Goal: Complete application form: Complete application form

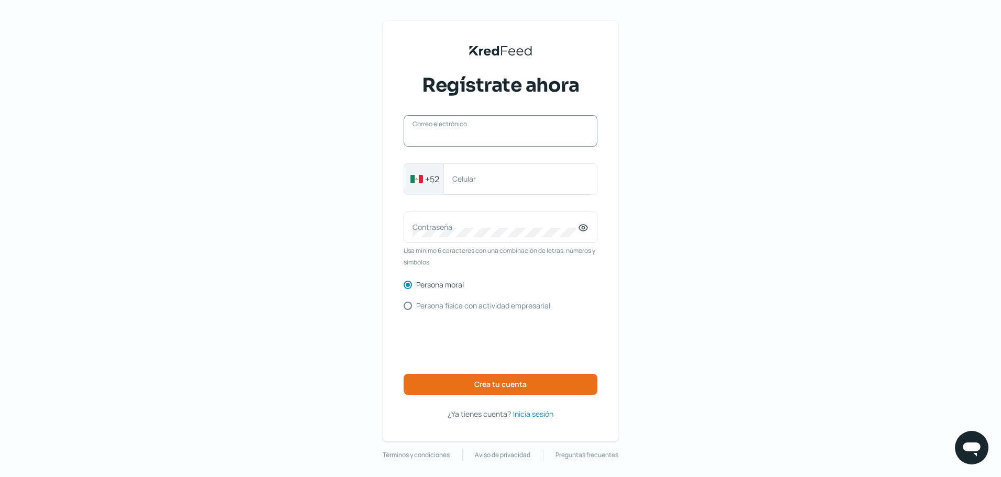
click at [464, 138] on input "Correo electrónico" at bounding box center [500, 135] width 176 height 9
type input "[EMAIL_ADDRESS][PERSON_NAME][DOMAIN_NAME]"
click at [490, 183] on label "Celular" at bounding box center [515, 179] width 126 height 10
click at [490, 183] on input "Celular" at bounding box center [520, 178] width 136 height 9
type input "4495837633"
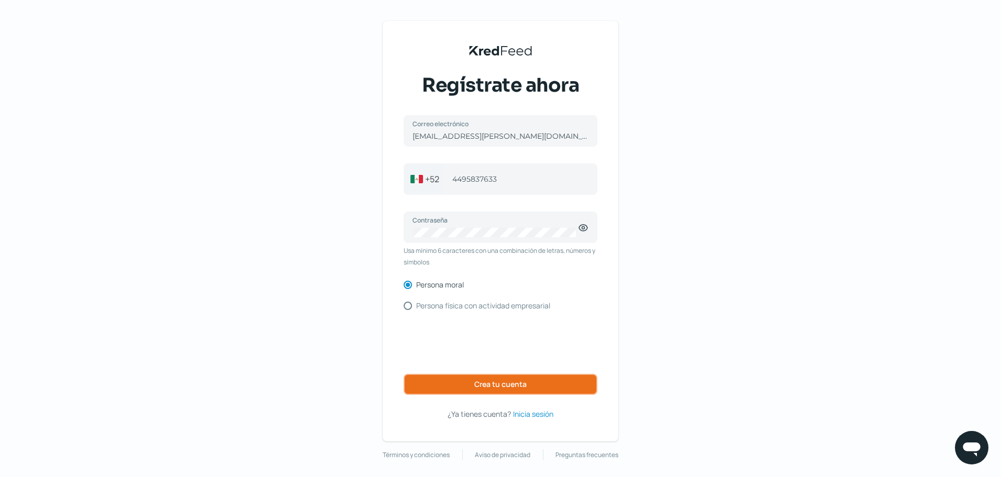
click at [482, 387] on span "Crea tu cuenta" at bounding box center [500, 384] width 52 height 7
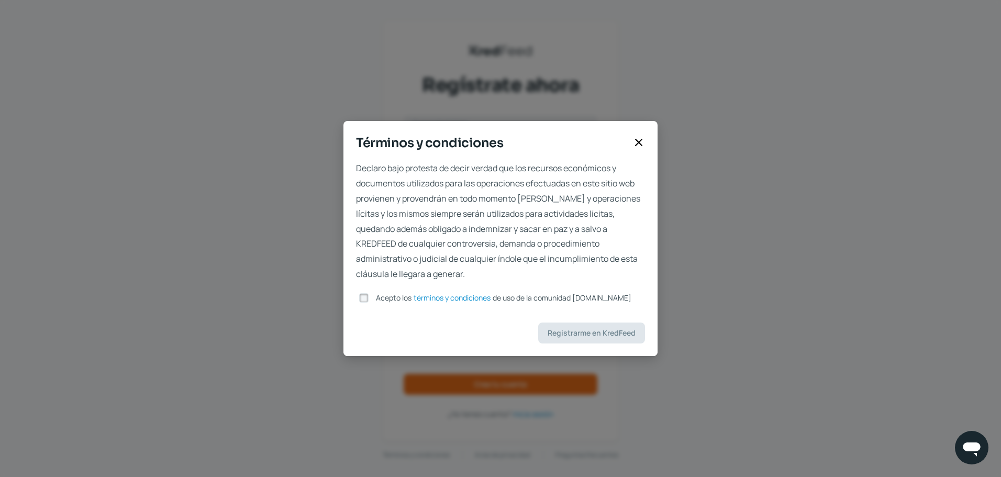
click at [367, 298] on input "Acepto los términos y condiciones de uso de la comunidad [DOMAIN_NAME]" at bounding box center [363, 297] width 9 height 9
checkbox input "true"
click at [600, 337] on span "Registrarme en KredFeed" at bounding box center [591, 332] width 88 height 7
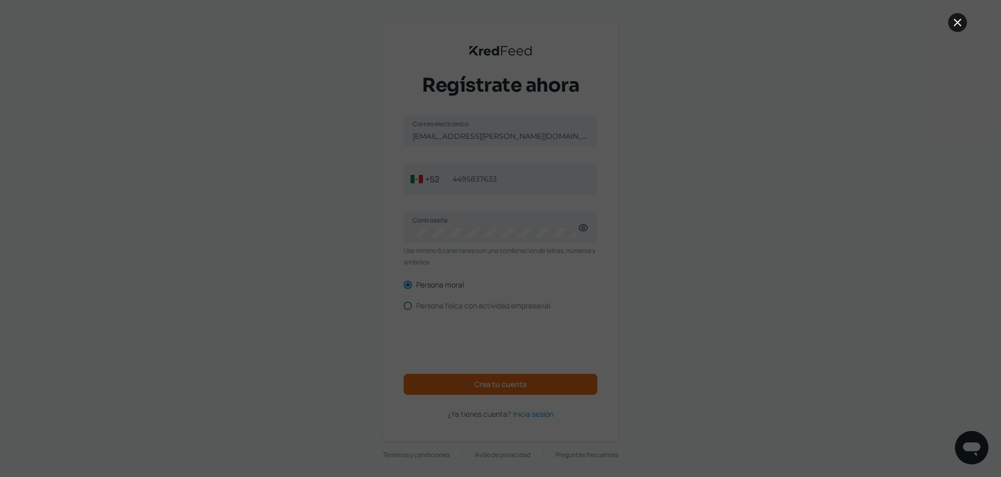
click at [959, 23] on icon at bounding box center [957, 22] width 13 height 13
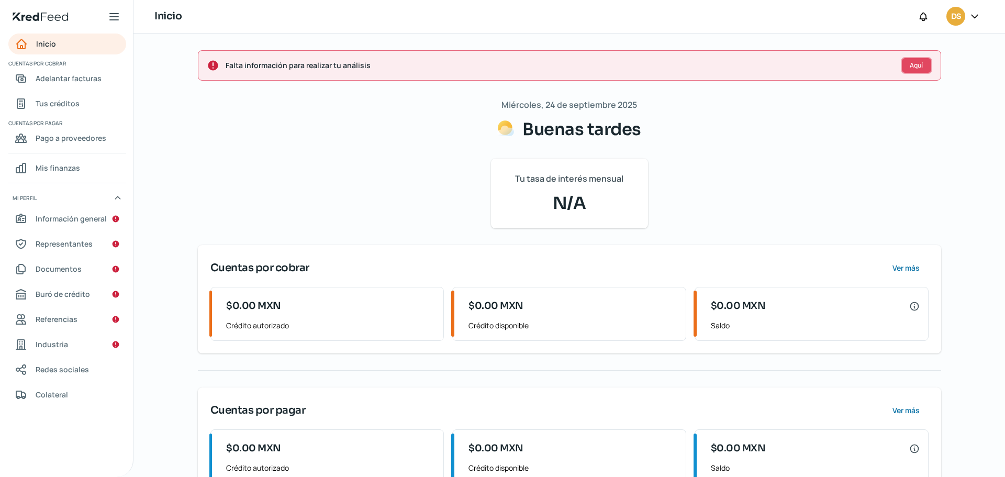
click at [919, 70] on button "Aquí" at bounding box center [916, 65] width 31 height 17
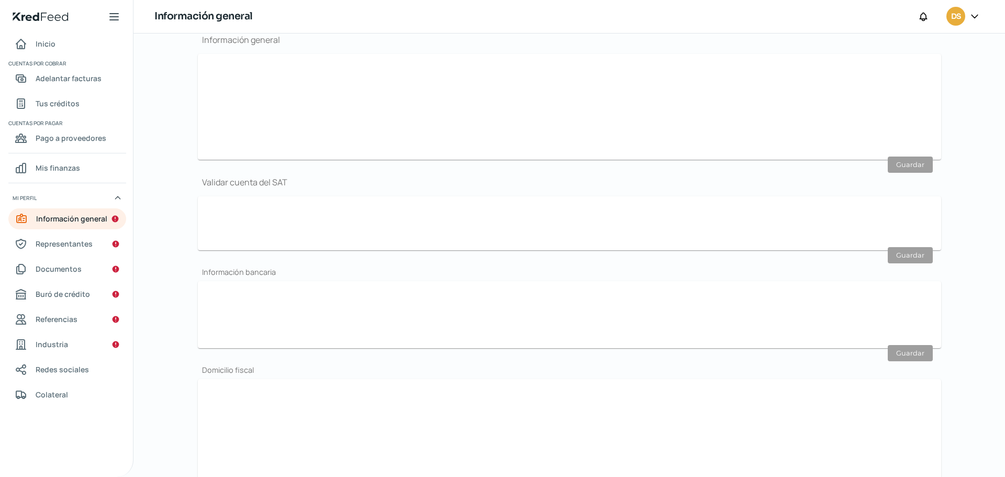
type input "[EMAIL_ADDRESS][PERSON_NAME][DOMAIN_NAME]"
type input "44 - 9583 - 7633"
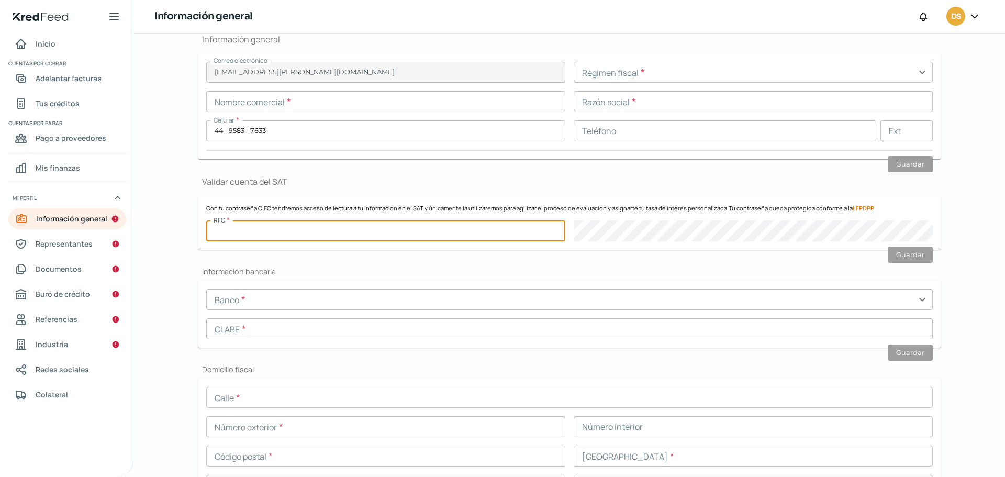
click at [364, 225] on input "text" at bounding box center [385, 230] width 359 height 21
type input "SDF220901S67"
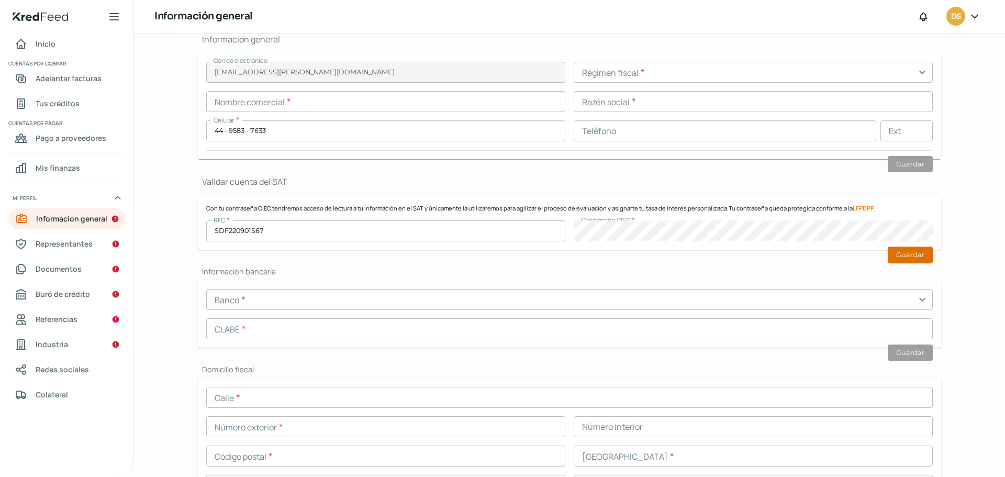
click at [890, 256] on button "Guardar" at bounding box center [910, 255] width 45 height 16
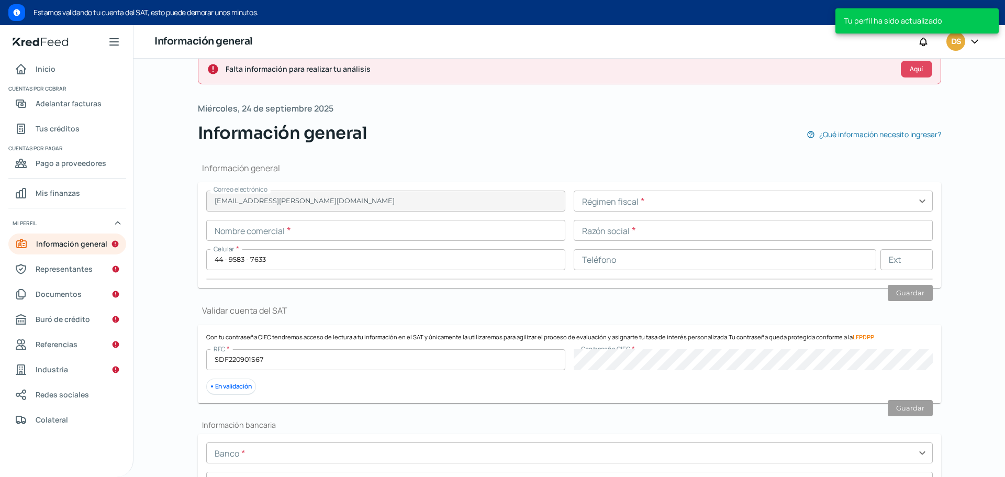
scroll to position [0, 0]
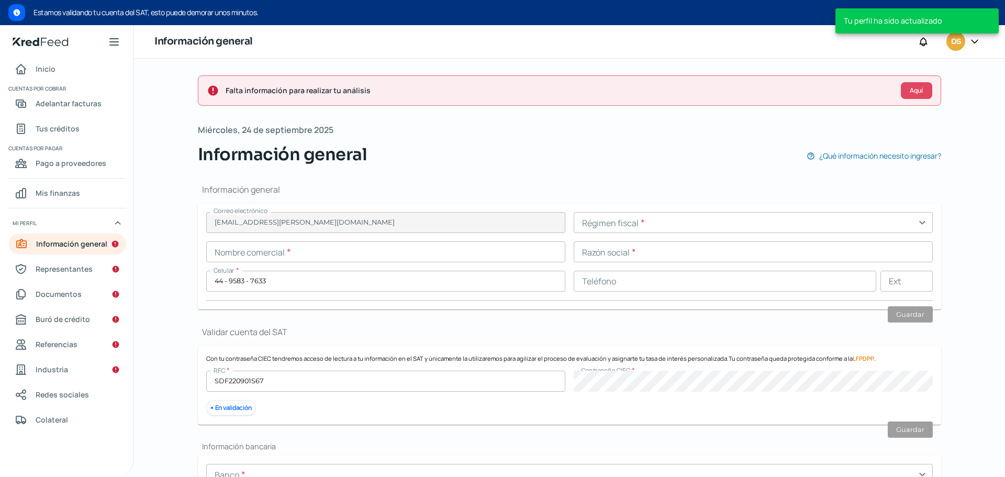
click at [639, 218] on input "text" at bounding box center [753, 222] width 359 height 21
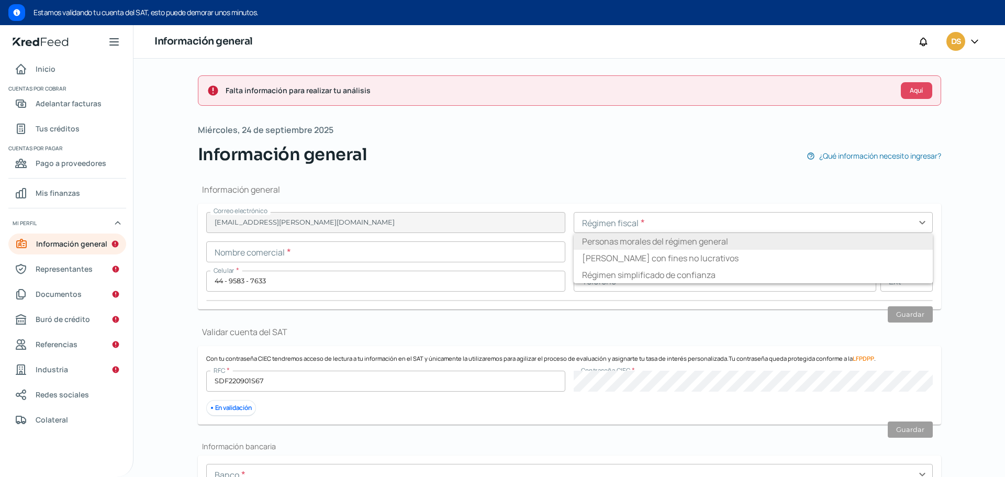
click at [648, 243] on li "Personas morales del régimen general" at bounding box center [753, 241] width 359 height 17
type input "Personas morales del régimen general"
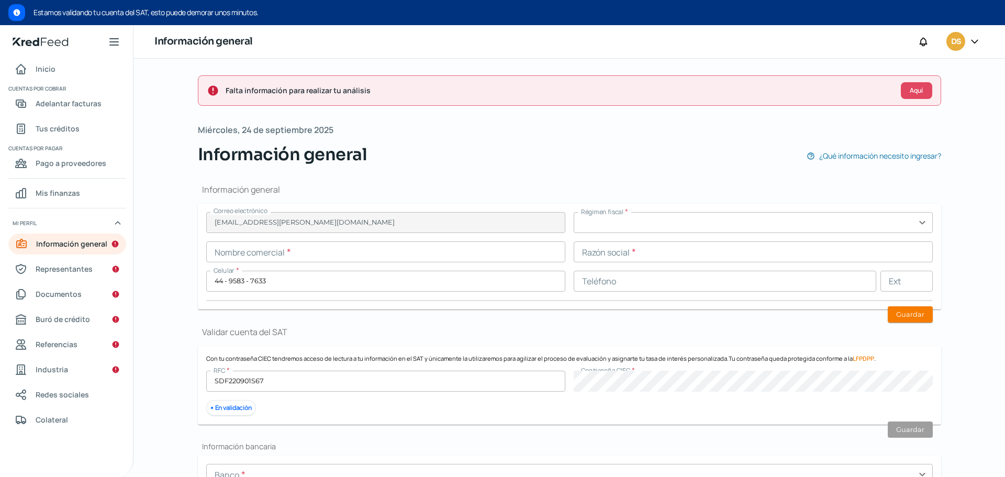
click at [652, 225] on input "text" at bounding box center [753, 222] width 359 height 21
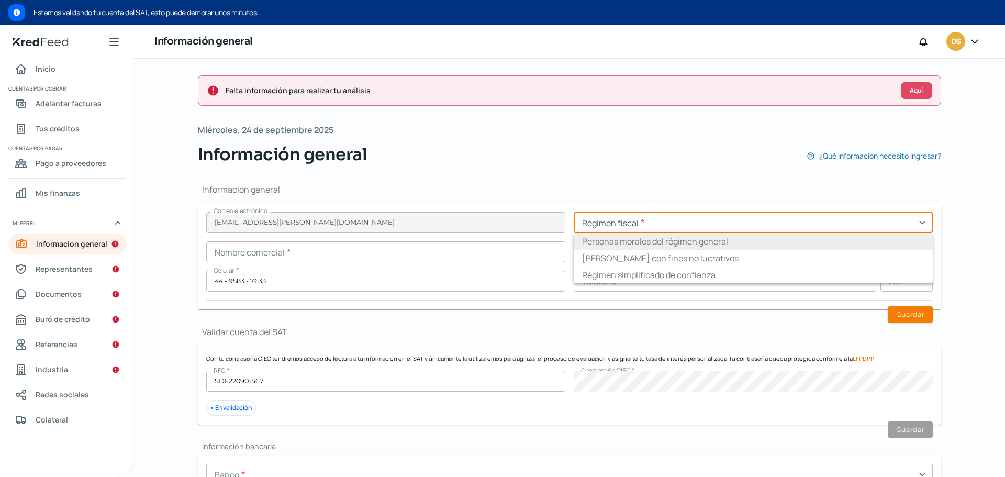
click at [640, 242] on li "Personas morales del régimen general" at bounding box center [753, 241] width 359 height 17
type input "Personas morales del régimen general"
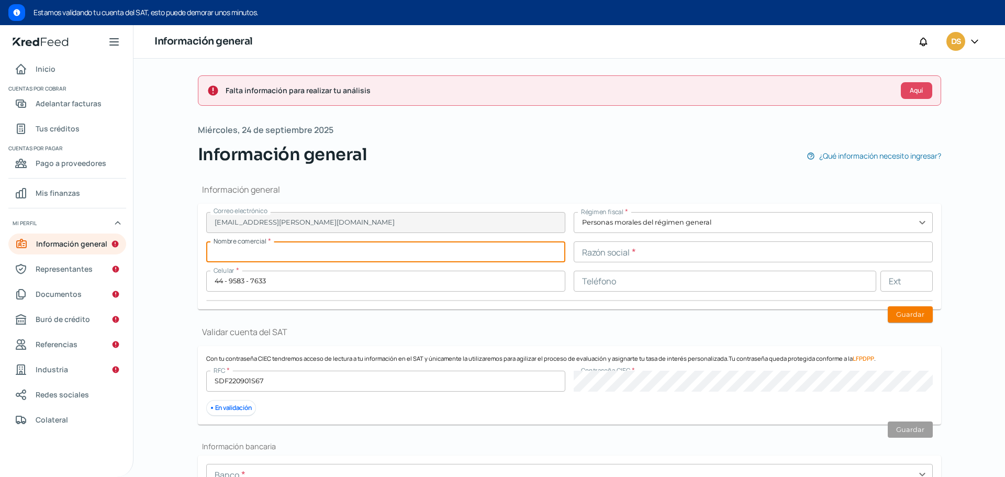
click at [288, 251] on input "text" at bounding box center [385, 251] width 359 height 21
type input "[PERSON_NAME] distribuidora farmaceutico"
drag, startPoint x: 340, startPoint y: 254, endPoint x: 166, endPoint y: 238, distance: 175.0
click at [166, 238] on div "Falta información para realizar tu análisis Aquí [DATE] Información general ¿Qu…" at bounding box center [568, 268] width 871 height 418
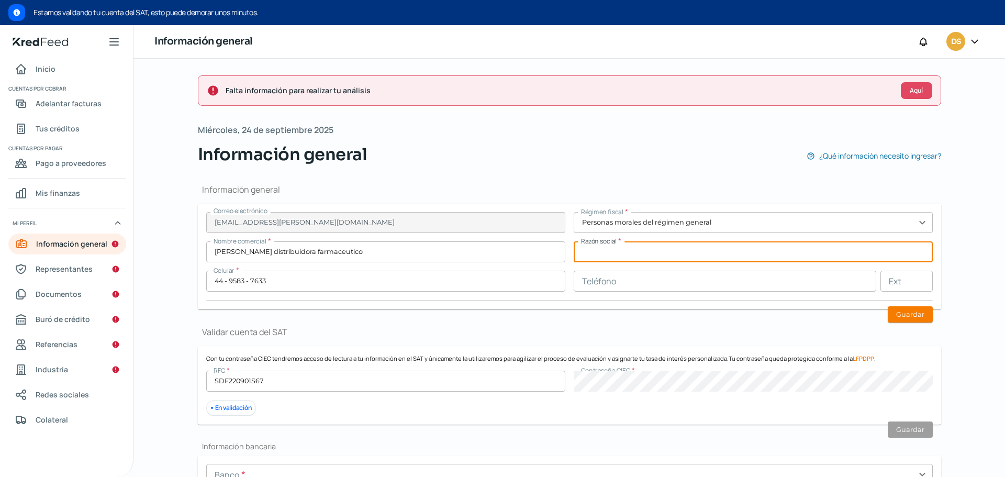
click at [638, 248] on input "text" at bounding box center [753, 251] width 359 height 21
paste input "[PERSON_NAME] distribuidora farmaceutico"
type input "[PERSON_NAME] distribuidora farmaceutico"
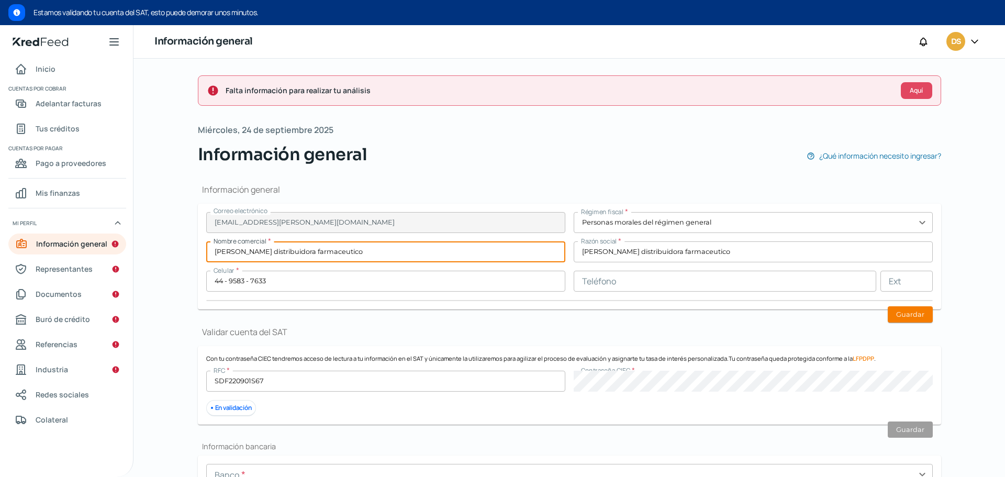
drag, startPoint x: 394, startPoint y: 258, endPoint x: 278, endPoint y: 257, distance: 115.2
click at [278, 257] on input "[PERSON_NAME] distribuidora farmaceutico" at bounding box center [385, 251] width 359 height 21
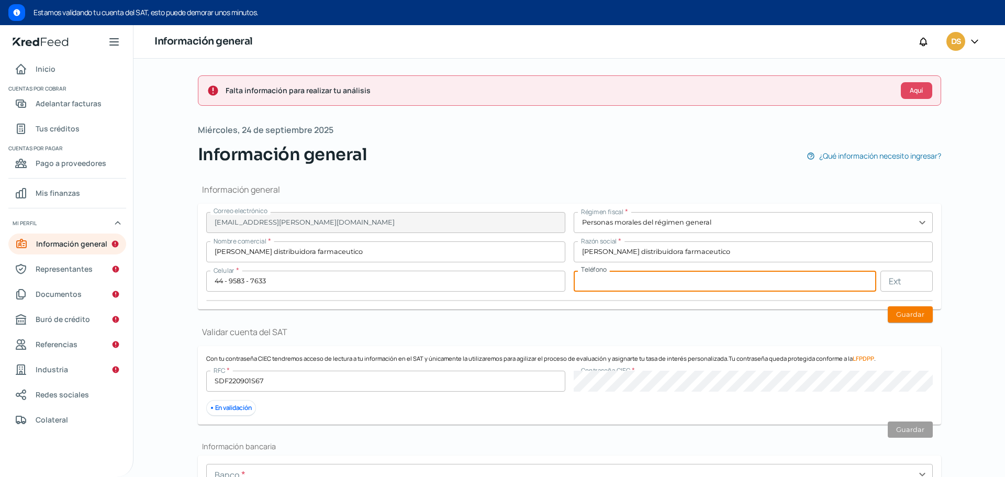
click at [654, 279] on input "text" at bounding box center [725, 281] width 303 height 21
type input "44 - 9286 - 6073"
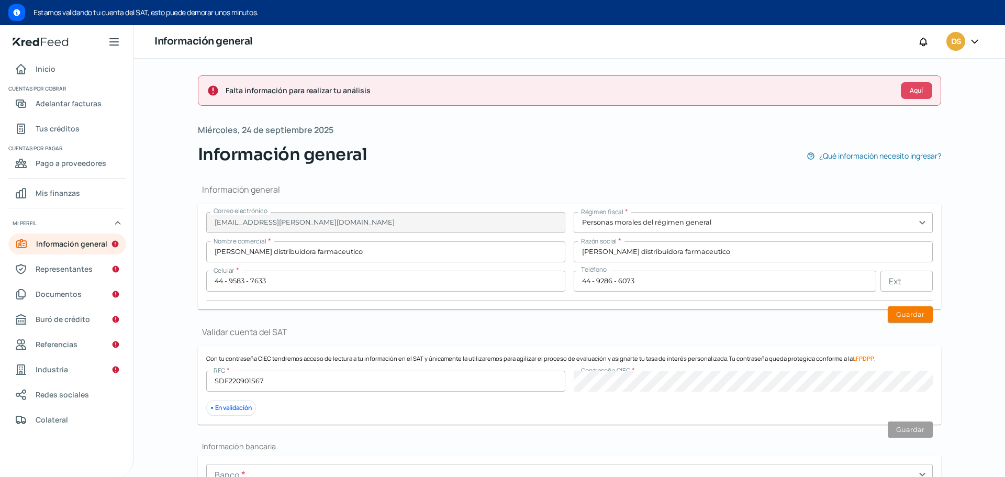
click at [903, 305] on form "Correo electrónico [EMAIL_ADDRESS][PERSON_NAME][DOMAIN_NAME] Régimen fiscal * P…" at bounding box center [569, 257] width 743 height 106
click at [903, 316] on button "Guardar" at bounding box center [910, 314] width 45 height 16
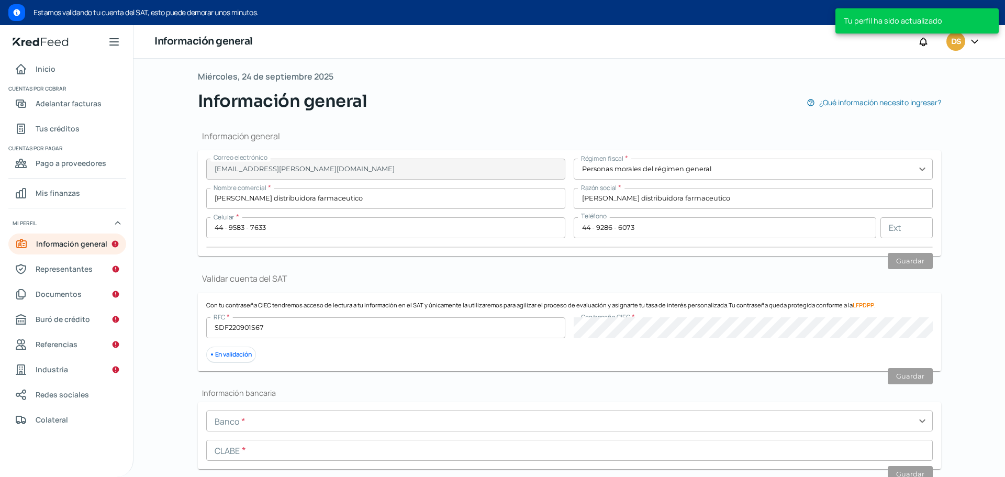
scroll to position [105, 0]
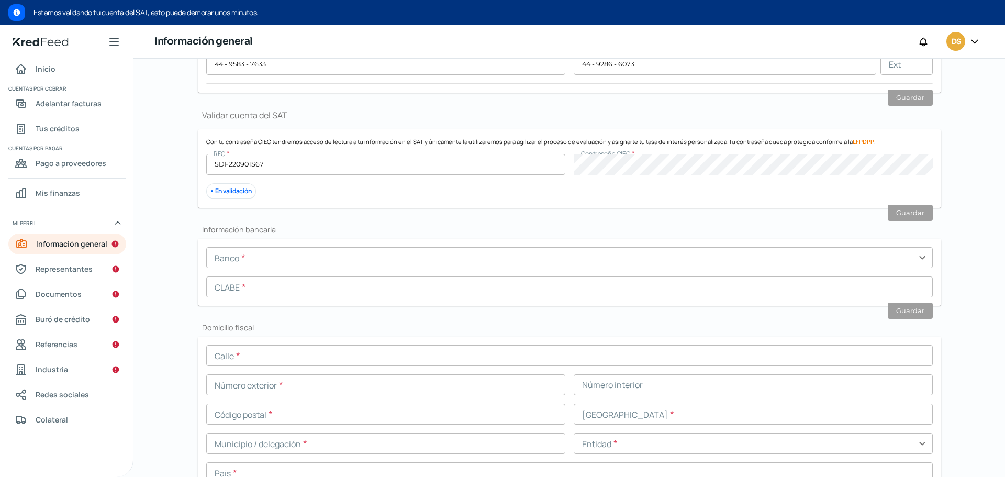
scroll to position [209, 0]
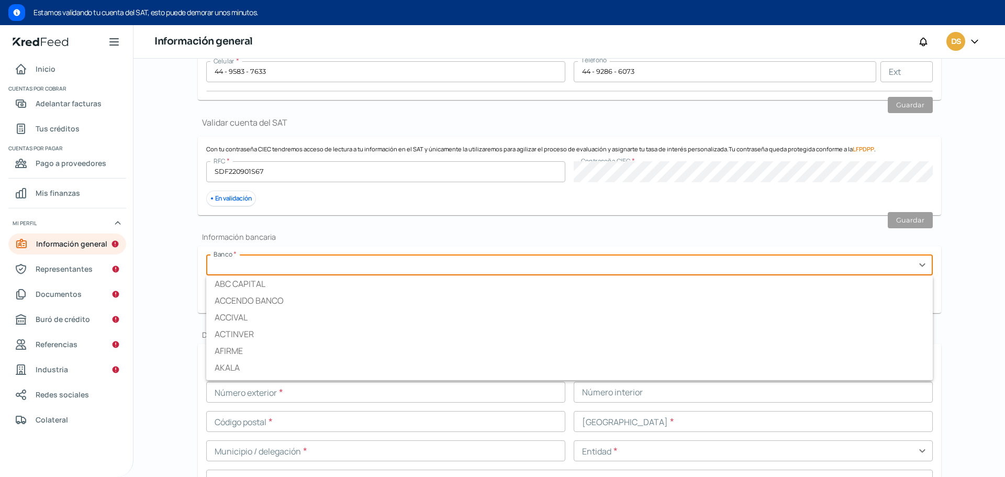
click at [250, 271] on input "text" at bounding box center [569, 264] width 727 height 21
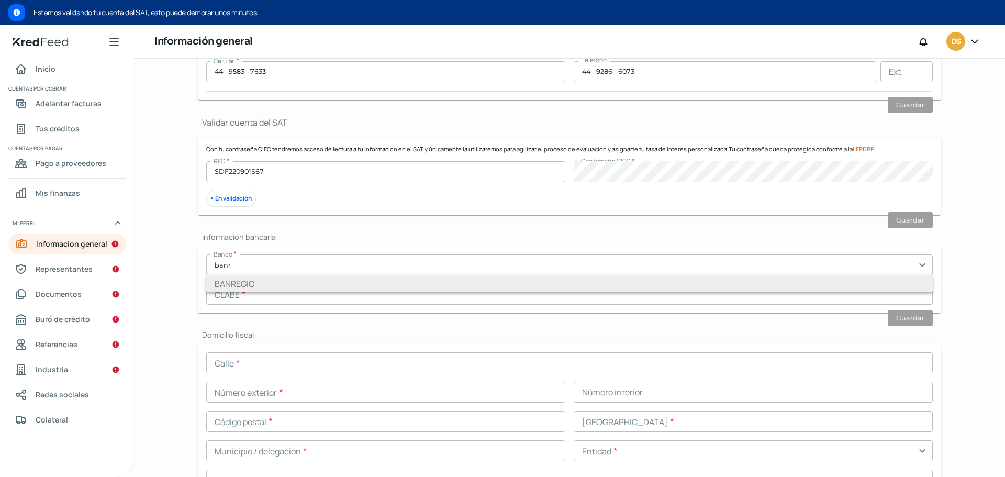
click at [255, 287] on li "BANREGIO" at bounding box center [569, 283] width 727 height 17
type input "BANREGIO"
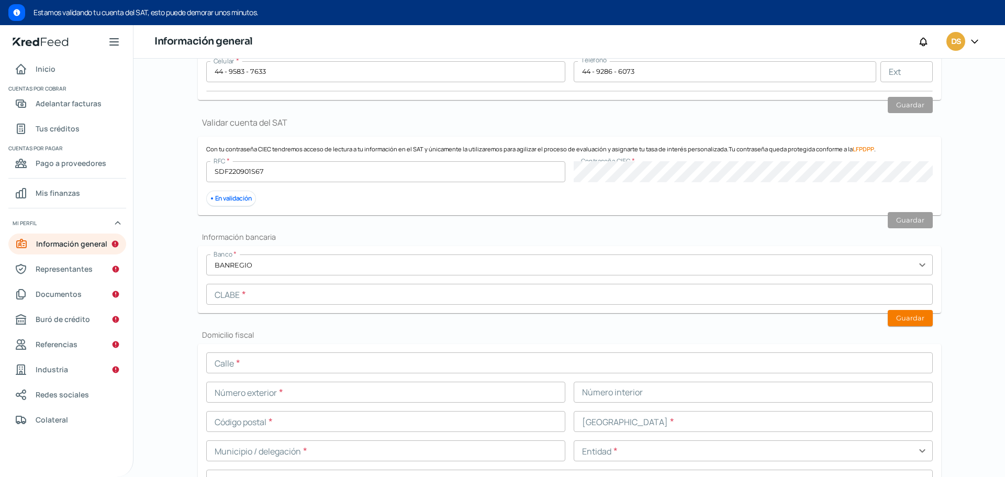
click at [223, 295] on input "text" at bounding box center [569, 294] width 727 height 21
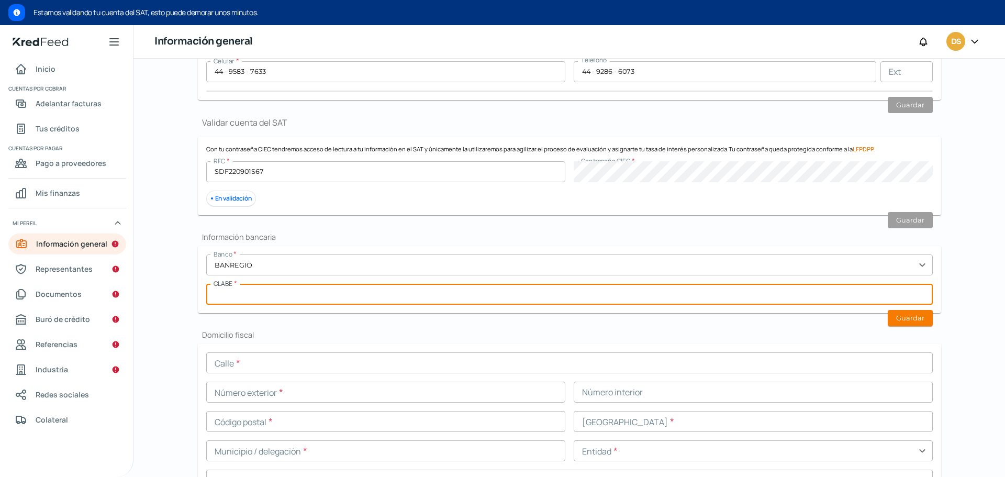
type input "058010000149034843"
click at [900, 322] on button "Guardar" at bounding box center [910, 318] width 45 height 16
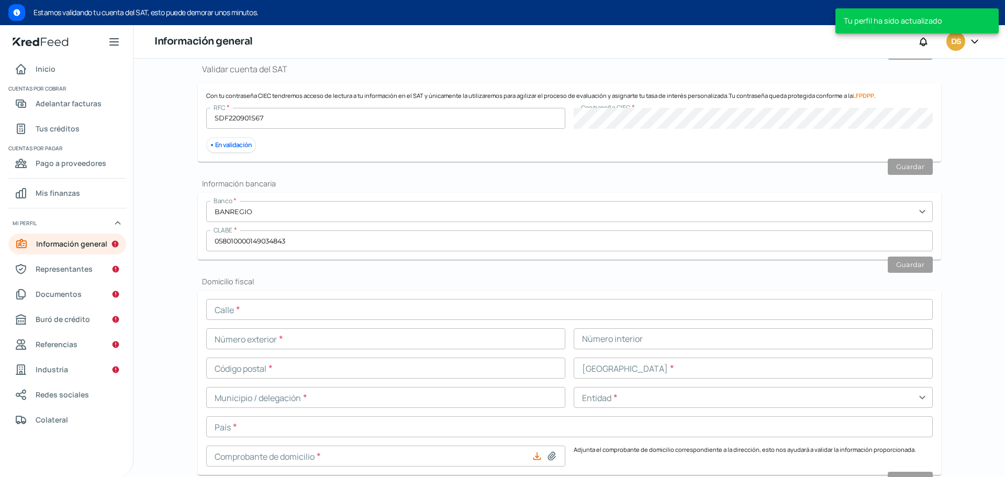
scroll to position [314, 0]
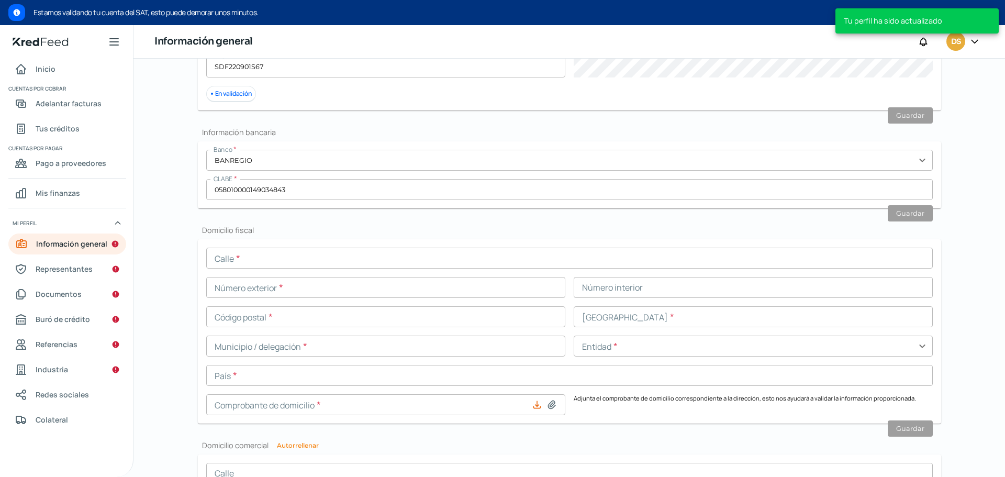
click at [351, 315] on input "text" at bounding box center [385, 316] width 359 height 21
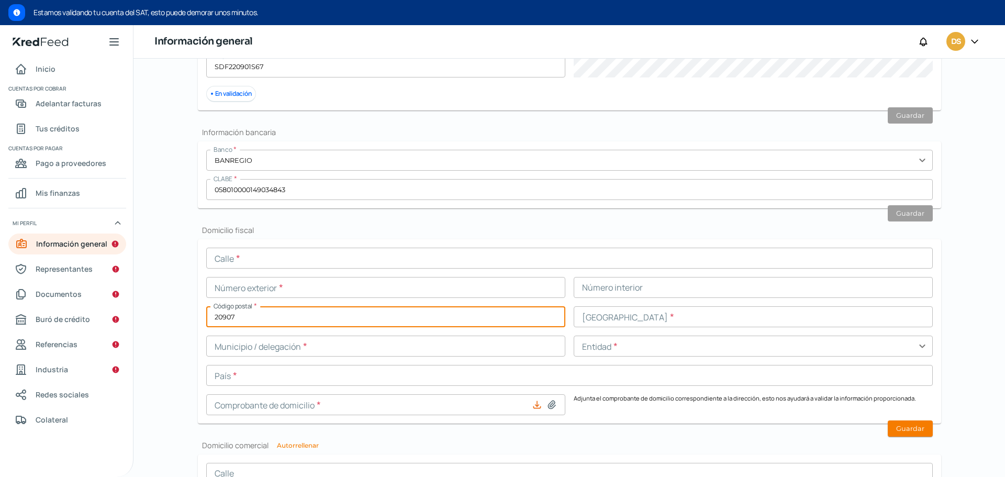
type input "20907"
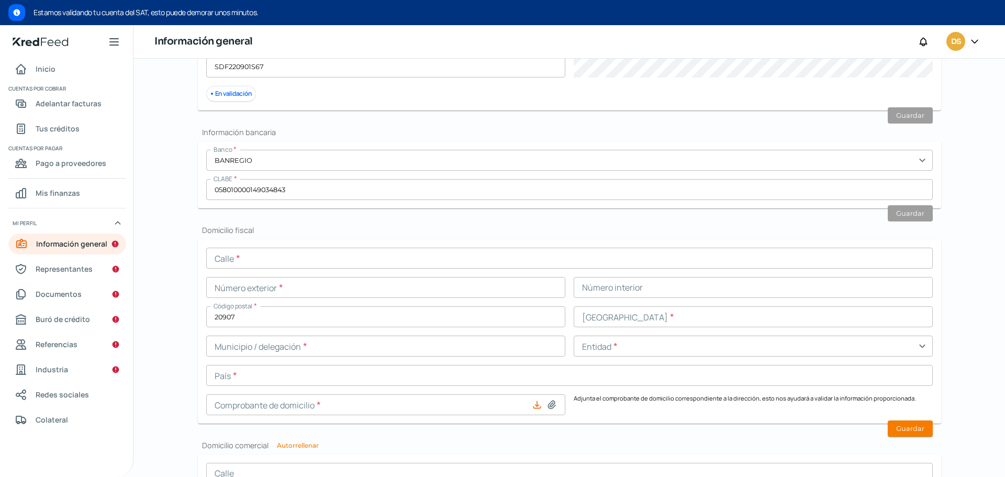
click at [177, 275] on div "Falta información para realizar tu análisis Aquí [DATE] Información general ¿Qu…" at bounding box center [569, 247] width 785 height 1004
click at [657, 317] on input "text" at bounding box center [753, 316] width 359 height 21
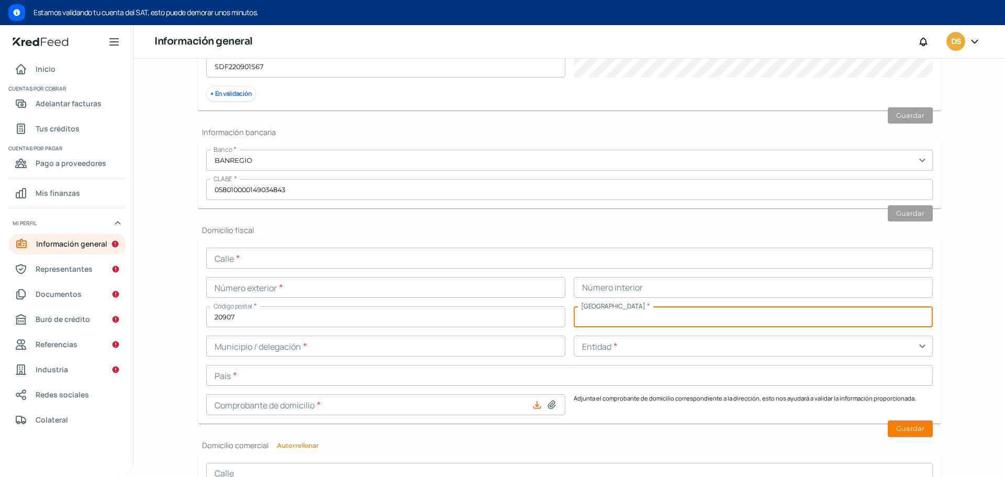
type input "Paseos de [GEOGRAPHIC_DATA]"
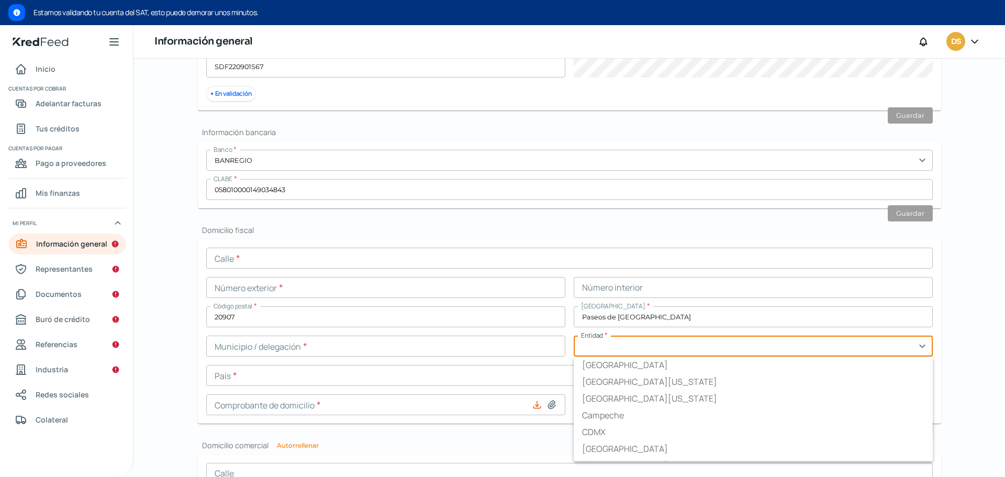
click at [629, 342] on input "text" at bounding box center [753, 346] width 359 height 21
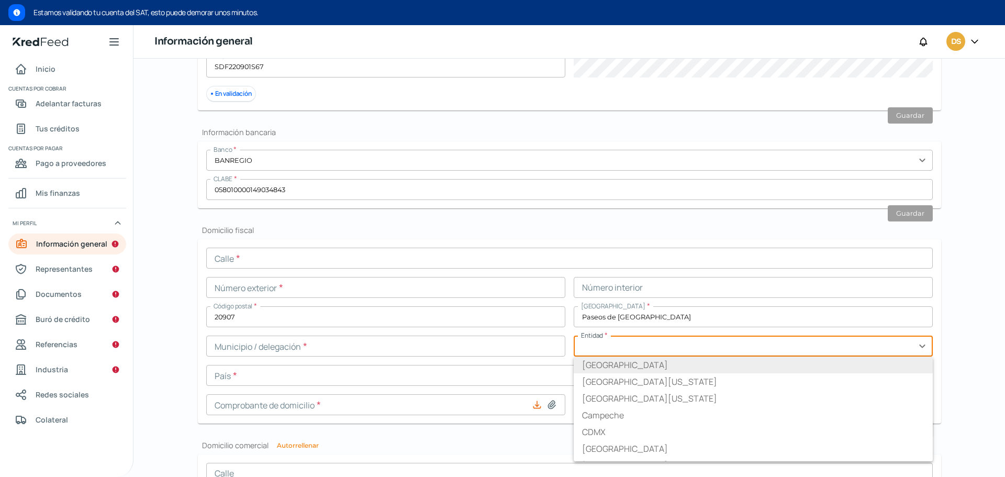
click at [613, 364] on li "[GEOGRAPHIC_DATA]" at bounding box center [753, 364] width 359 height 17
type input "[GEOGRAPHIC_DATA]"
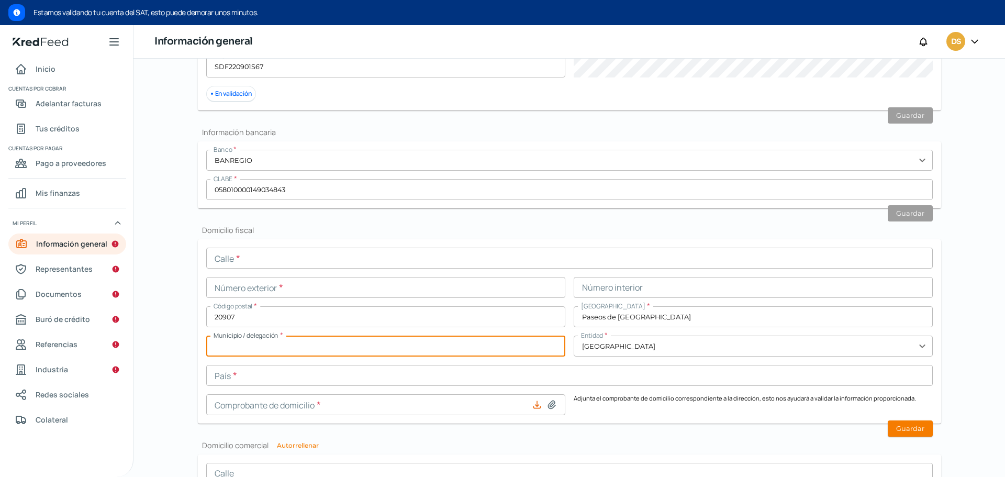
click at [338, 343] on input "text" at bounding box center [385, 346] width 359 height 21
type input "[PERSON_NAME]"
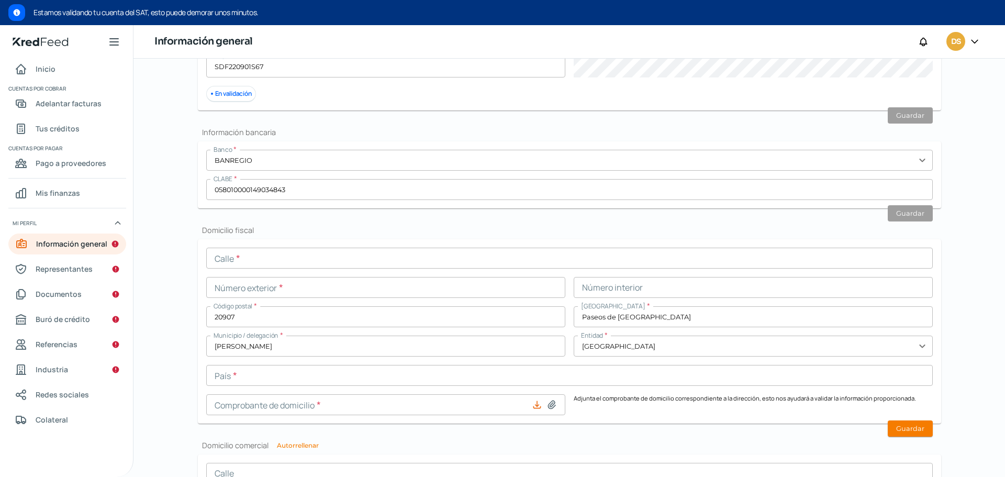
click at [293, 363] on div "Calle * Número exterior * Número interior Código postal * 20907 [GEOGRAPHIC_DAT…" at bounding box center [569, 331] width 727 height 167
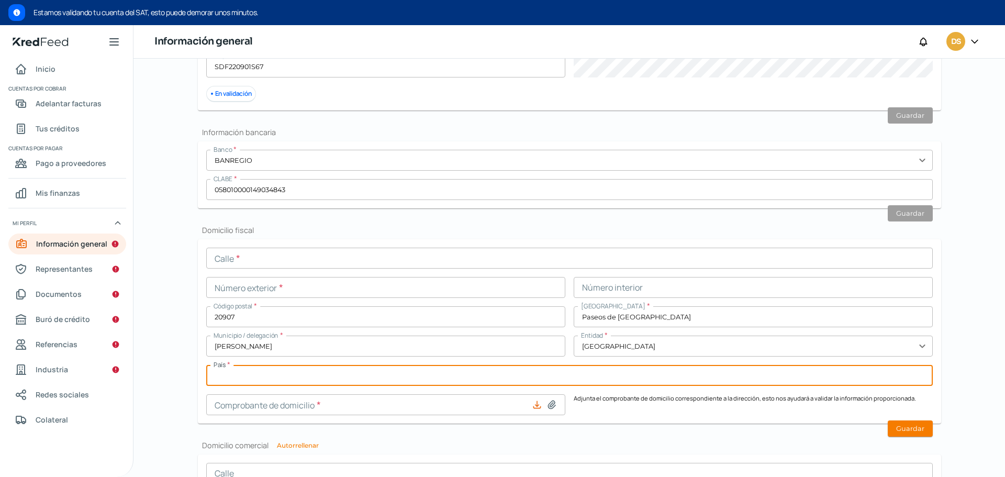
click at [290, 365] on input "text" at bounding box center [569, 375] width 727 height 21
type input "[GEOGRAPHIC_DATA]"
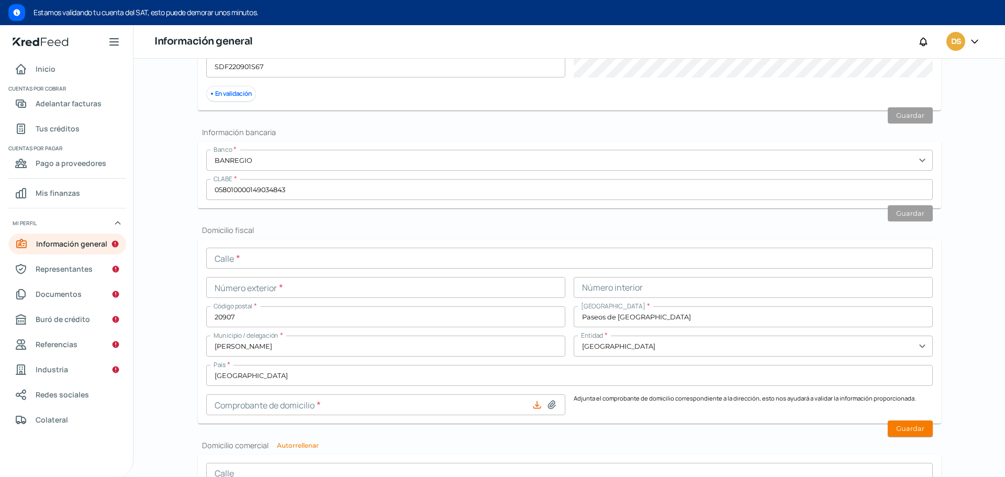
click at [178, 336] on div "Falta información para realizar tu análisis Aquí [DATE] Información general ¿Qu…" at bounding box center [569, 247] width 785 height 1004
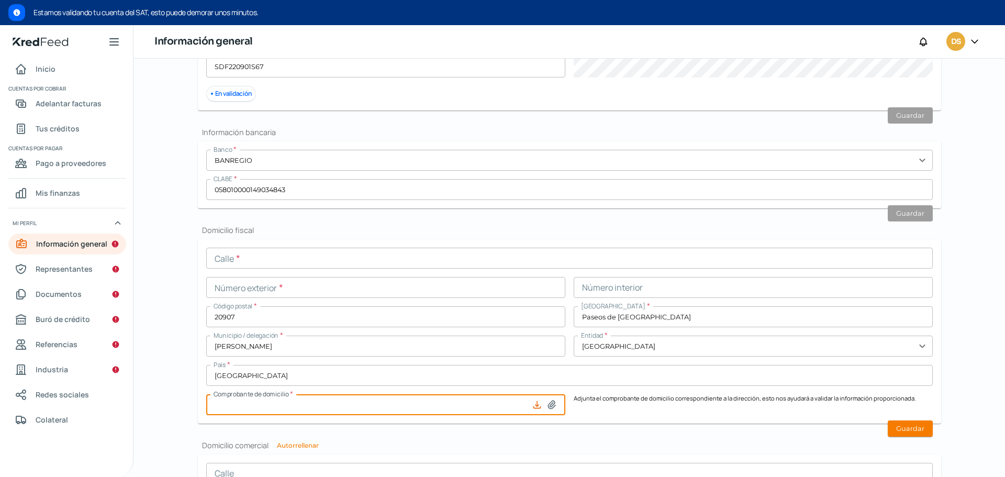
click at [268, 405] on input at bounding box center [385, 404] width 359 height 21
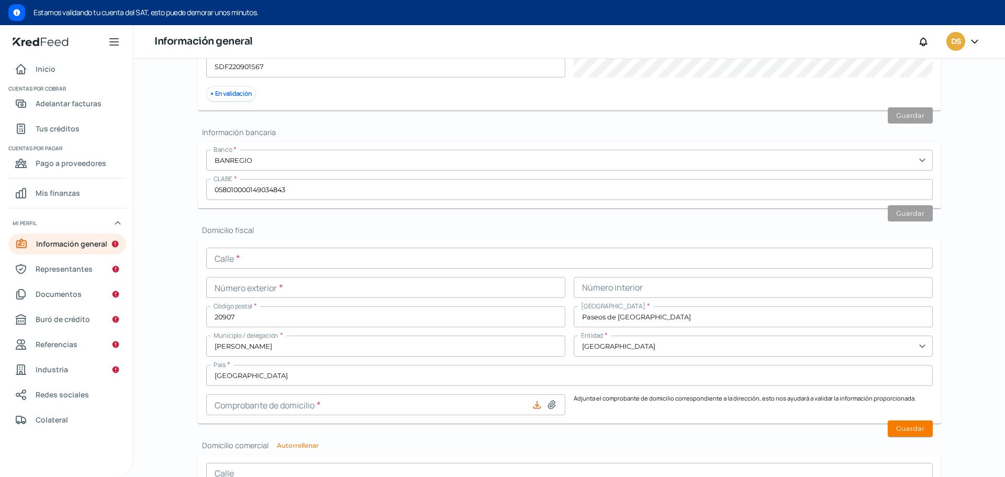
type input "C:\fakepath\COMPROBANTE DOMICILIO [DATE].pdf"
type input "COMPROBANTE DOMICILIO [DATE].pdf"
click at [537, 404] on icon at bounding box center [537, 404] width 10 height 10
click at [588, 223] on div "Información general Correo electrónico [EMAIL_ADDRESS][PERSON_NAME][DOMAIN_NAME…" at bounding box center [569, 292] width 743 height 879
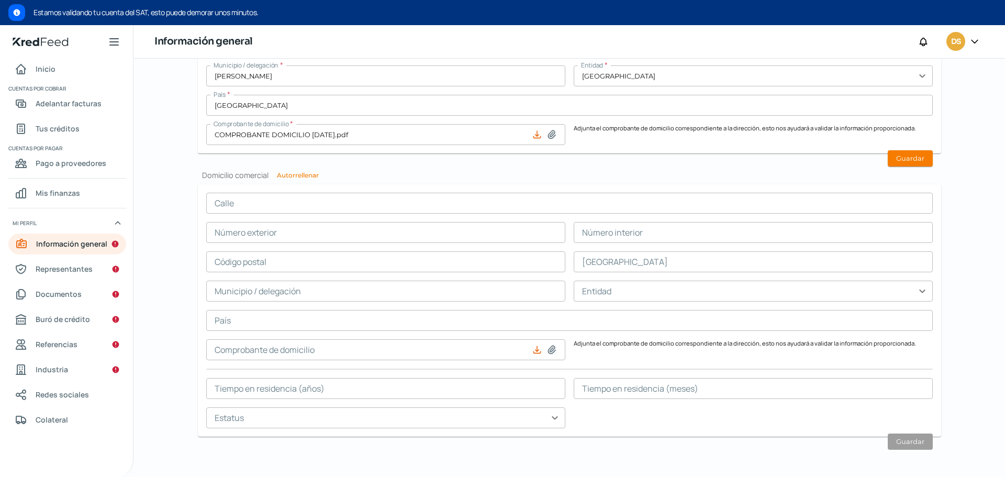
scroll to position [586, 0]
click at [537, 345] on icon at bounding box center [537, 348] width 10 height 10
click at [533, 347] on icon at bounding box center [537, 348] width 10 height 10
click at [492, 350] on input at bounding box center [385, 348] width 359 height 21
type input "C:\fakepath\COMPROBANTE DOMICILIO [DATE].pdf"
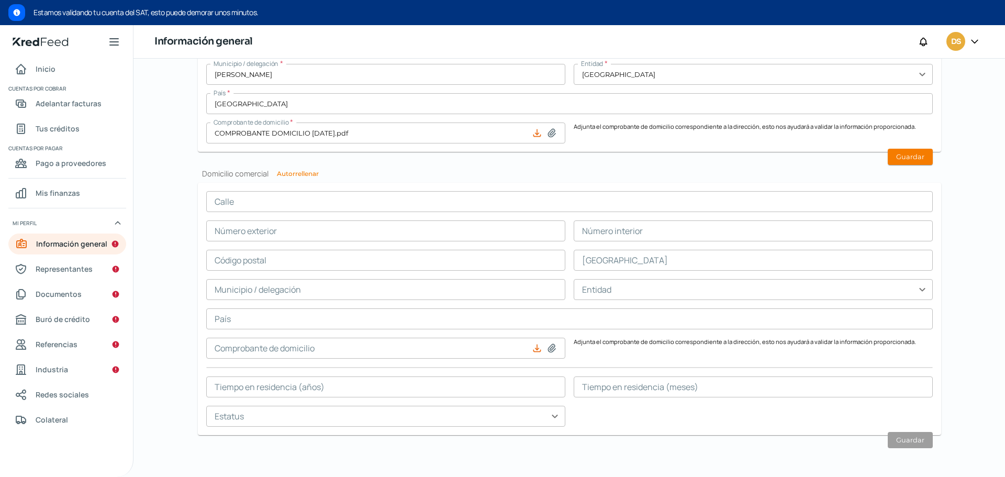
type input "COMPROBANTE DOMICILIO [DATE].pdf"
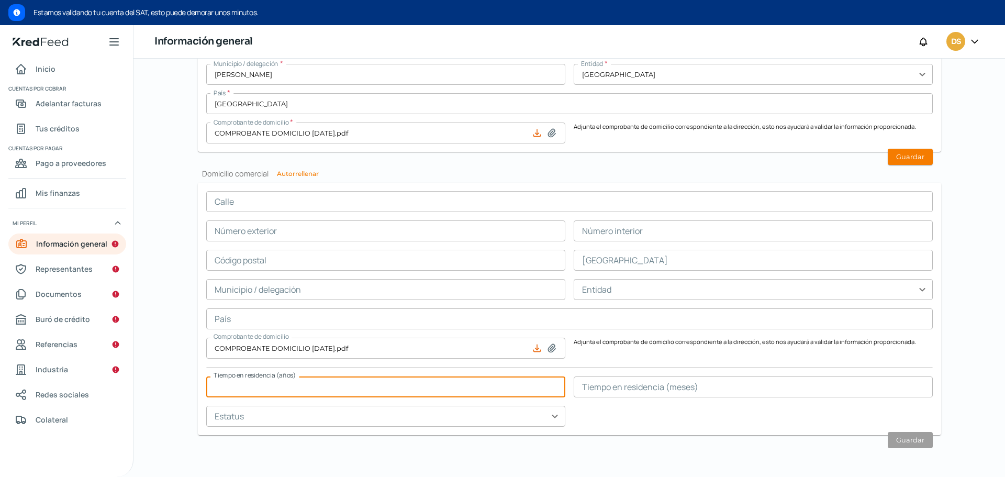
click at [330, 388] on input "text" at bounding box center [385, 386] width 359 height 21
type input "3"
click at [647, 394] on input "text" at bounding box center [753, 386] width 359 height 21
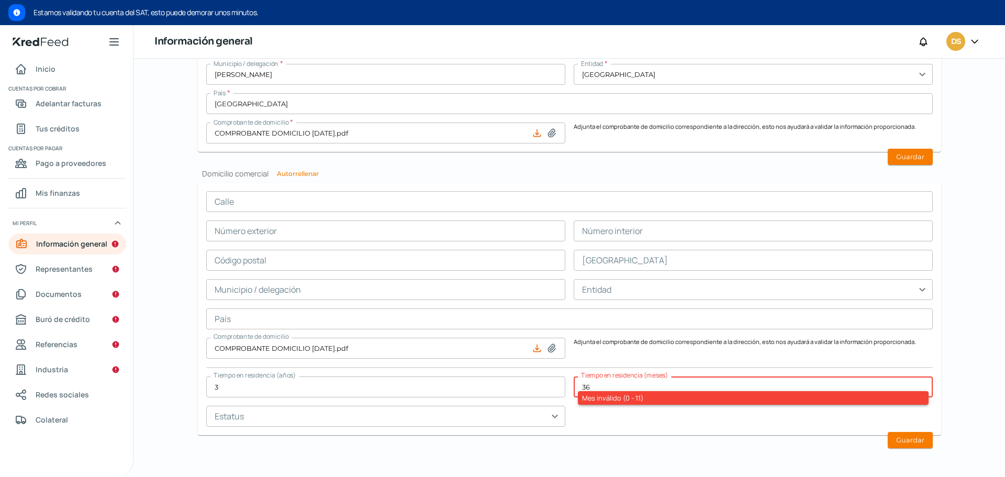
type input "36"
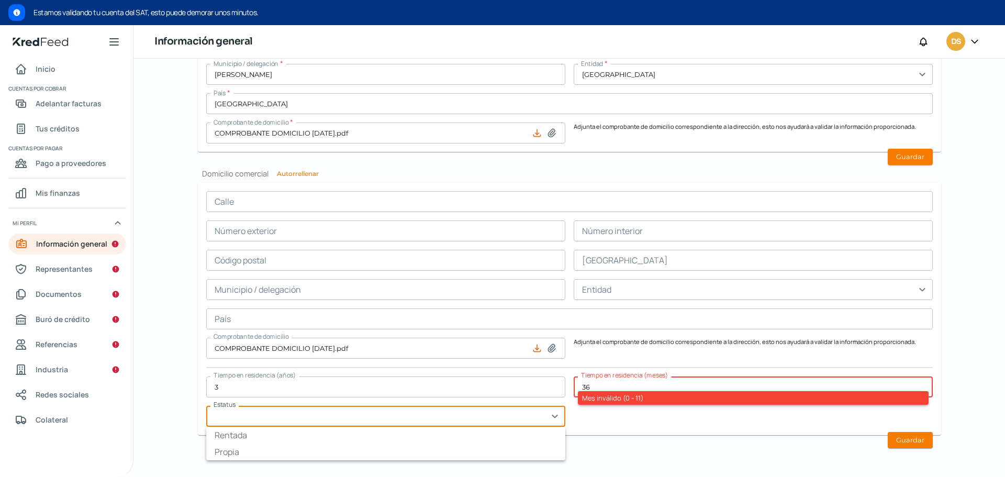
click at [376, 412] on input "text" at bounding box center [385, 416] width 359 height 21
click at [273, 449] on li "Propia" at bounding box center [385, 451] width 359 height 17
type input "Propia"
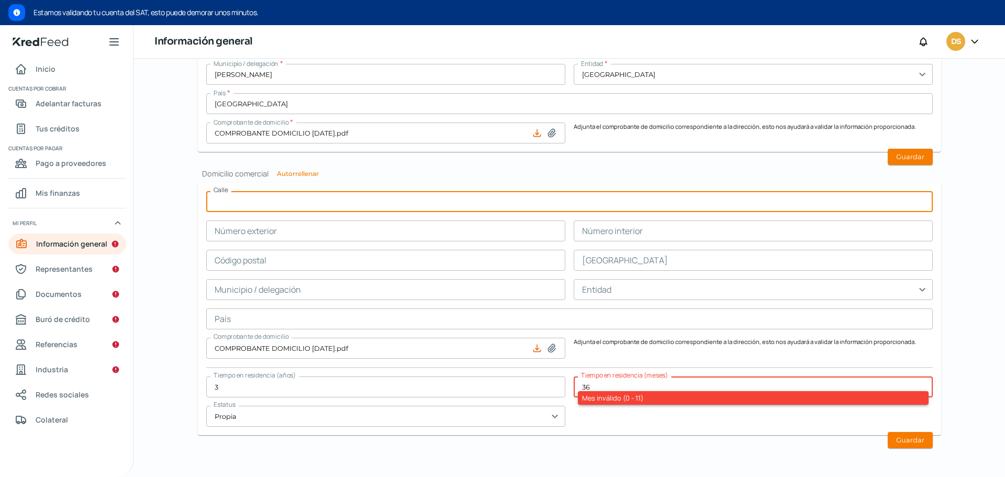
click at [248, 208] on input "text" at bounding box center [569, 201] width 727 height 21
type input "PASEOS DE LAS MARAVILLAS"
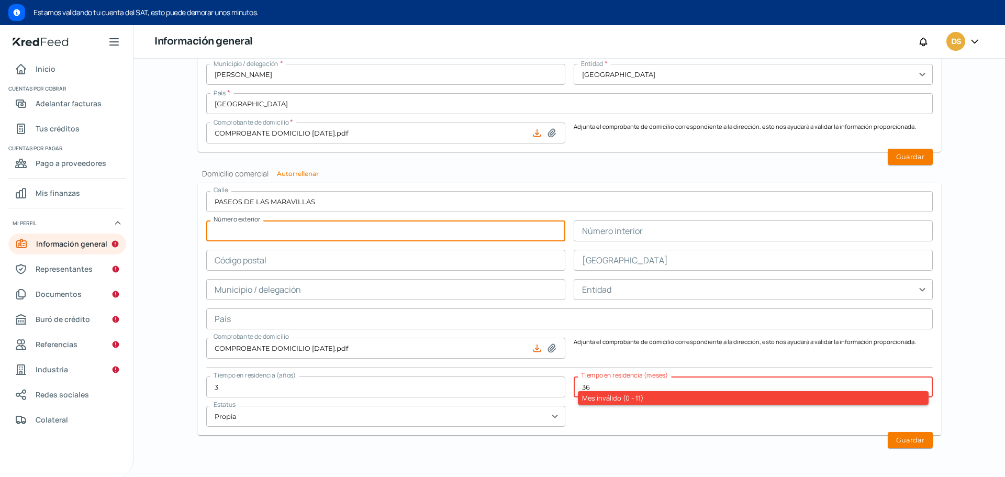
click at [271, 232] on input "text" at bounding box center [385, 230] width 359 height 21
type input "300"
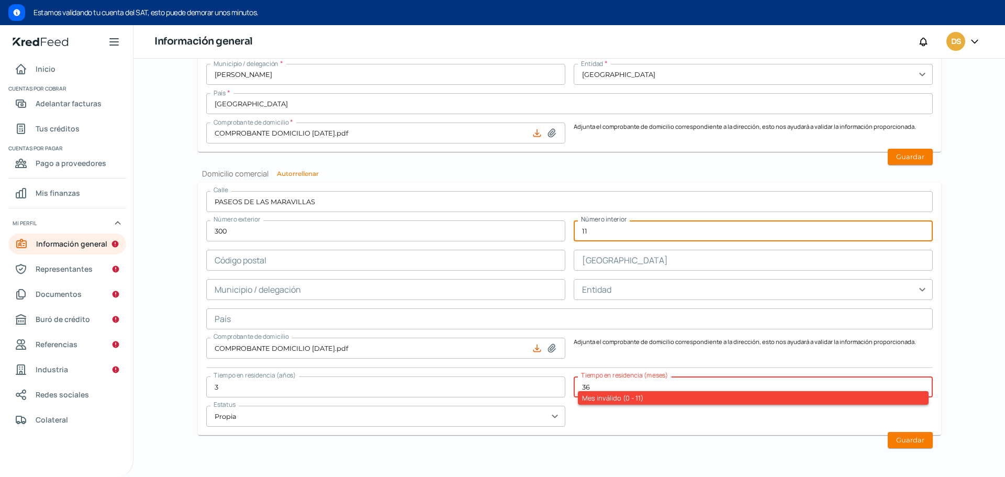
type input "11"
click at [292, 256] on input "text" at bounding box center [385, 260] width 359 height 21
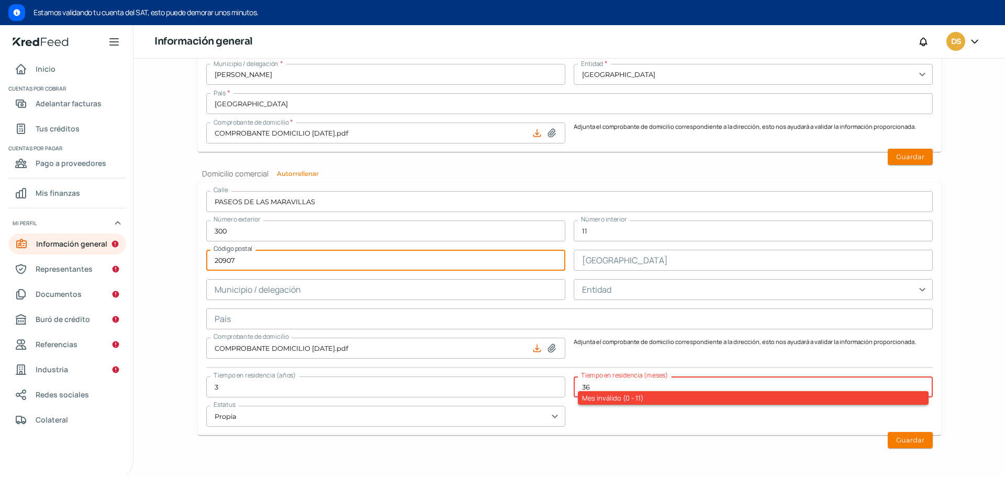
type input "20907"
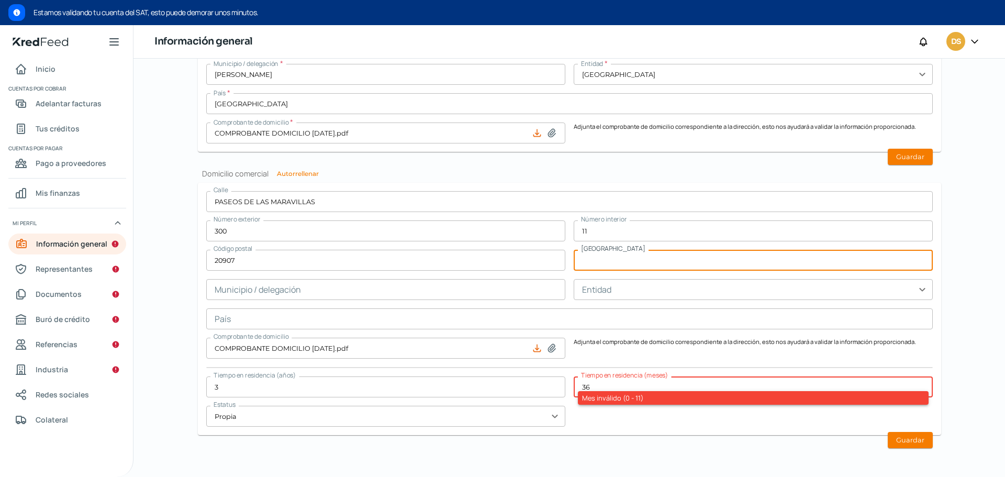
click at [610, 256] on input "text" at bounding box center [753, 260] width 359 height 21
type input "Paseos de [GEOGRAPHIC_DATA]"
click at [583, 286] on input "text" at bounding box center [753, 289] width 359 height 21
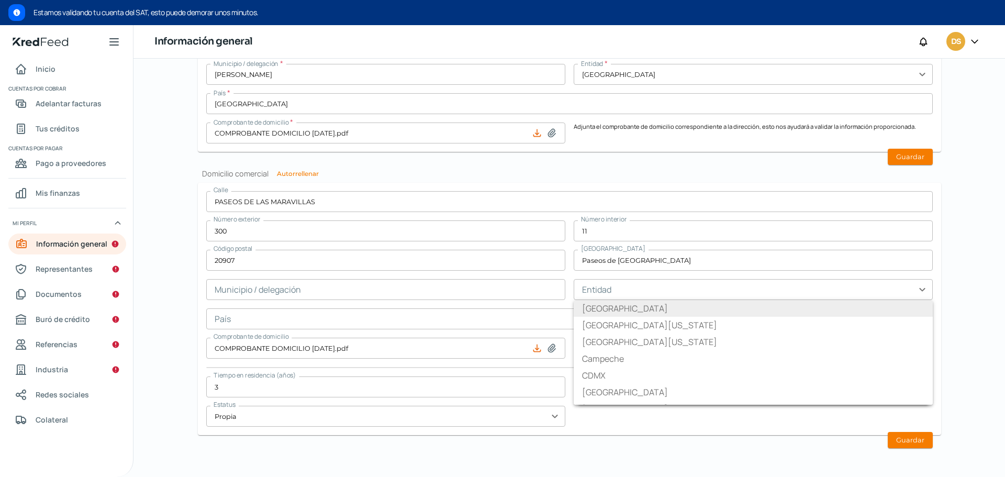
click at [597, 308] on li "[GEOGRAPHIC_DATA]" at bounding box center [753, 308] width 359 height 17
type input "[GEOGRAPHIC_DATA]"
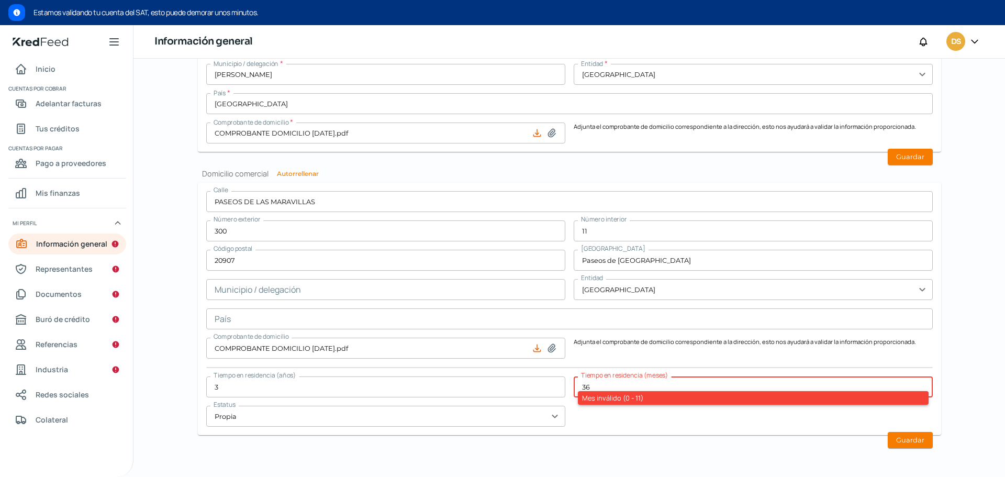
click at [427, 305] on div "[GEOGRAPHIC_DATA] Número exterior 300 Número interior 11 Código postal 20907 [G…" at bounding box center [569, 309] width 727 height 236
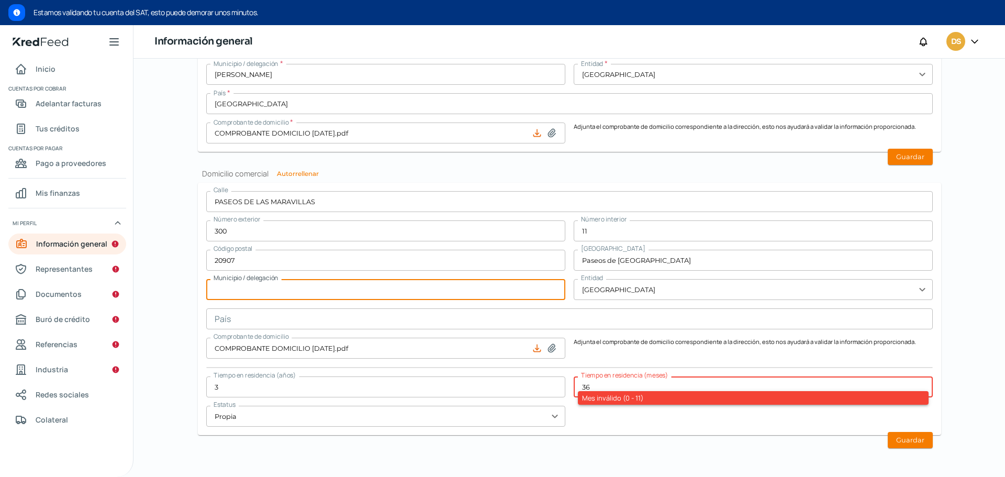
click at [406, 293] on input "text" at bounding box center [385, 289] width 359 height 21
type input "[PERSON_NAME]"
click at [397, 321] on input "text" at bounding box center [569, 318] width 727 height 21
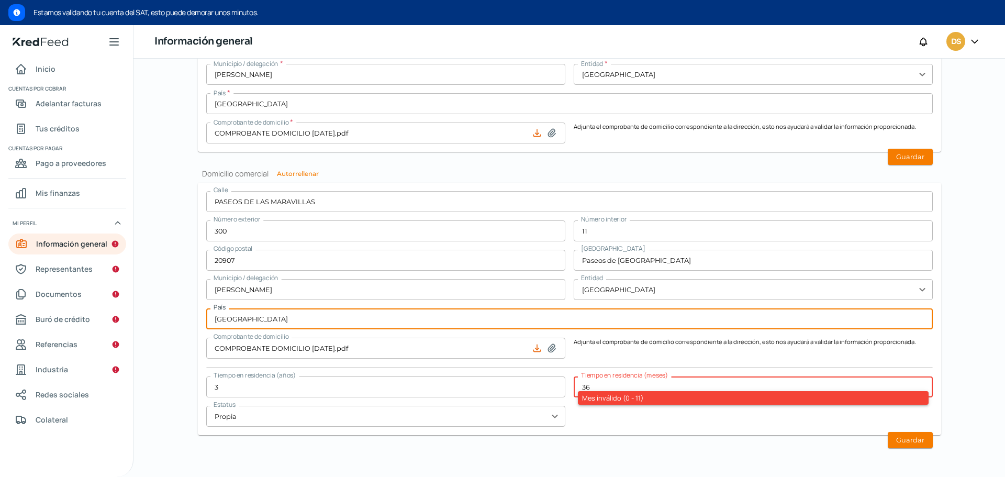
type input "[GEOGRAPHIC_DATA]"
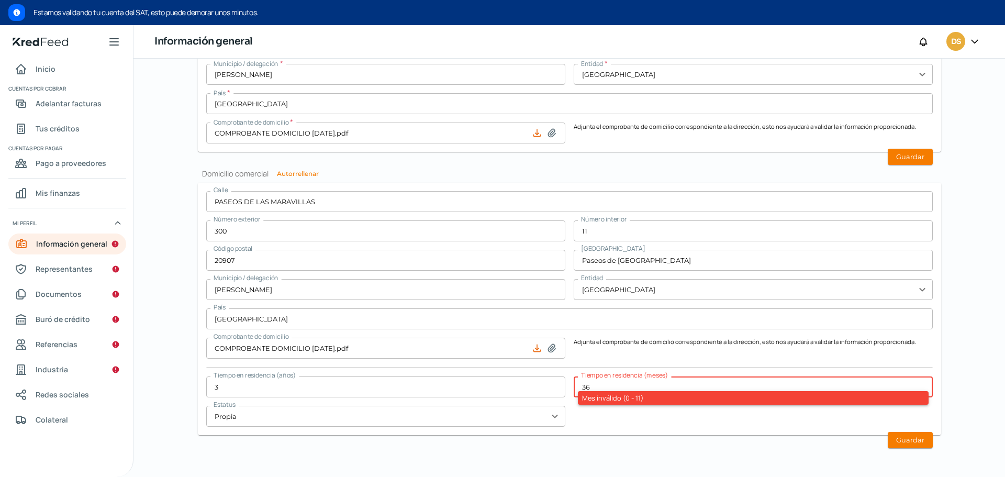
click at [647, 419] on div "[GEOGRAPHIC_DATA] Número exterior 300 Número interior 11 Código postal 20907 [G…" at bounding box center [569, 309] width 727 height 236
click at [639, 388] on input "36" at bounding box center [753, 386] width 359 height 21
type input "3"
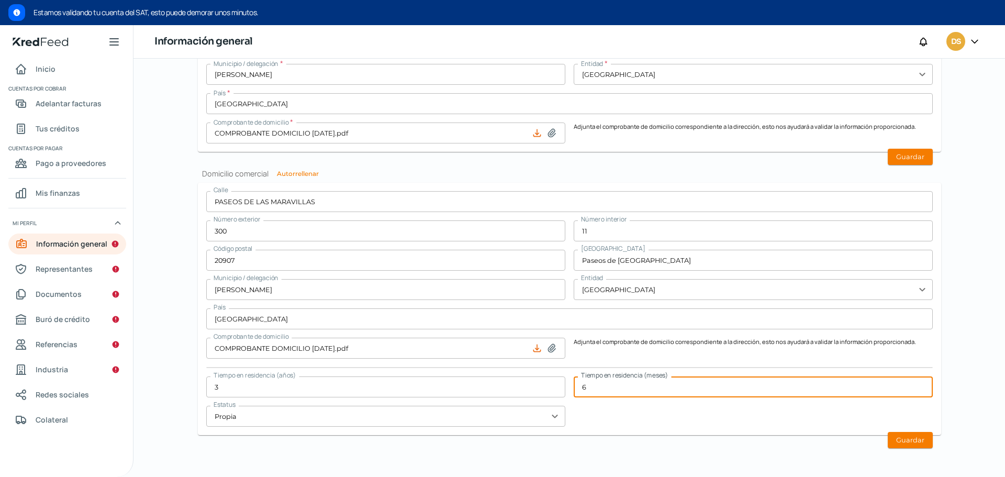
type input "6"
click at [717, 421] on div "[GEOGRAPHIC_DATA] Número exterior 300 Número interior 11 Código postal 20907 [G…" at bounding box center [569, 309] width 727 height 236
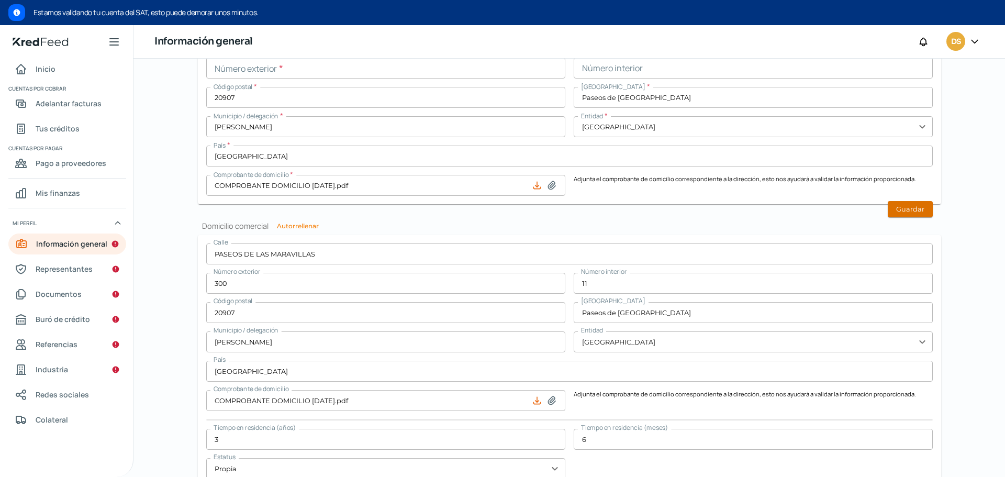
click at [907, 211] on button "Guardar" at bounding box center [910, 209] width 45 height 16
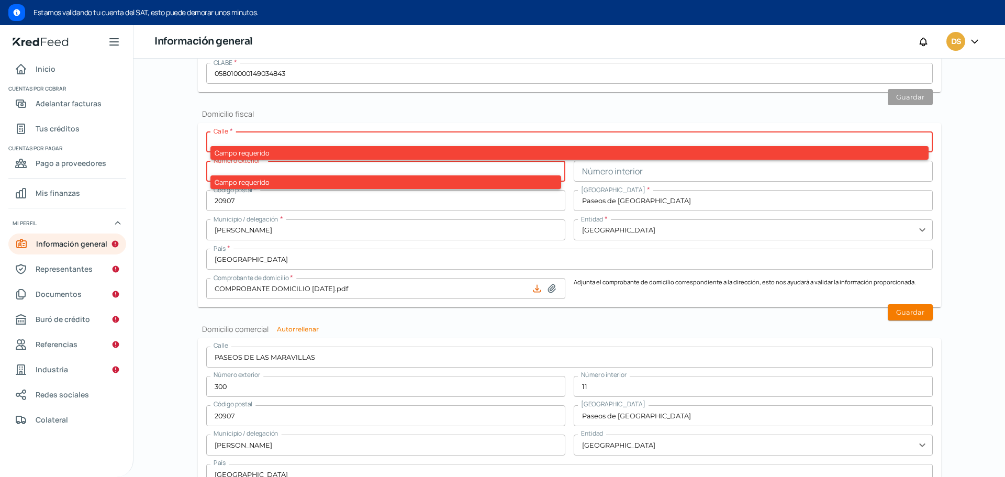
scroll to position [429, 0]
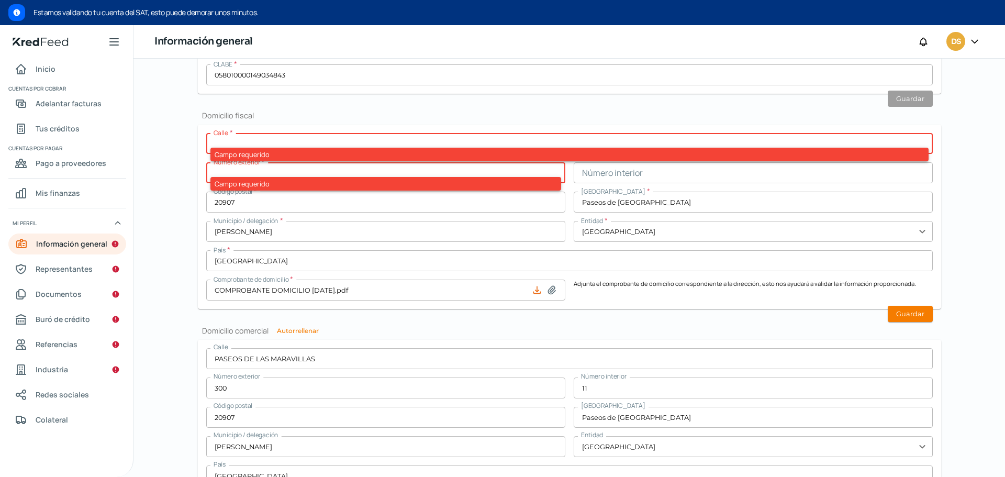
click at [234, 136] on input "text" at bounding box center [569, 143] width 727 height 21
type input "PASEOS DE LAS MARAVILLAS"
click at [256, 172] on input "text" at bounding box center [385, 172] width 359 height 21
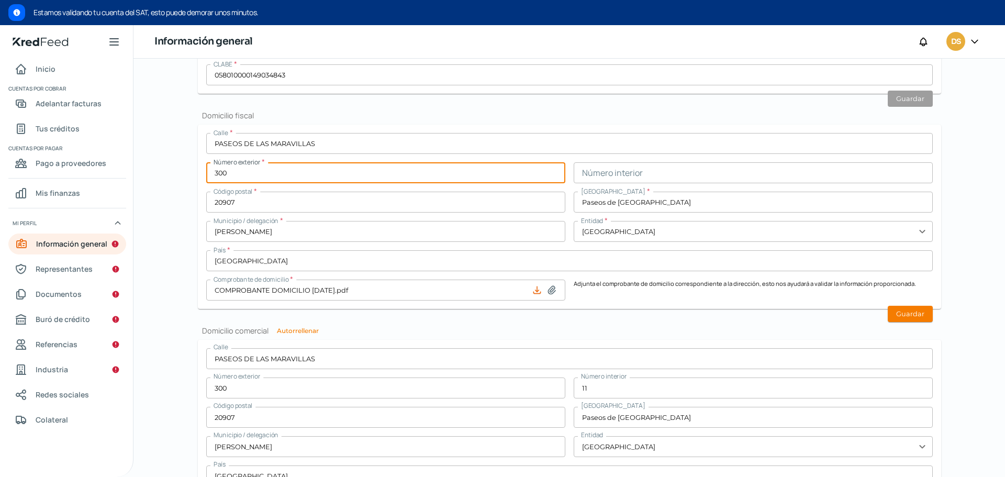
type input "300"
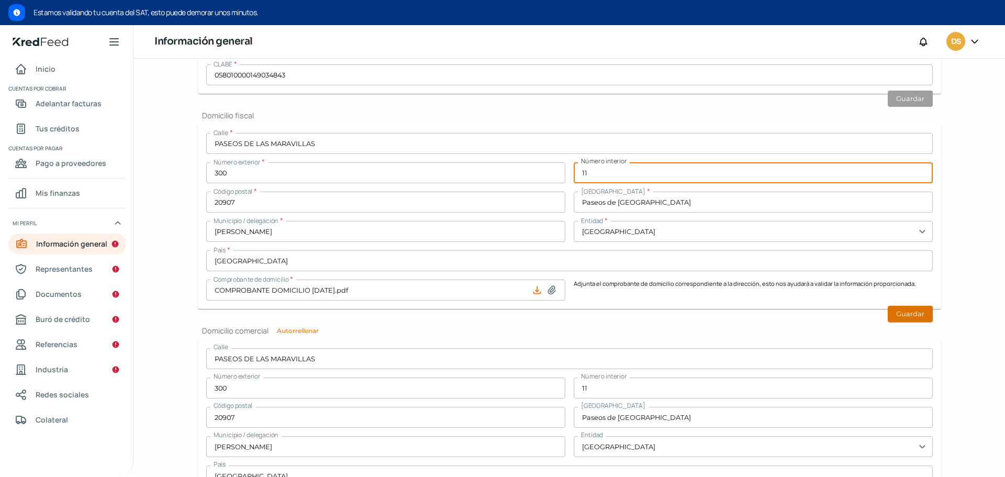
type input "11"
click at [896, 315] on button "Guardar" at bounding box center [910, 314] width 45 height 16
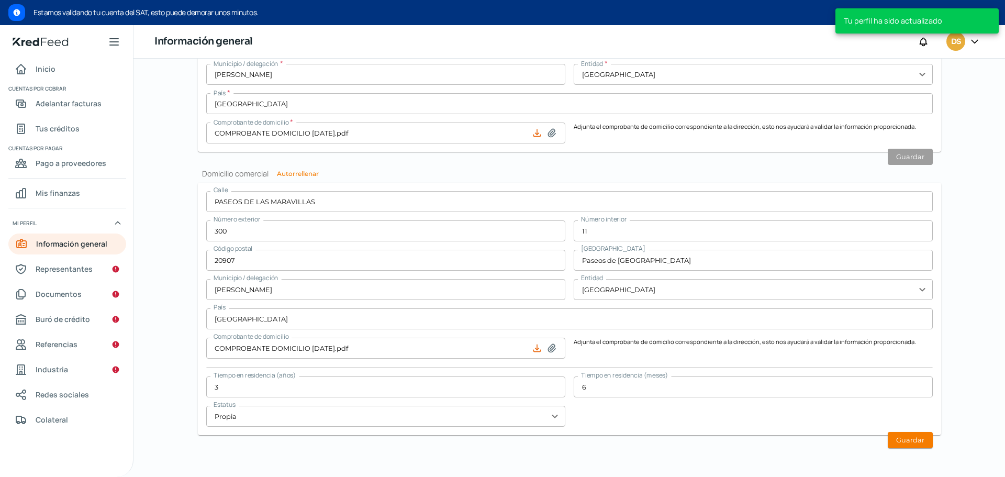
scroll to position [555, 0]
click at [901, 444] on button "Guardar" at bounding box center [910, 440] width 45 height 16
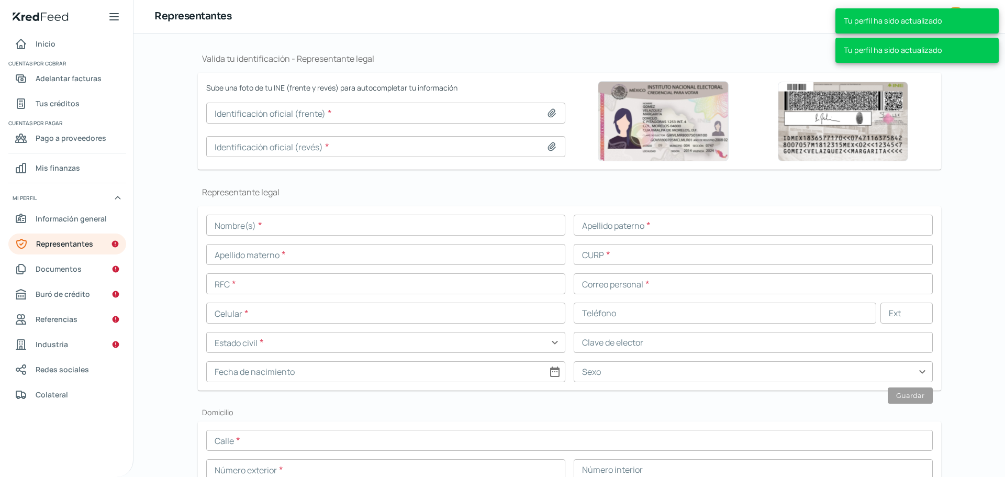
scroll to position [108, 0]
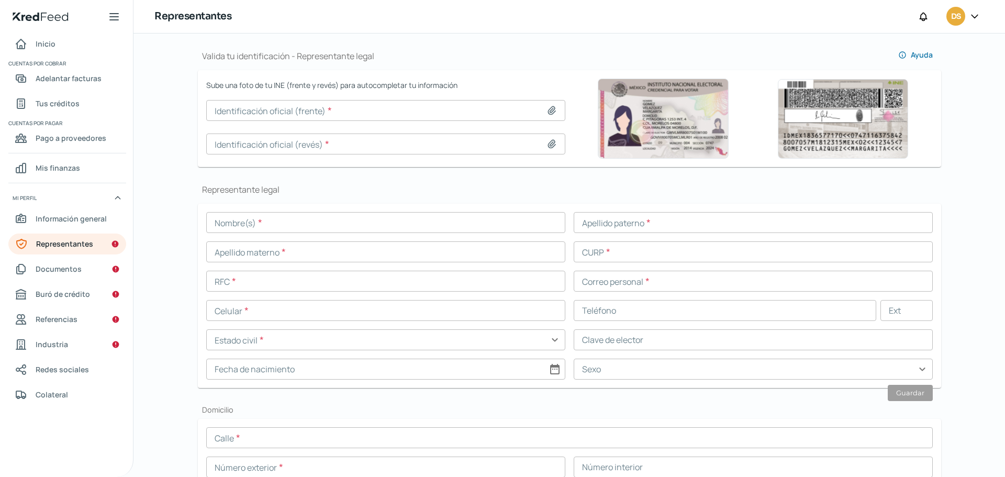
click at [553, 106] on icon at bounding box center [551, 110] width 10 height 10
type input "C:\fakepath\WhatsApp Image [DATE] 10.35.44 AM.jpeg"
type input "WhatsApp Image [DATE] 10.35.44 AM.jpeg"
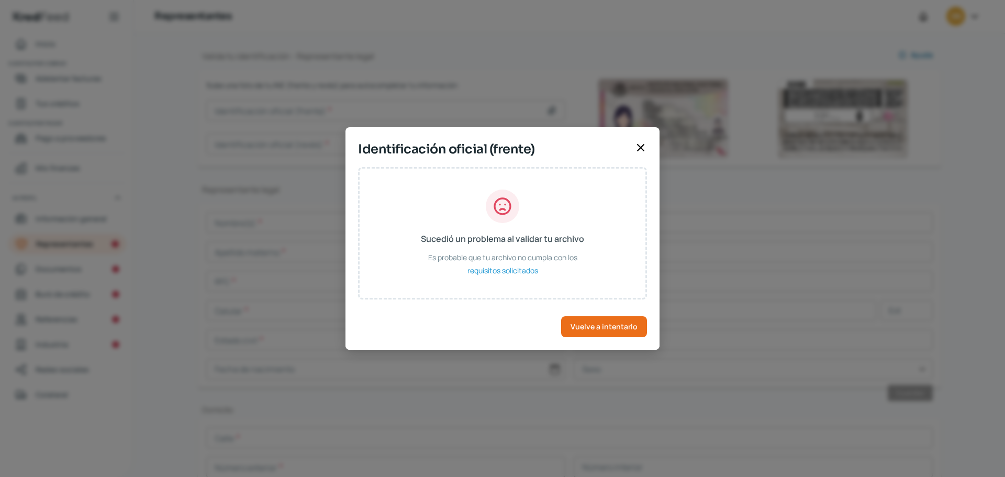
click at [640, 146] on icon at bounding box center [641, 147] width 6 height 6
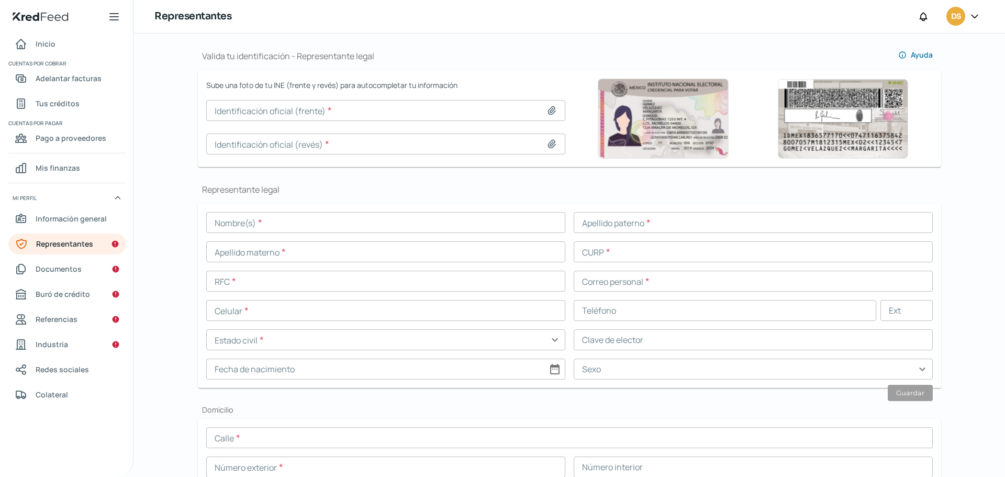
click at [549, 111] on icon at bounding box center [551, 110] width 10 height 10
type input "C:\fakepath\INE REPRESENTANTE LEGAL (1).pdf"
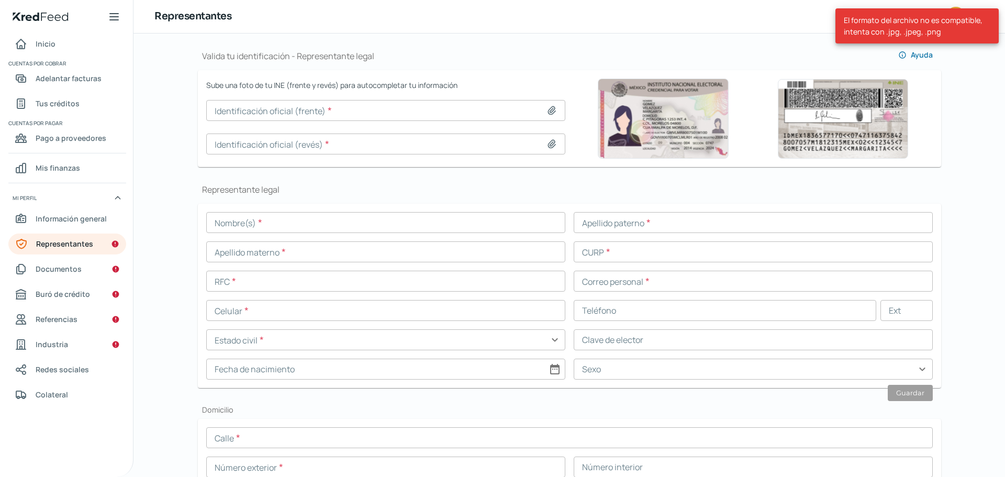
click at [546, 111] on icon at bounding box center [551, 110] width 10 height 10
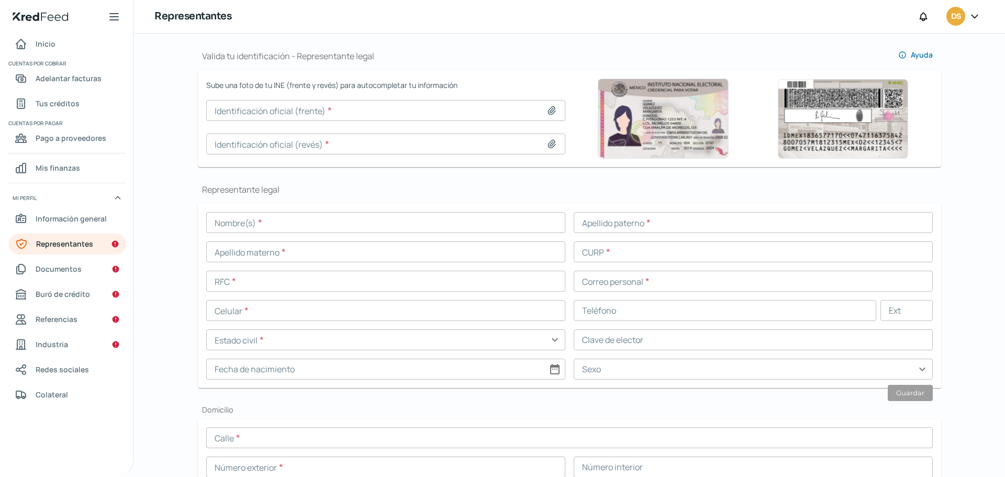
click at [551, 111] on icon at bounding box center [551, 110] width 10 height 10
type input "C:\fakepath\WhatsApp Image [DATE] 5.29.38 PM.jpeg"
type input "WhatsApp Image [DATE] 5.29.38 PM.jpeg"
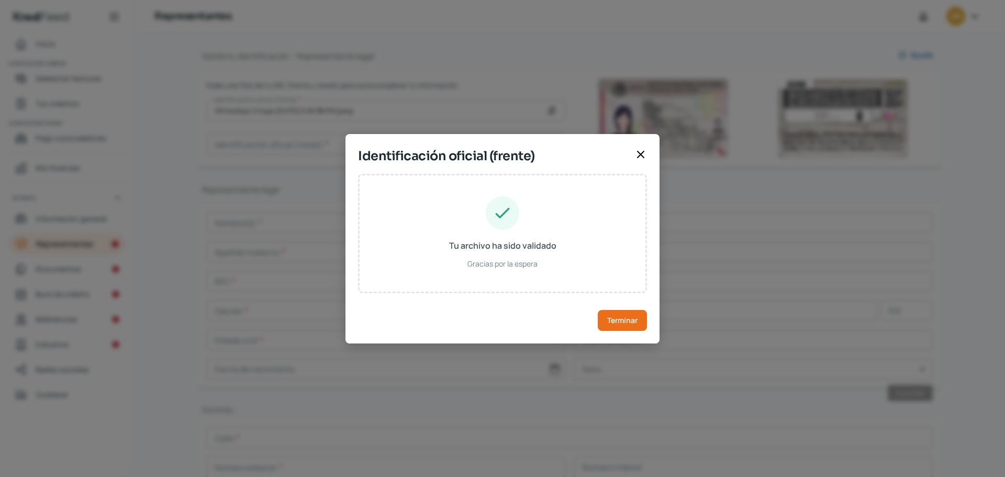
type input "[PERSON_NAME]"
type input "SARD971015HASNDG06"
type input "SNRDDG97101501H800"
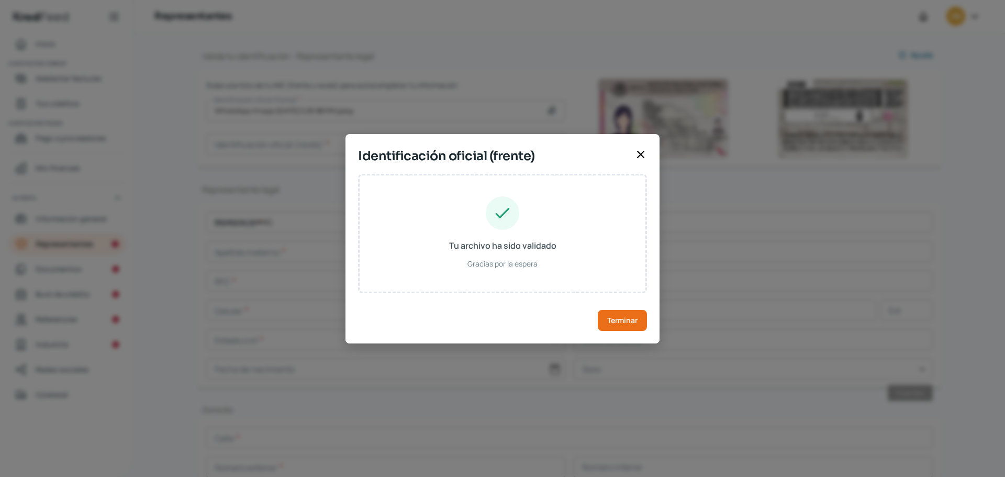
type input "[DATE]"
type input "Hombre"
click at [624, 319] on span "Terminar" at bounding box center [622, 320] width 30 height 7
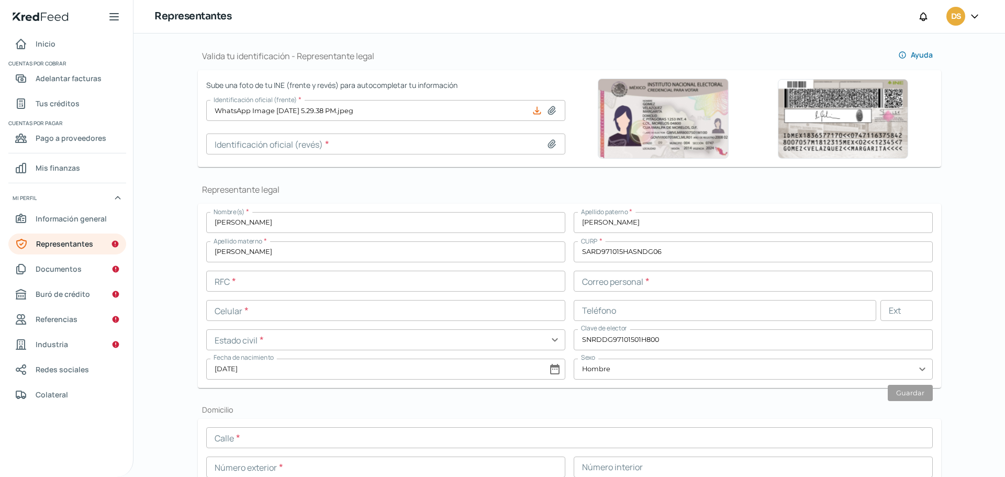
click at [553, 142] on icon at bounding box center [551, 144] width 7 height 8
type input "C:\fakepath\WhatsApp Image [DATE] 5.29.38 PM (1).jpeg"
type input "WhatsApp Image [DATE] 5.29.38 PM (1).jpeg"
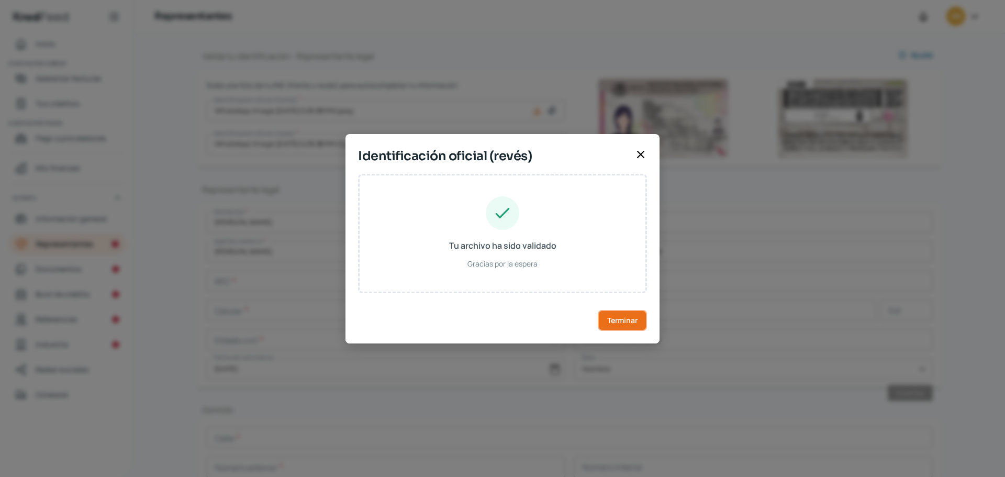
click at [616, 320] on span "Terminar" at bounding box center [622, 320] width 30 height 7
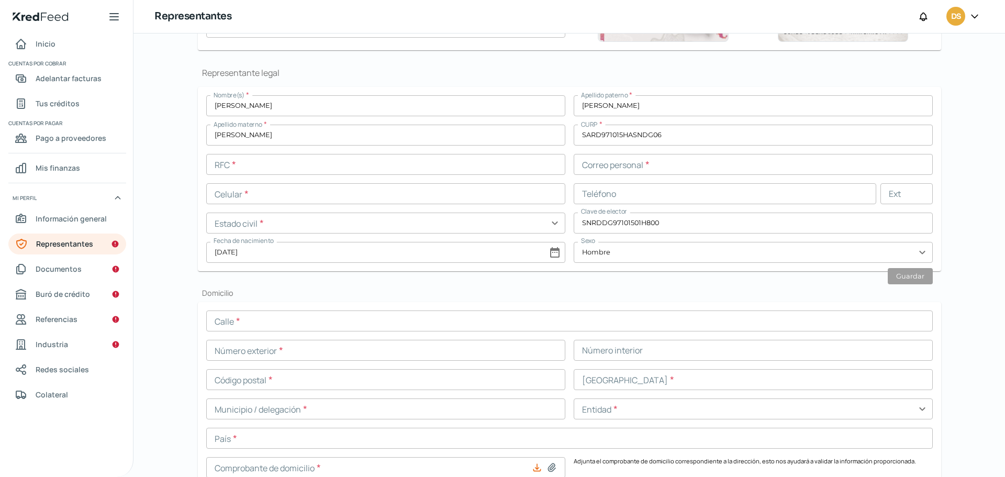
scroll to position [259, 0]
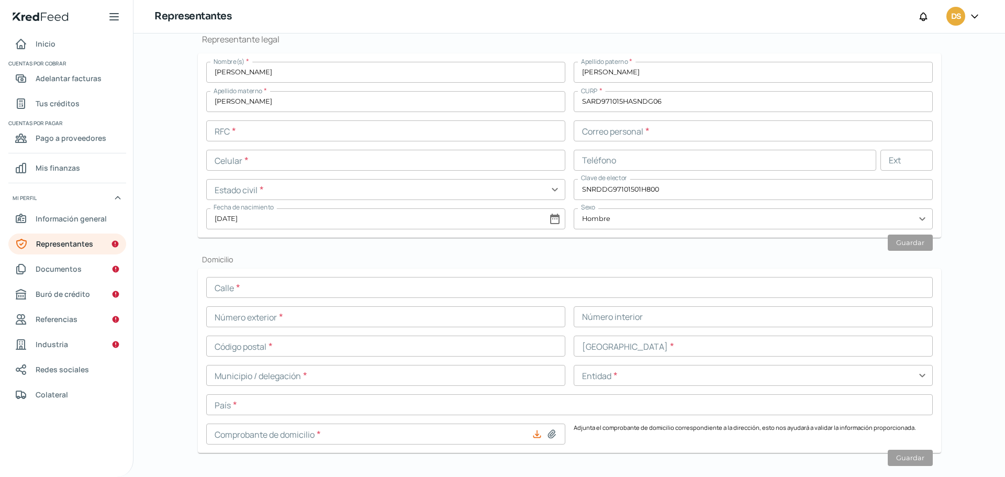
click at [215, 130] on input "text" at bounding box center [385, 130] width 359 height 21
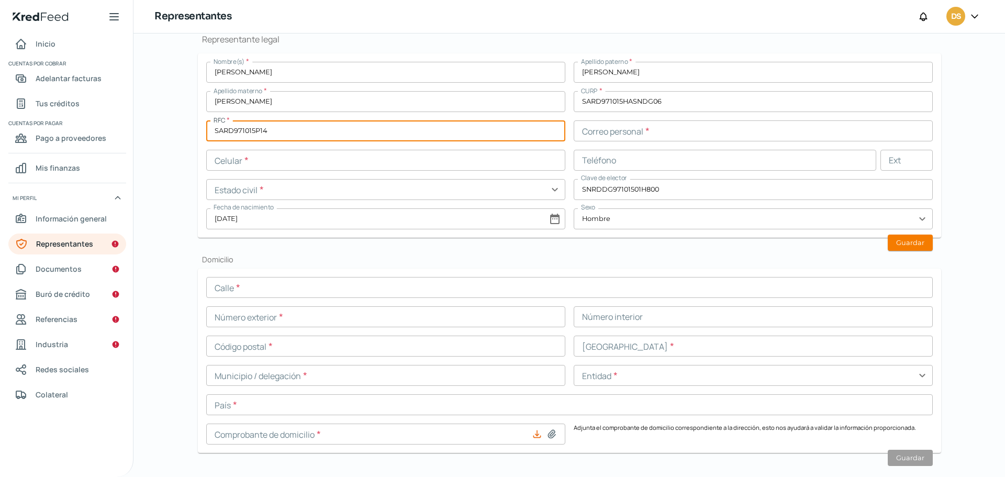
type input "SARD971015P14"
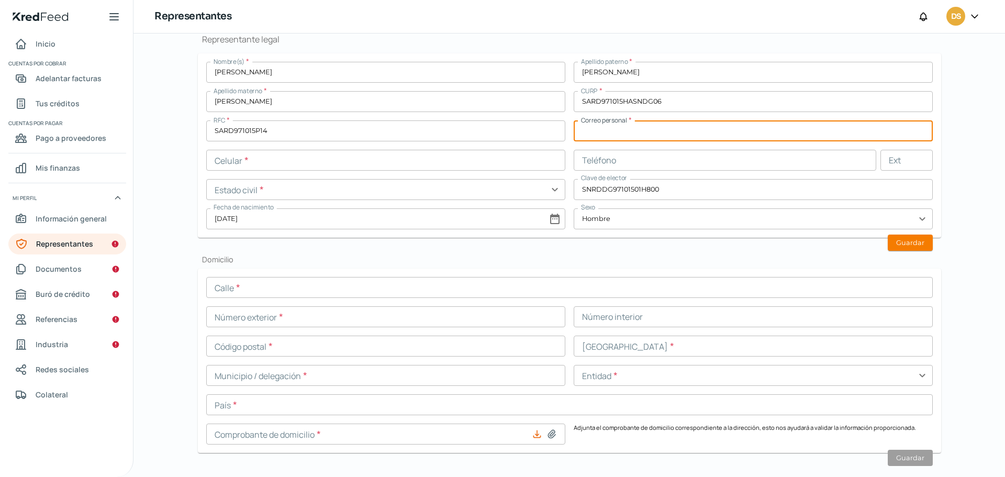
click at [592, 132] on input "text" at bounding box center [753, 130] width 359 height 21
type input "[EMAIL_ADDRESS][DOMAIN_NAME]"
click at [240, 170] on input "text" at bounding box center [385, 160] width 359 height 21
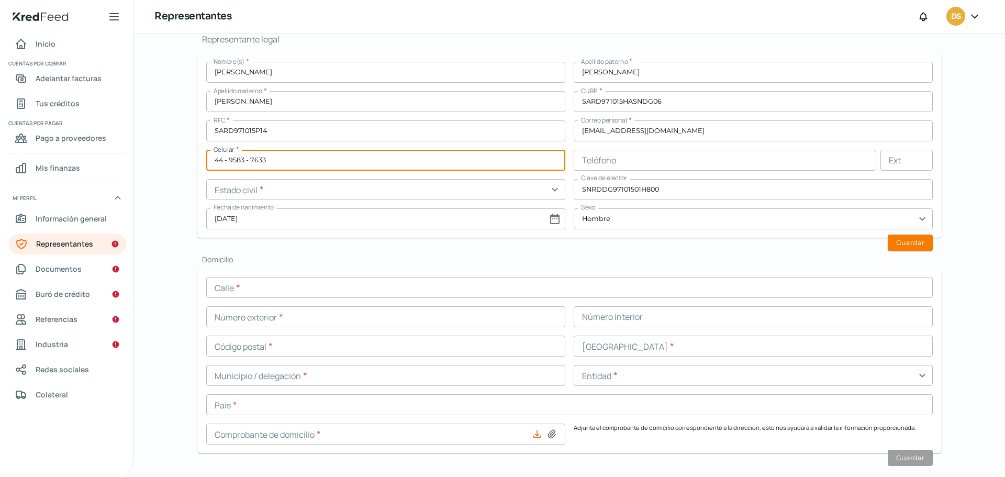
type input "44 - 9583 - 7633"
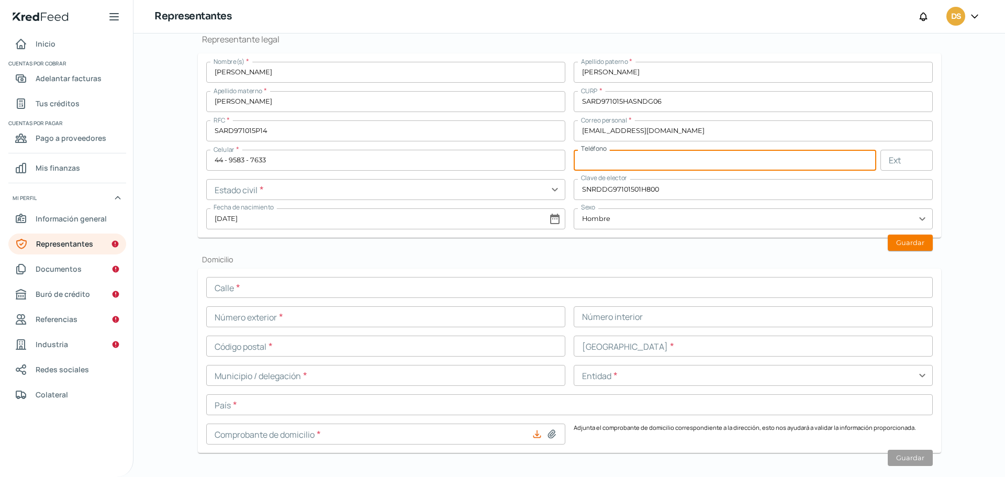
click at [265, 192] on input "text" at bounding box center [385, 189] width 359 height 21
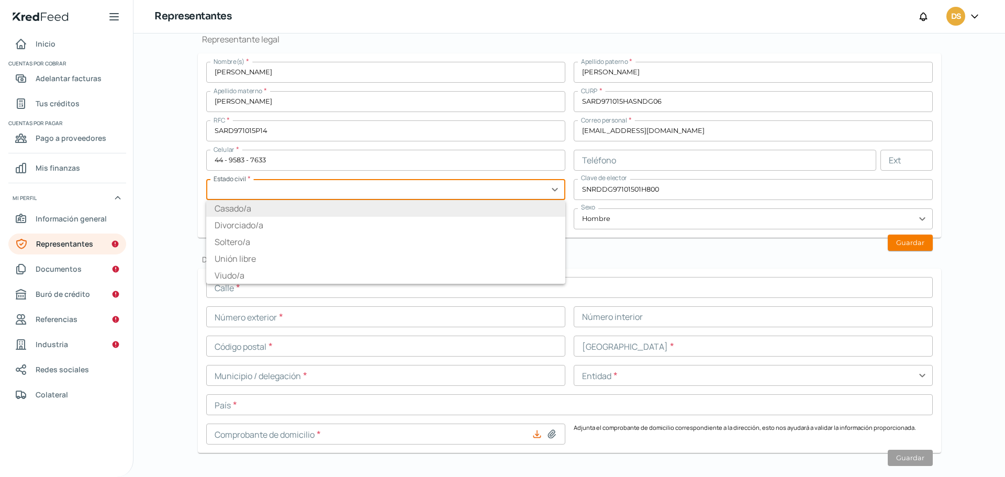
click at [246, 213] on li "Casado/a" at bounding box center [385, 208] width 359 height 17
type input "Casado/a"
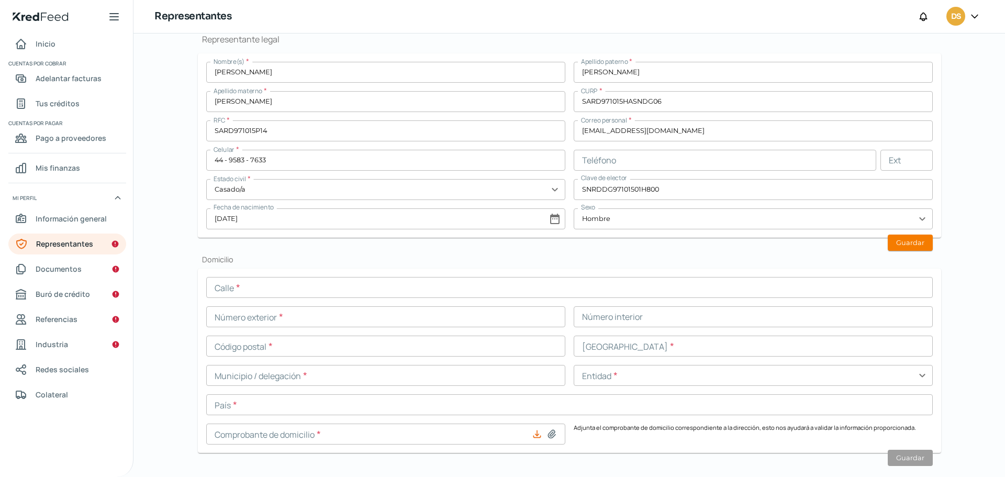
scroll to position [311, 0]
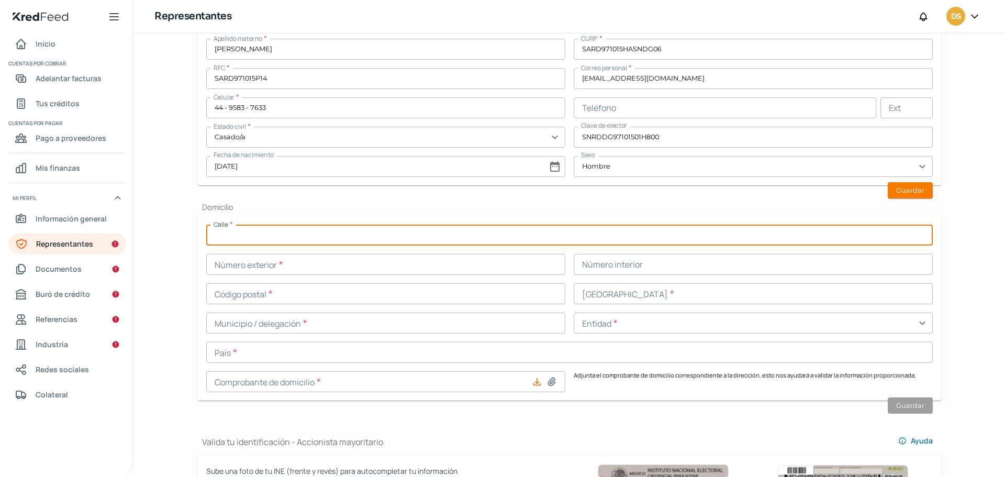
click at [219, 235] on input "text" at bounding box center [569, 235] width 727 height 21
type input "[PERSON_NAME]"
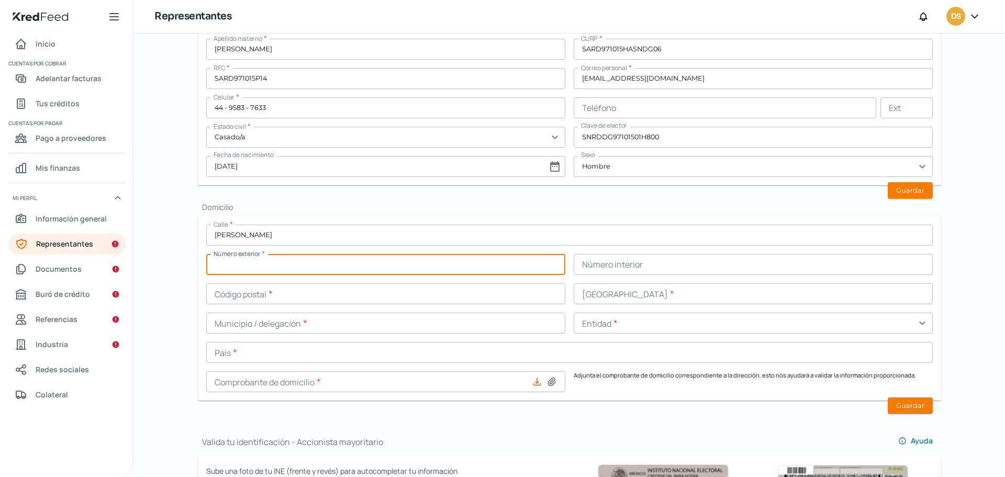
click at [328, 262] on input "text" at bounding box center [385, 264] width 359 height 21
type input "114"
click at [353, 298] on input "text" at bounding box center [385, 293] width 359 height 21
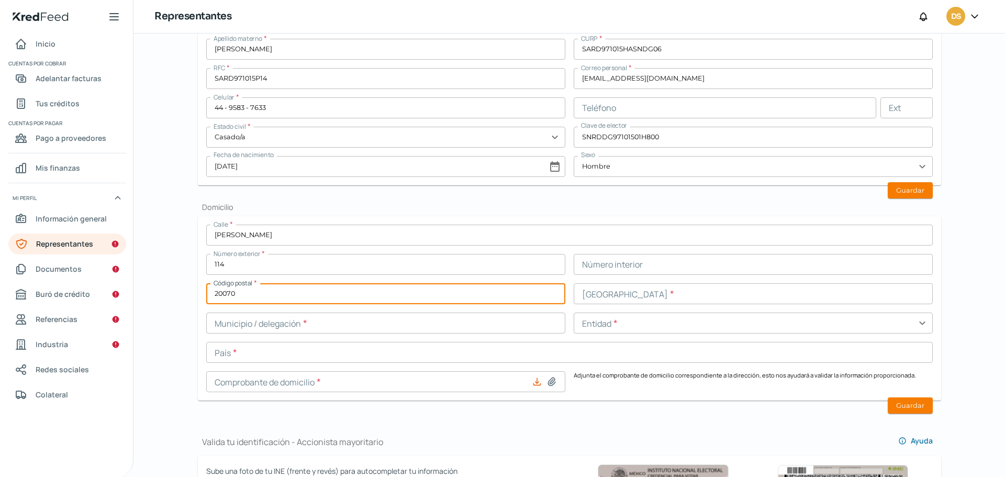
type input "20070"
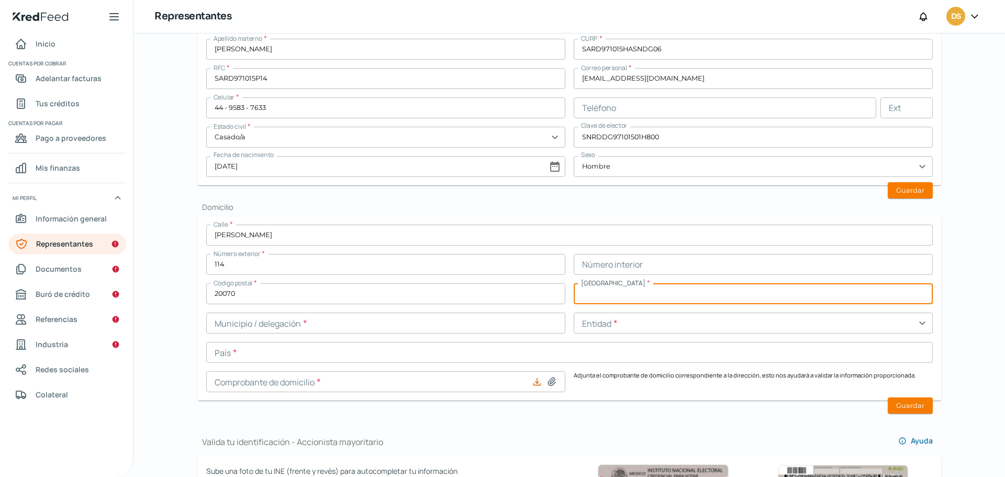
click at [617, 299] on input "text" at bounding box center [753, 293] width 359 height 21
type input "san [PERSON_NAME]"
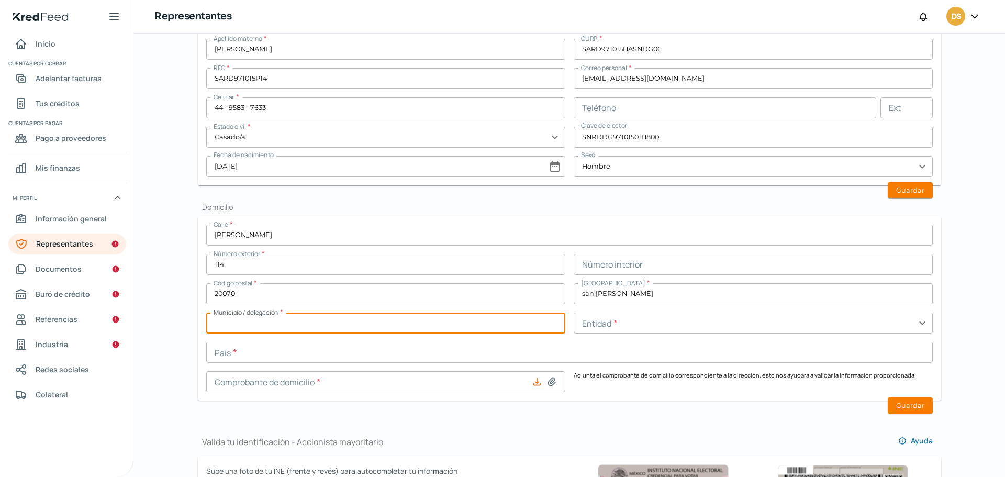
click at [375, 327] on input "text" at bounding box center [385, 322] width 359 height 21
type input "AGUASCALIENTES"
click at [592, 333] on div "Entidad * expand_more" at bounding box center [753, 322] width 359 height 21
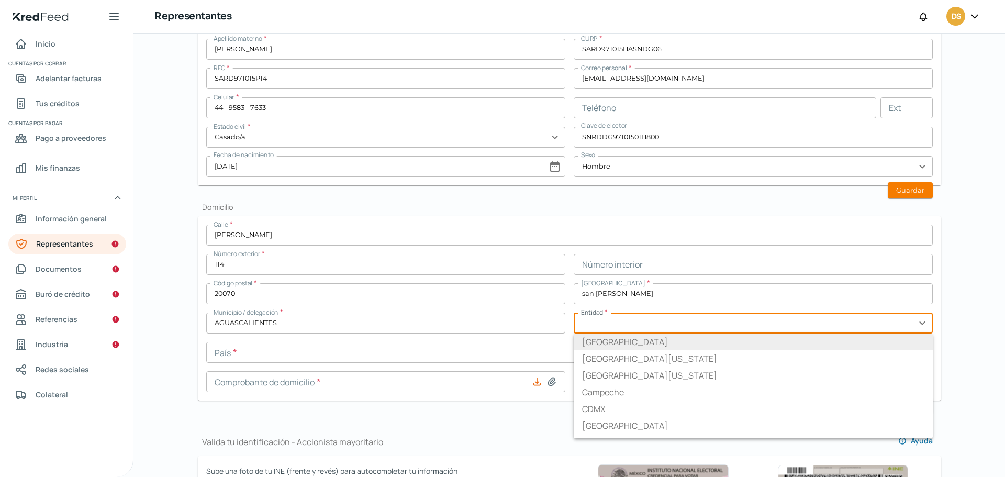
click at [583, 345] on li "[GEOGRAPHIC_DATA]" at bounding box center [753, 341] width 359 height 17
type input "[GEOGRAPHIC_DATA]"
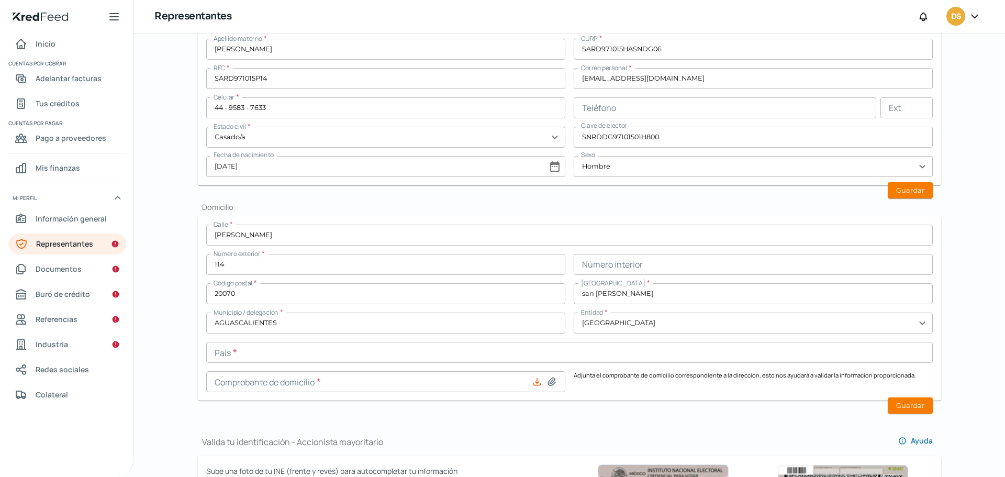
click at [287, 339] on div "Calle * [PERSON_NAME] Número exterior * 114 Número interior Código postal * 200…" at bounding box center [569, 308] width 727 height 167
click at [282, 351] on input "text" at bounding box center [569, 352] width 727 height 21
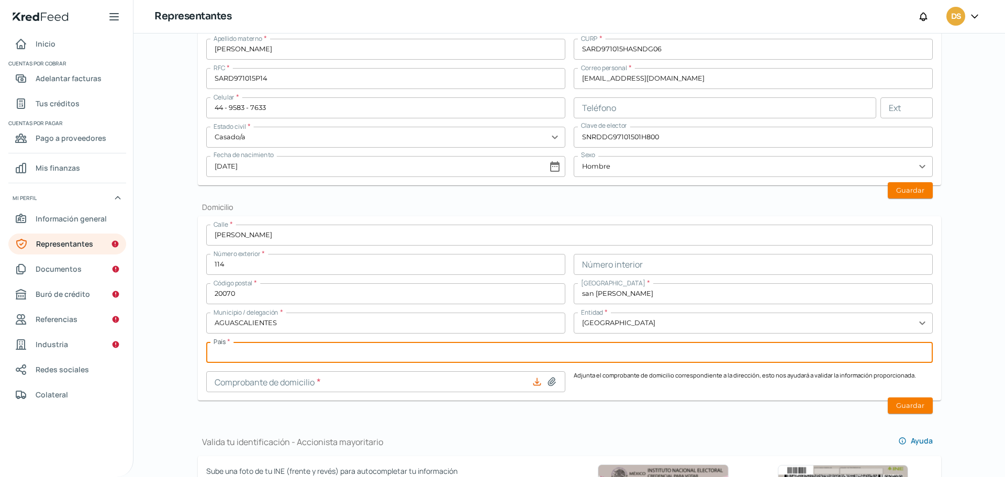
type input "[GEOGRAPHIC_DATA]"
click at [286, 387] on input at bounding box center [385, 381] width 359 height 21
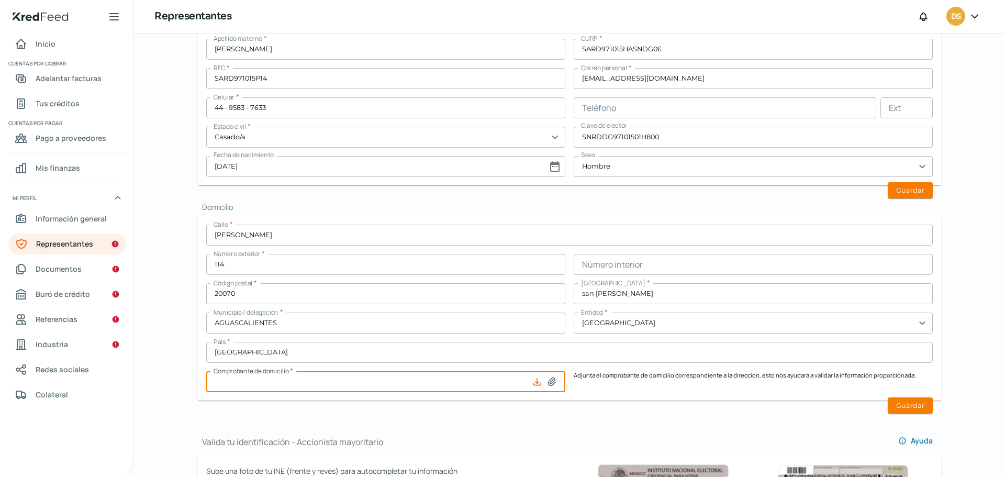
click at [468, 378] on input at bounding box center [385, 381] width 359 height 21
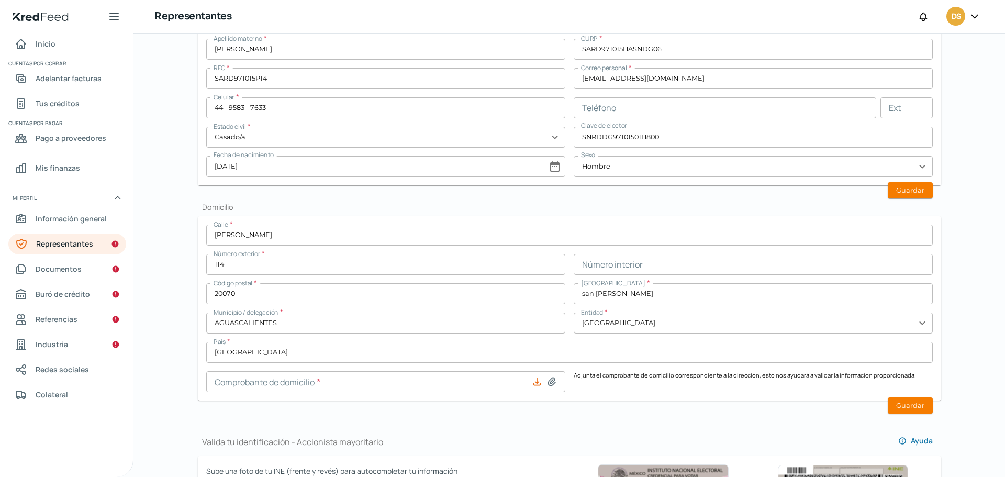
type input "C:\fakepath\1577E52B-6C1B-4205-A3EC-0CFBB2C51679.pdf"
type input "1577E52B-6C1B-4205-A3EC-0CFBB2C51679.pdf"
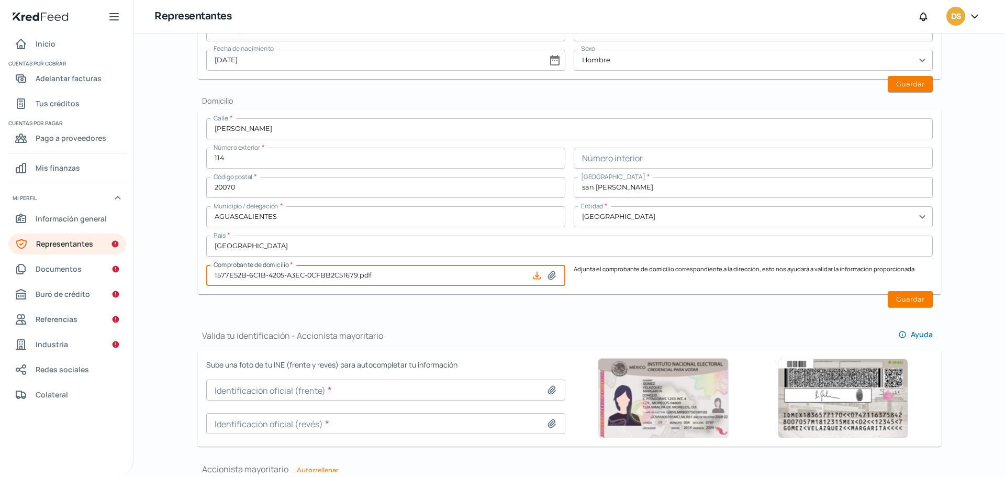
scroll to position [206, 0]
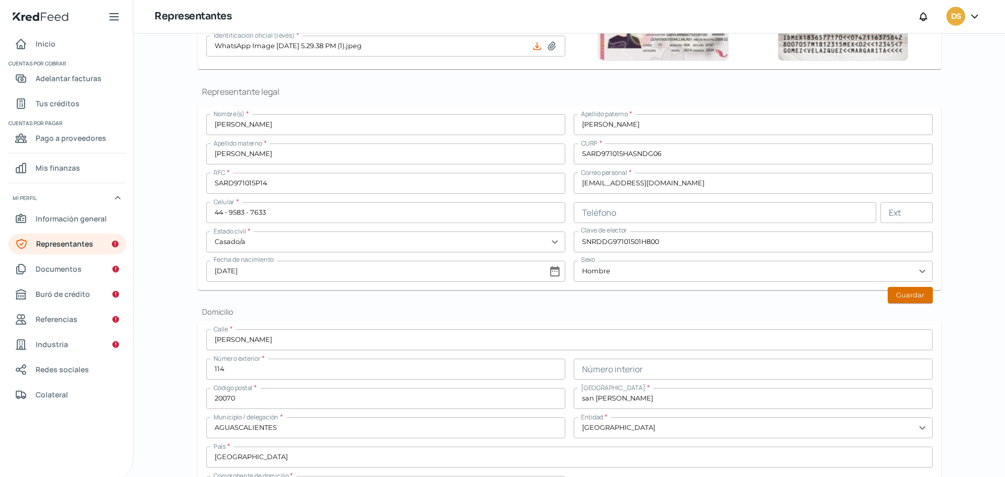
click at [906, 297] on button "Guardar" at bounding box center [910, 295] width 45 height 16
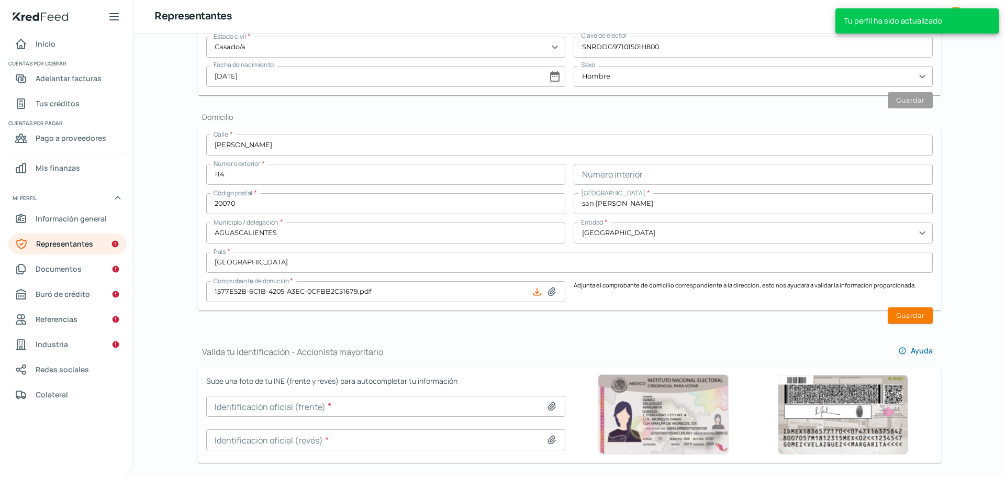
scroll to position [416, 0]
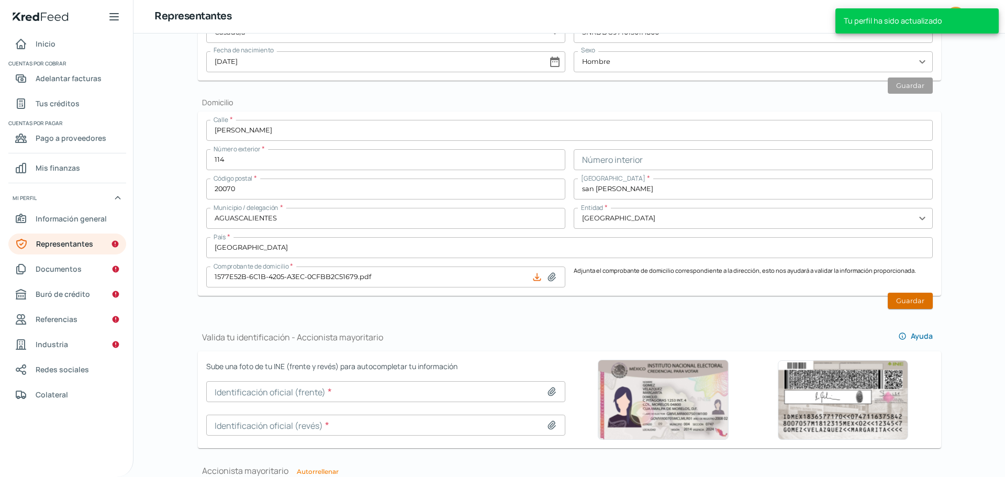
click at [929, 301] on button "Guardar" at bounding box center [910, 301] width 45 height 16
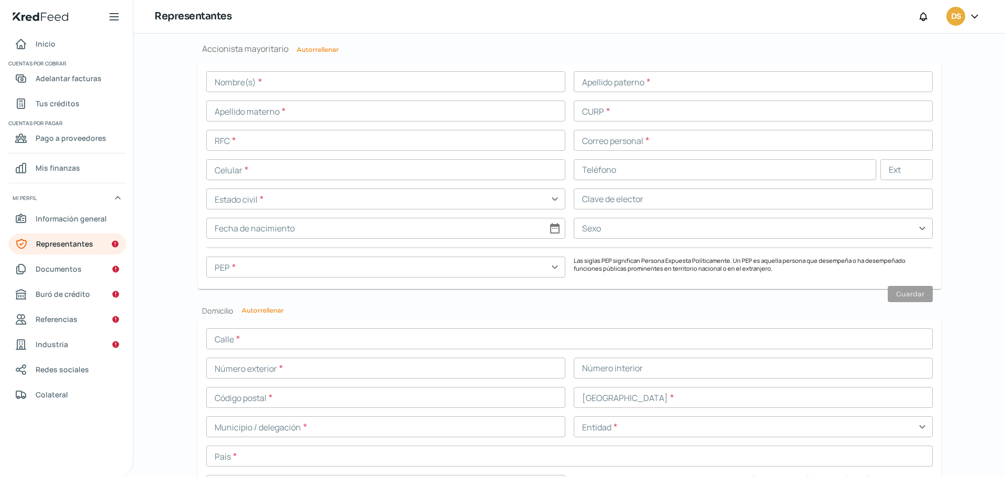
scroll to position [785, 0]
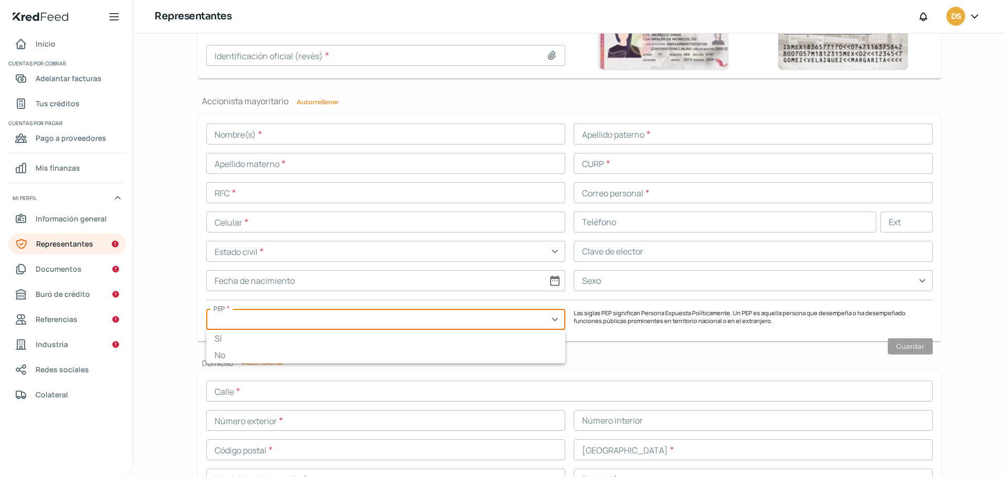
click at [463, 323] on input "text" at bounding box center [385, 319] width 359 height 21
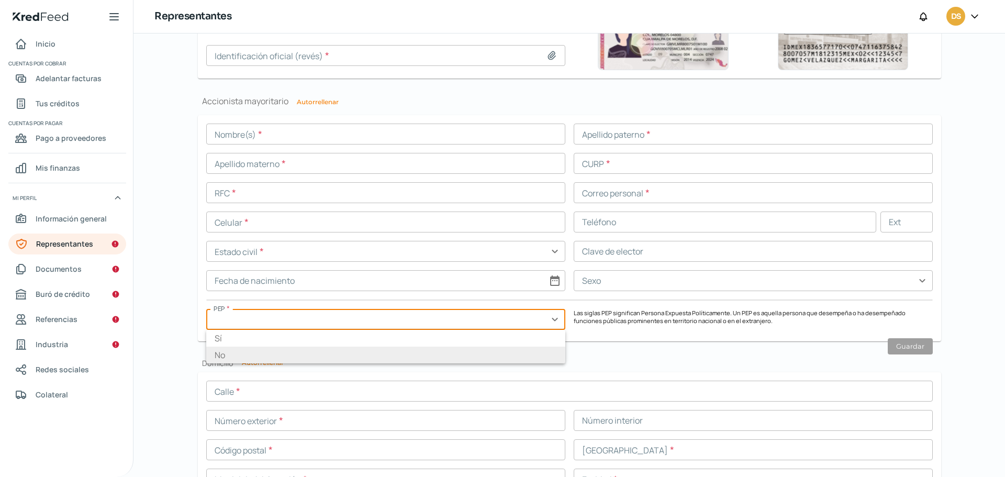
click at [238, 351] on li "No" at bounding box center [385, 355] width 359 height 17
type input "No"
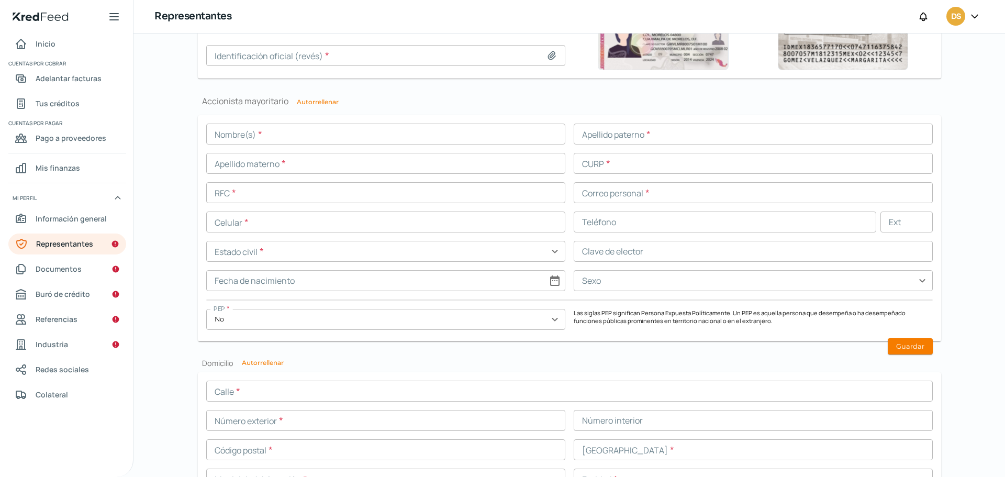
click at [266, 132] on input "text" at bounding box center [385, 134] width 359 height 21
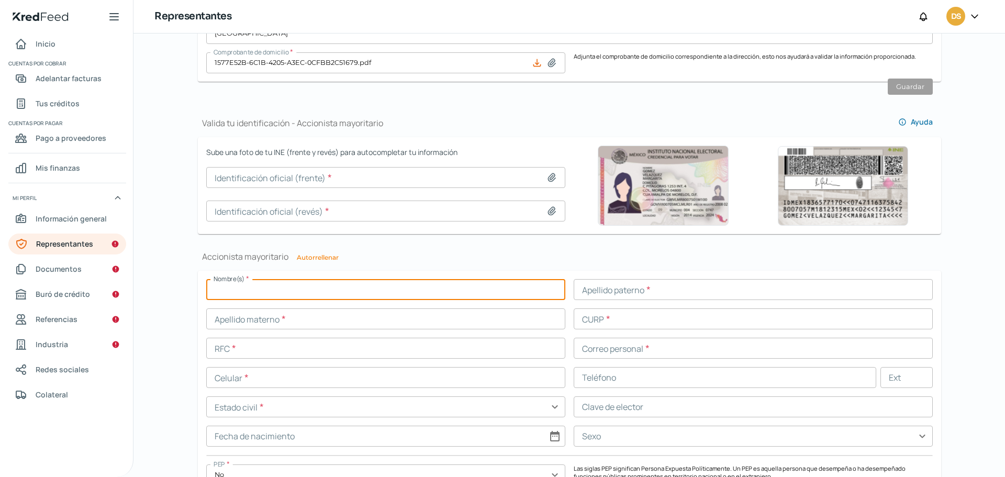
scroll to position [593, 0]
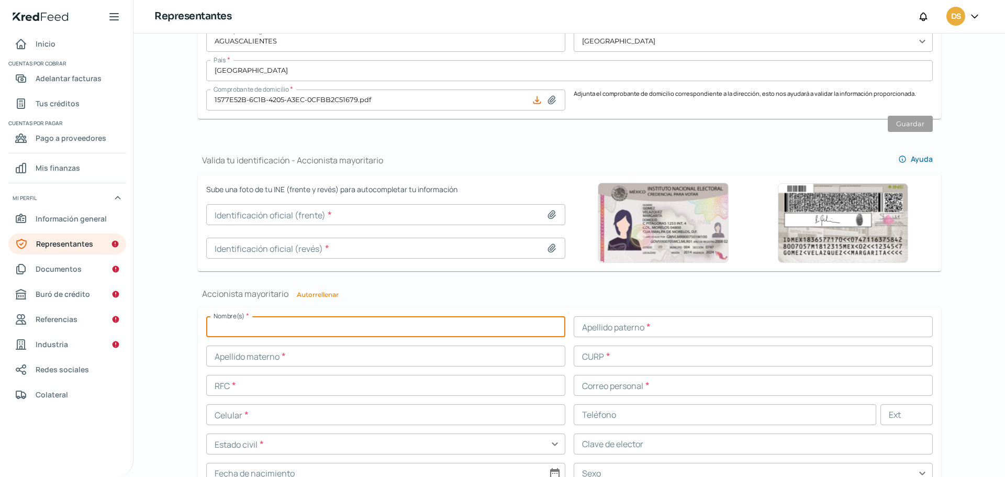
type input "i"
type input "[PERSON_NAME]"
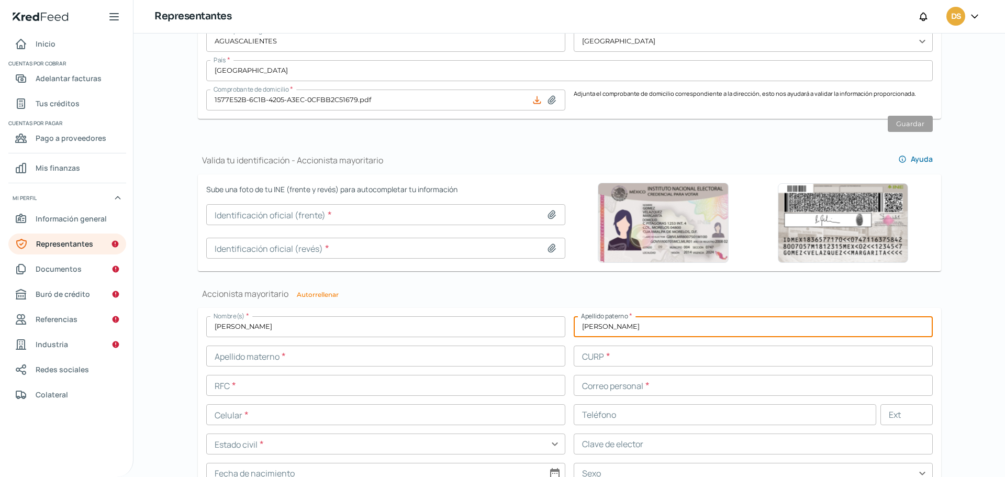
type input "[PERSON_NAME]"
click at [546, 211] on icon at bounding box center [551, 214] width 10 height 10
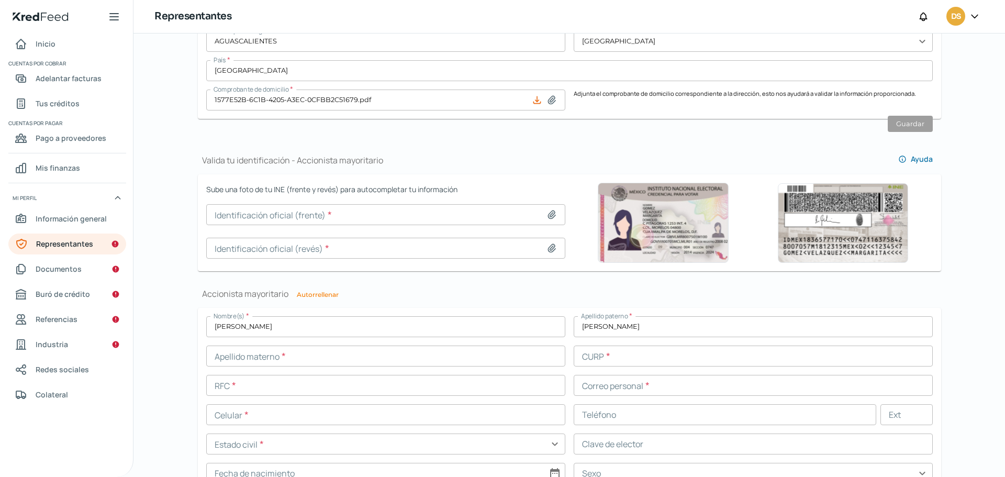
type input "C:\fakepath\WhatsApp Image [DATE] 5.29.38 PM.jpeg"
type input "WhatsApp Image [DATE] 5.29.38 PM.jpeg"
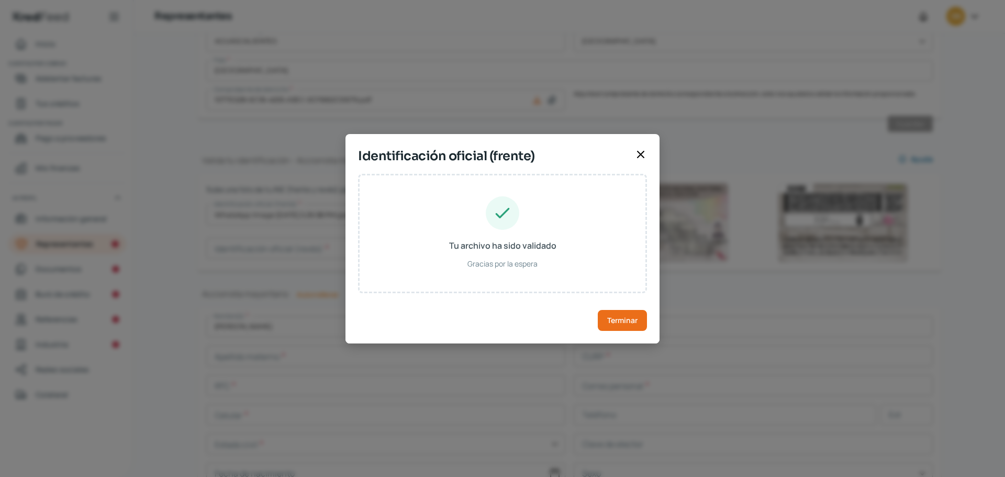
type input "[PERSON_NAME]"
type input "SARD971015HASNDG06"
type input "SNRDDG97101501H800"
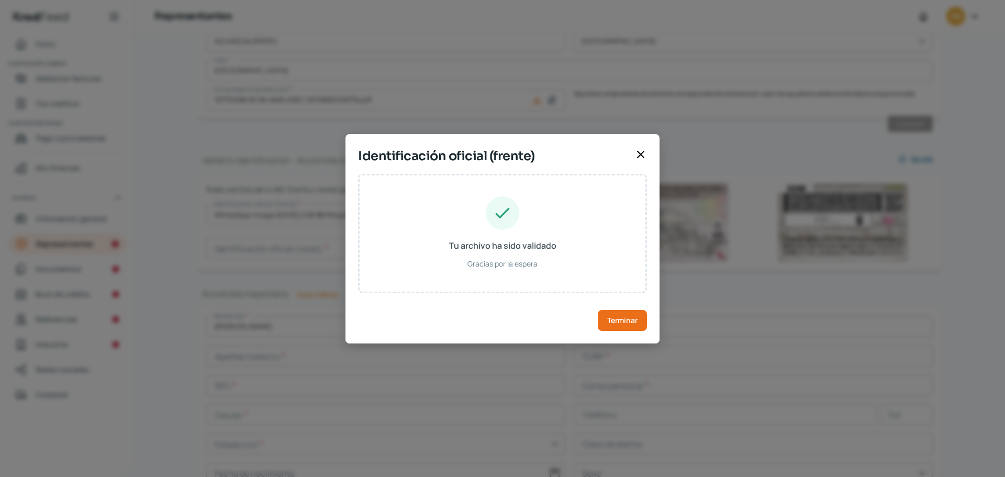
type input "[DATE]"
type input "Hombre"
click at [612, 324] on span "Terminar" at bounding box center [622, 320] width 30 height 7
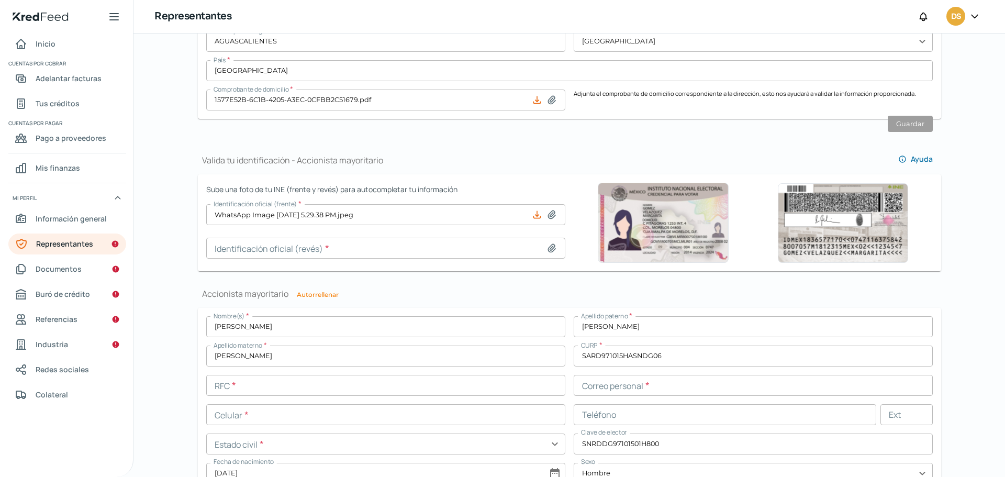
click at [546, 247] on icon at bounding box center [551, 248] width 10 height 10
type input "C:\fakepath\WhatsApp Image [DATE] 5.29.38 PM (1).jpeg"
type input "WhatsApp Image [DATE] 5.29.38 PM (1).jpeg"
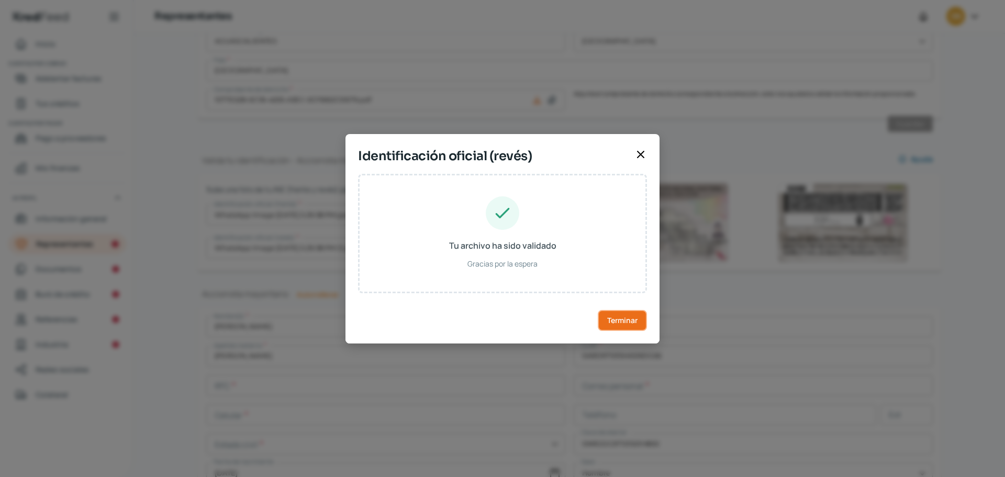
click at [614, 317] on span "Terminar" at bounding box center [622, 320] width 30 height 7
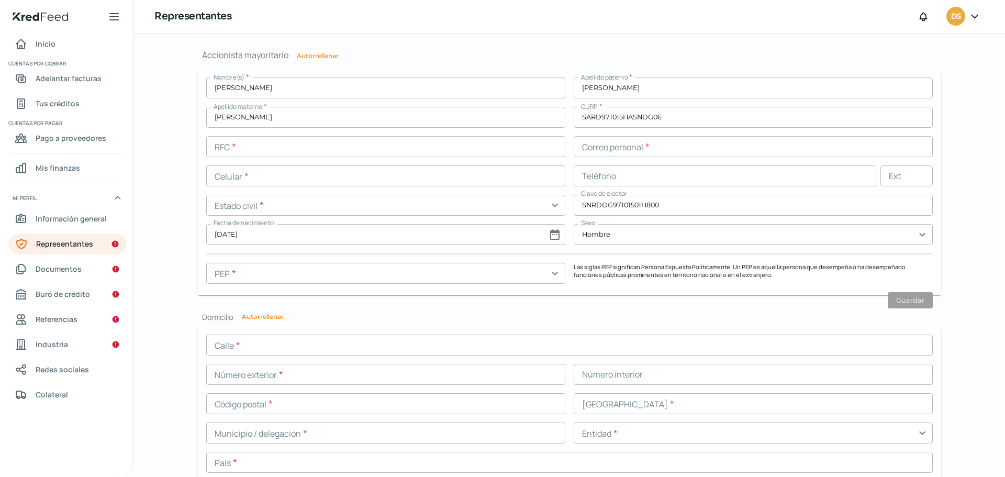
scroll to position [847, 0]
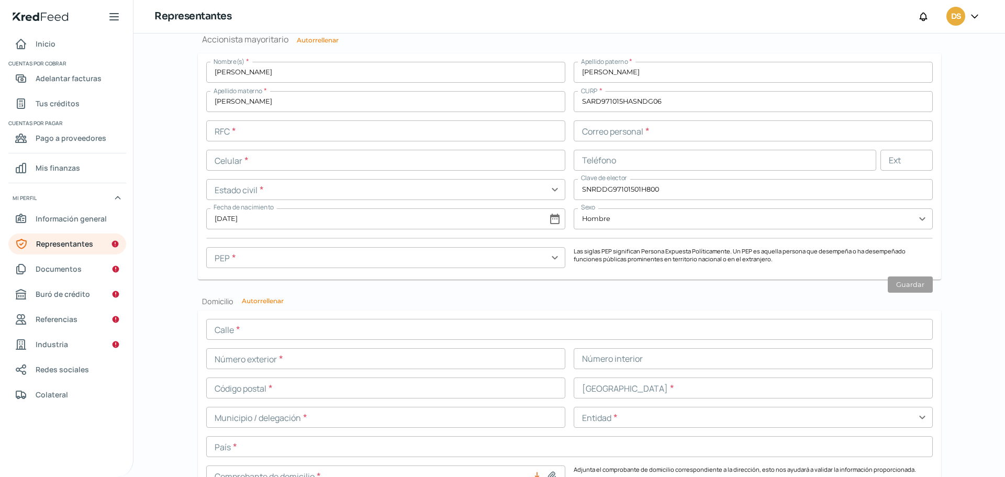
click at [294, 127] on input "text" at bounding box center [385, 130] width 359 height 21
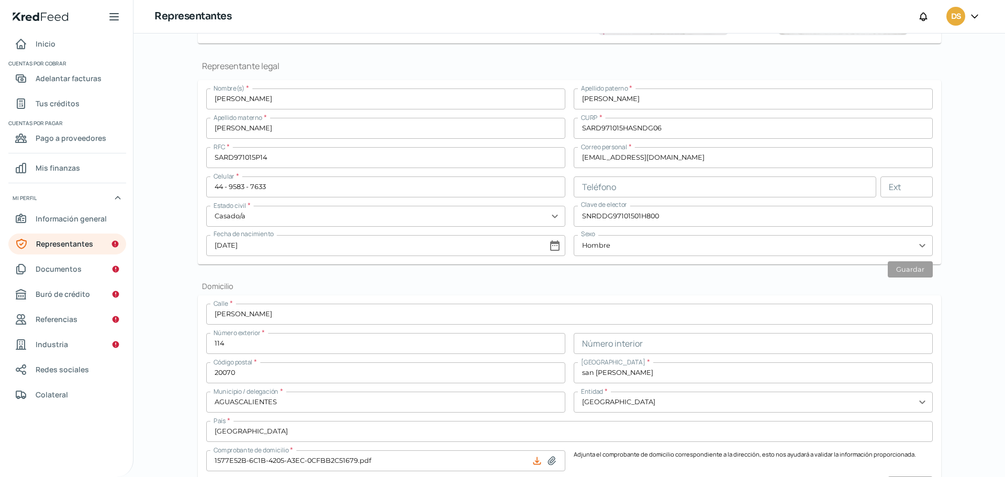
scroll to position [219, 0]
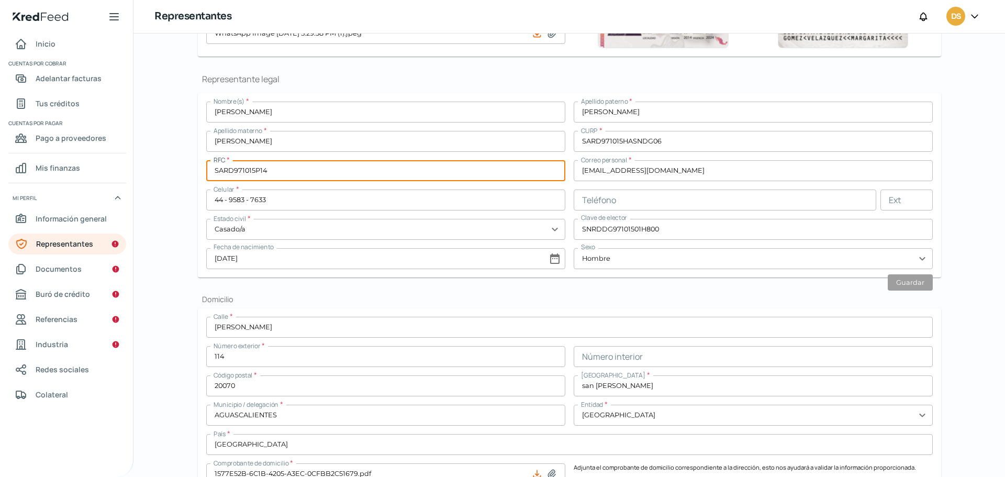
drag, startPoint x: 277, startPoint y: 166, endPoint x: 195, endPoint y: 166, distance: 82.7
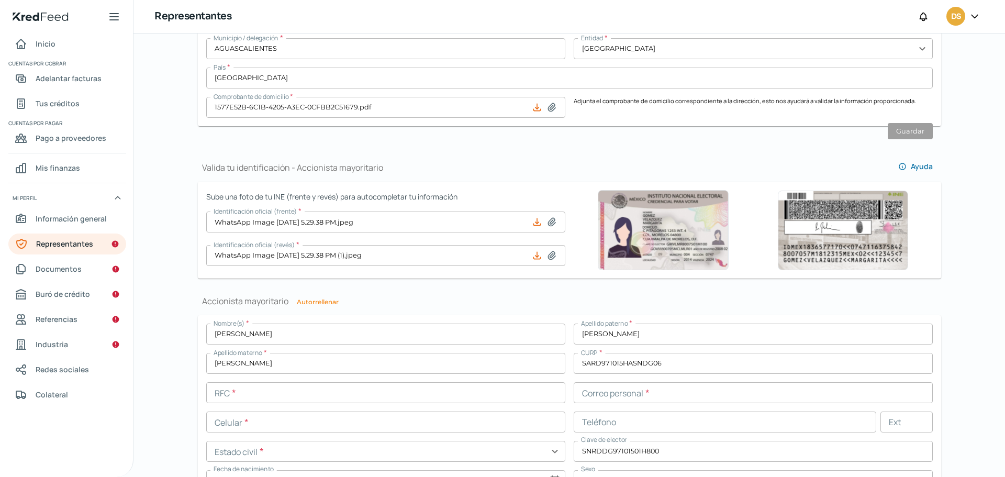
scroll to position [638, 0]
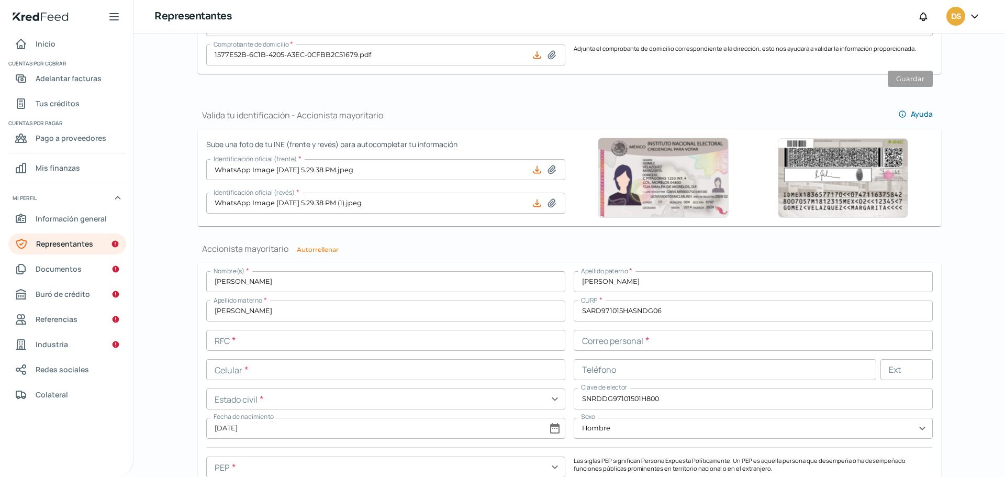
type input "C"
click at [263, 335] on input "text" at bounding box center [385, 340] width 359 height 21
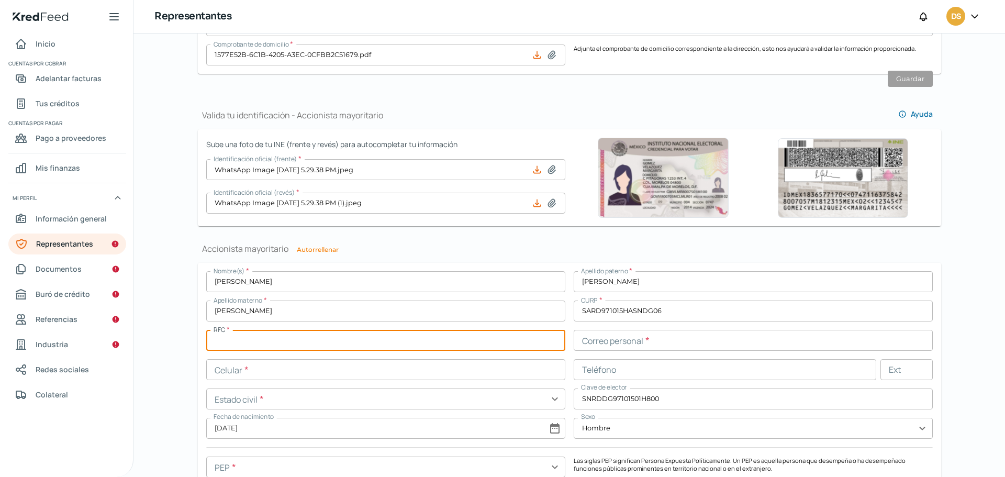
type input "V"
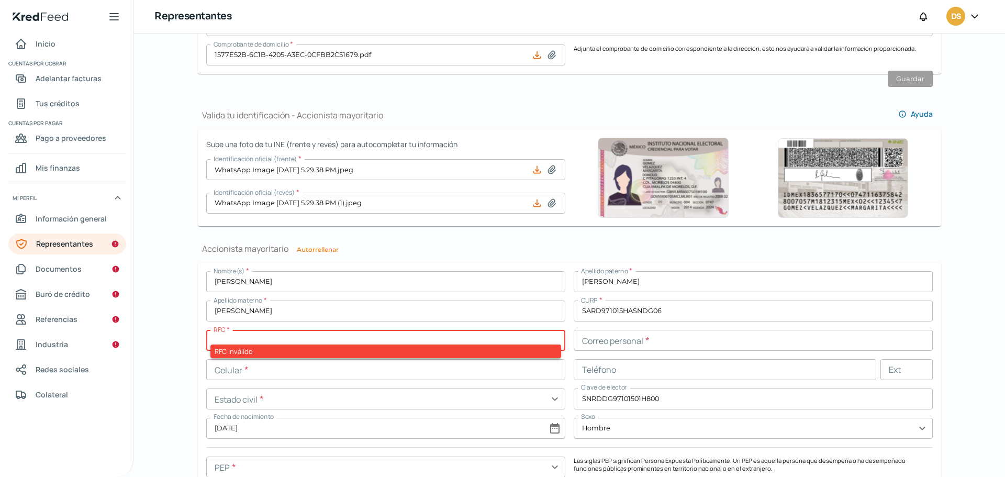
type input "V"
type input "SARD971015P14"
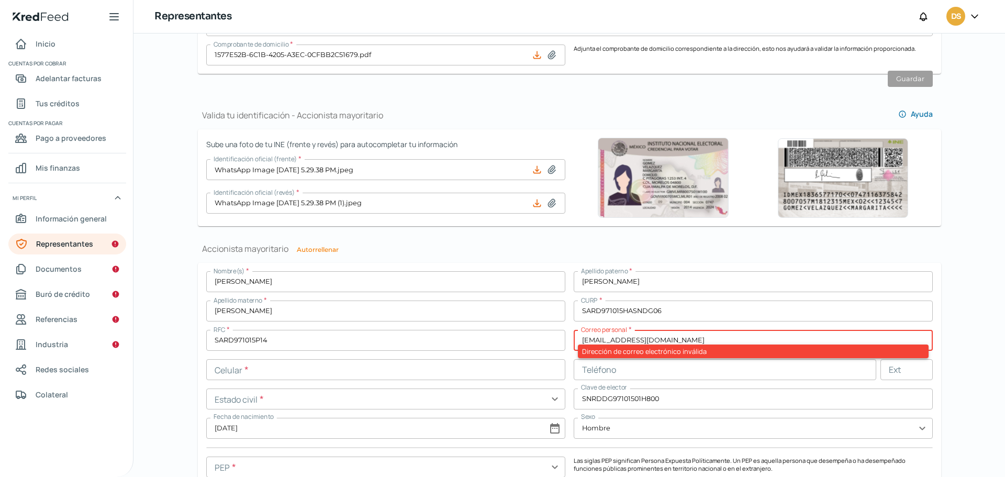
type input "[EMAIL_ADDRESS][DOMAIN_NAME]"
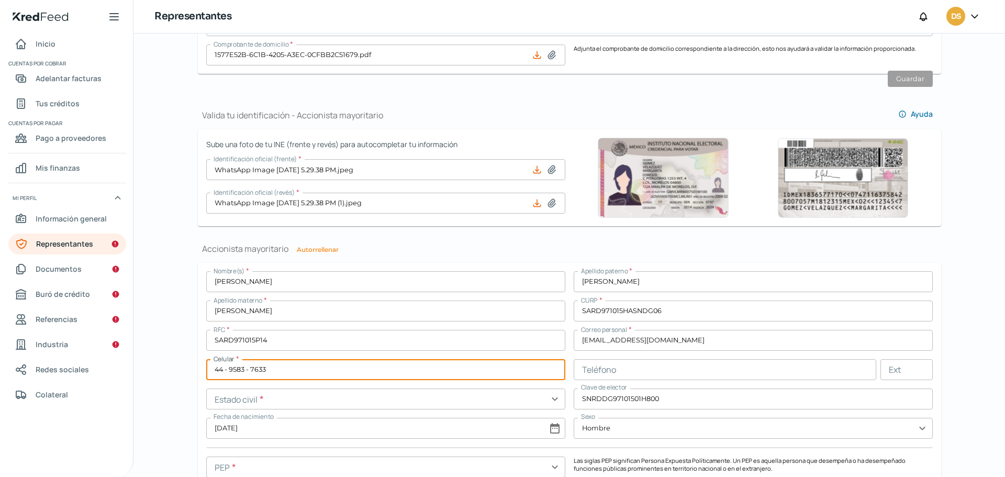
type input "44 - 9583 - 7633"
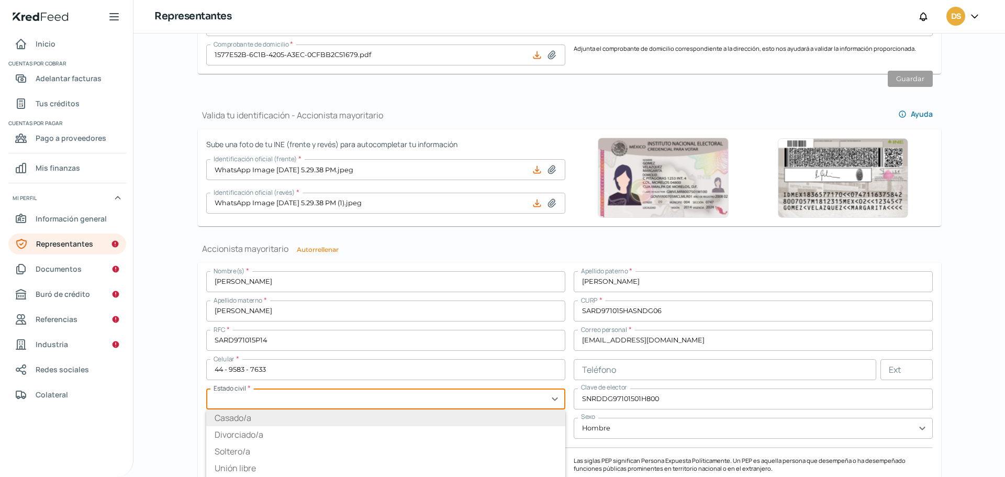
click at [231, 409] on li "Casado/a" at bounding box center [385, 417] width 359 height 17
type input "Casado/a"
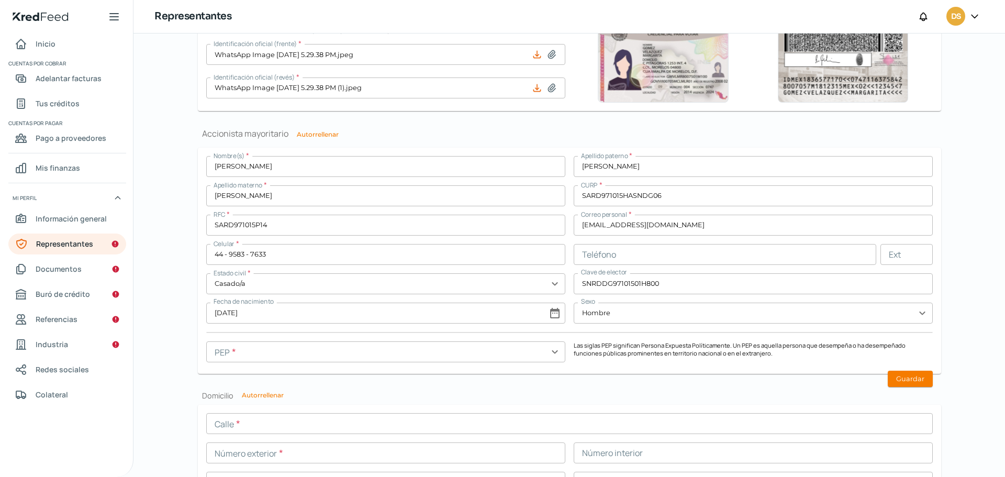
scroll to position [847, 0]
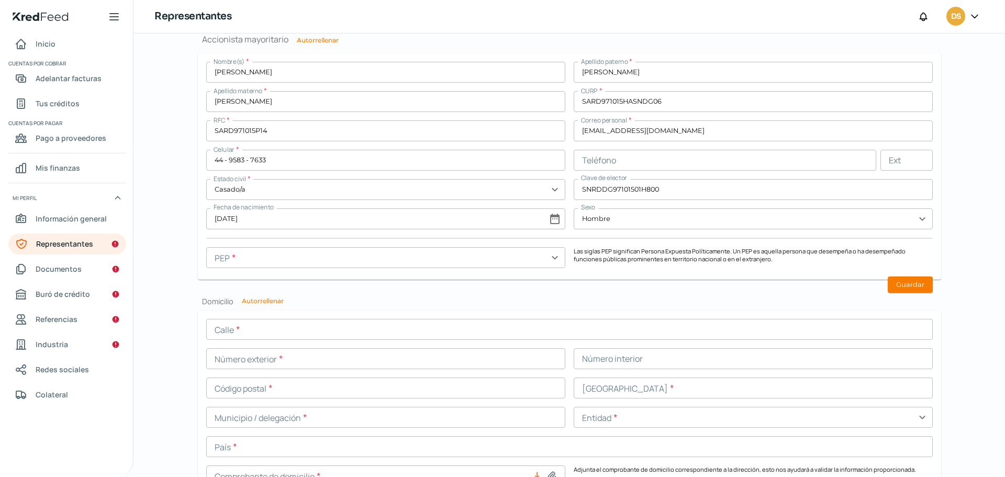
click at [307, 260] on input "text" at bounding box center [385, 257] width 359 height 21
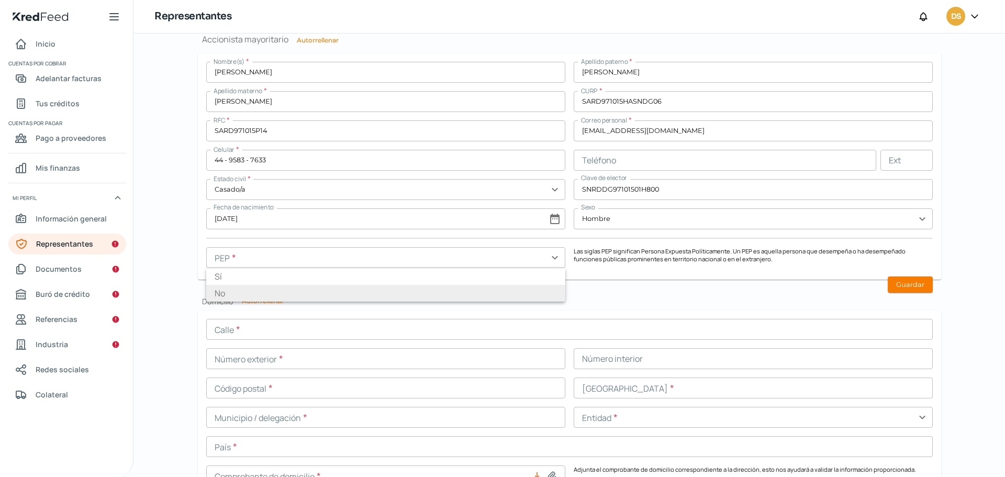
click at [251, 291] on li "No" at bounding box center [385, 293] width 359 height 17
type input "No"
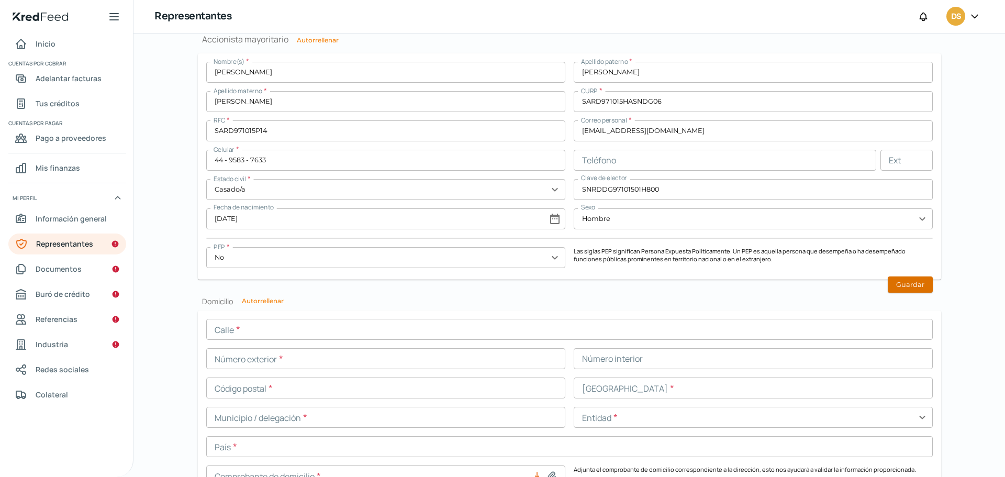
click at [888, 284] on button "Guardar" at bounding box center [910, 284] width 45 height 16
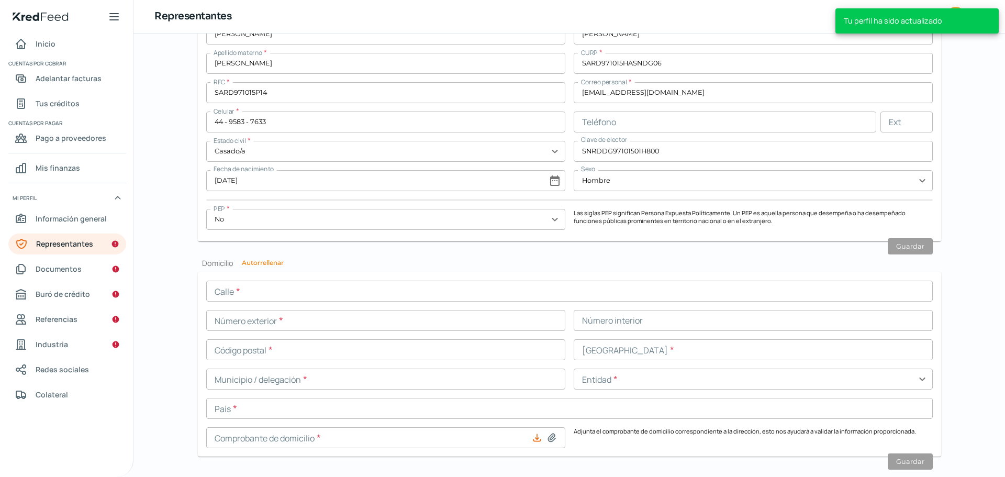
scroll to position [907, 0]
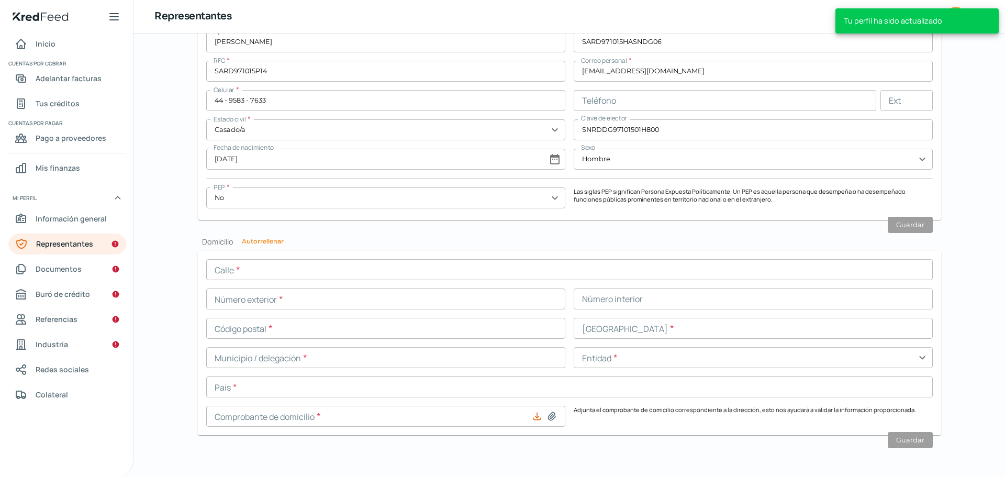
click at [341, 280] on div "Calle * Número exterior * Número interior Código postal * [GEOGRAPHIC_DATA] * M…" at bounding box center [569, 342] width 727 height 167
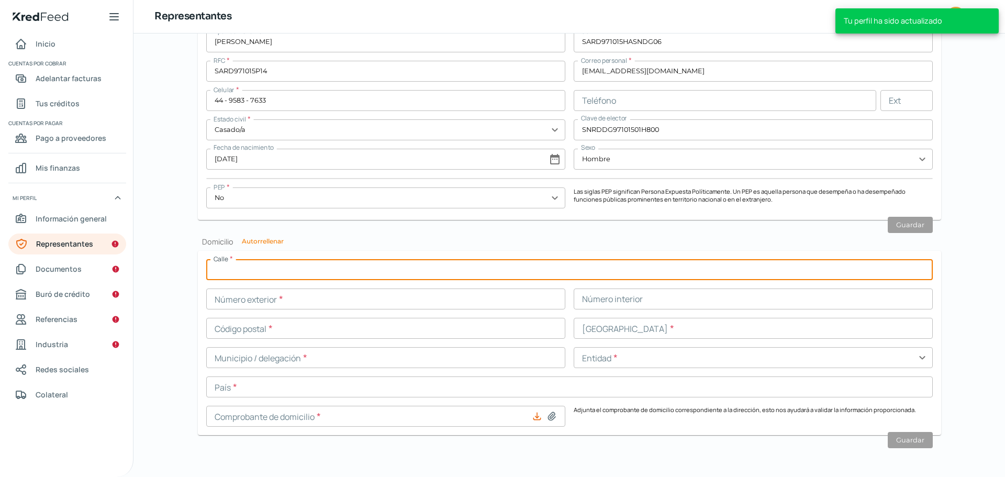
click at [322, 274] on input "text" at bounding box center [569, 269] width 727 height 21
type input "[PERSON_NAME]"
click at [315, 301] on input "text" at bounding box center [385, 298] width 359 height 21
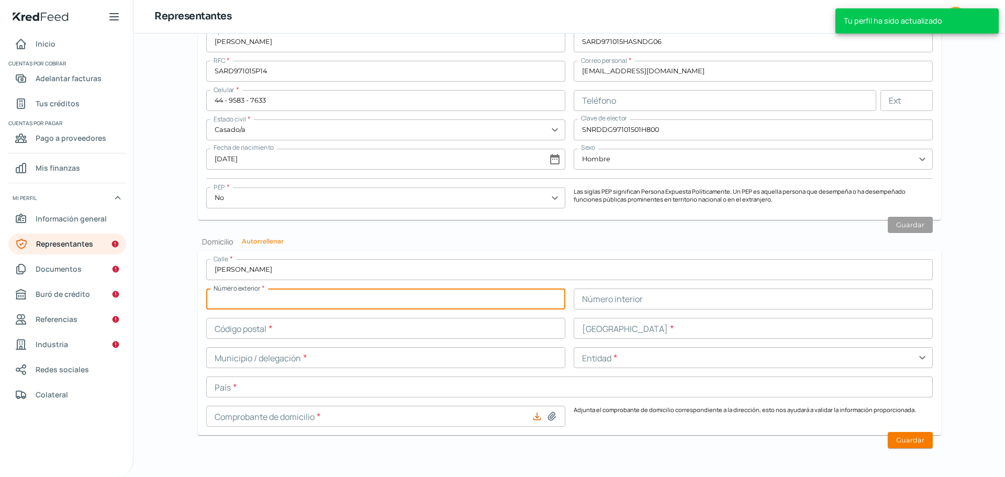
type input "114"
click at [348, 328] on input "text" at bounding box center [385, 328] width 359 height 21
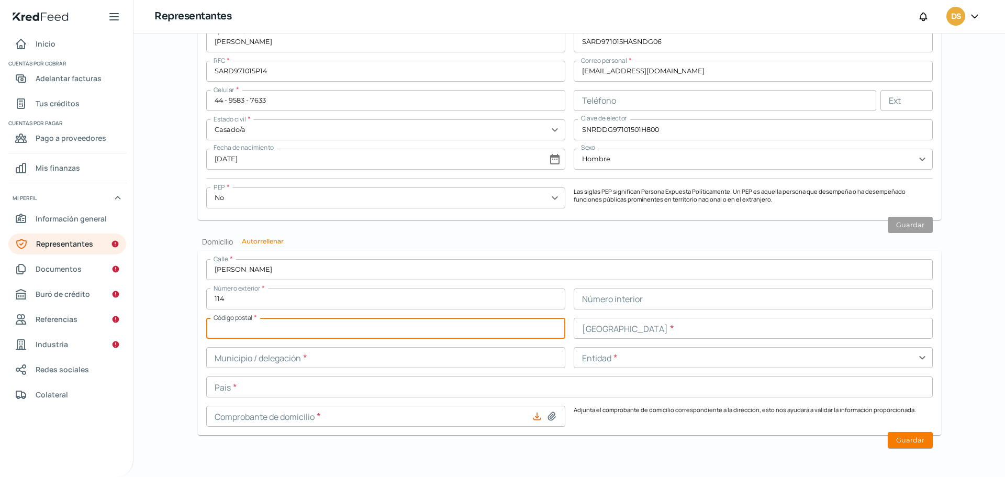
type input "20070"
click at [623, 322] on input "text" at bounding box center [753, 328] width 359 height 21
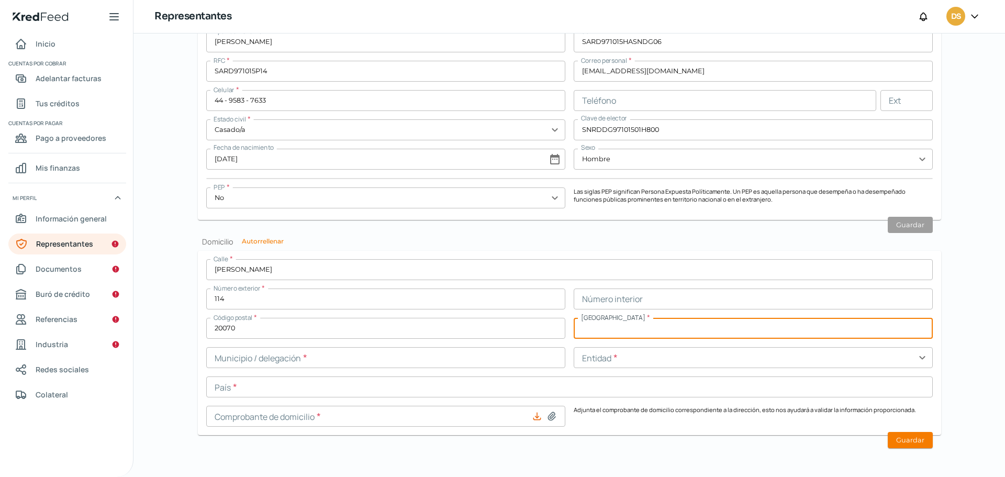
type input "san [PERSON_NAME]"
click at [614, 359] on input "text" at bounding box center [753, 357] width 359 height 21
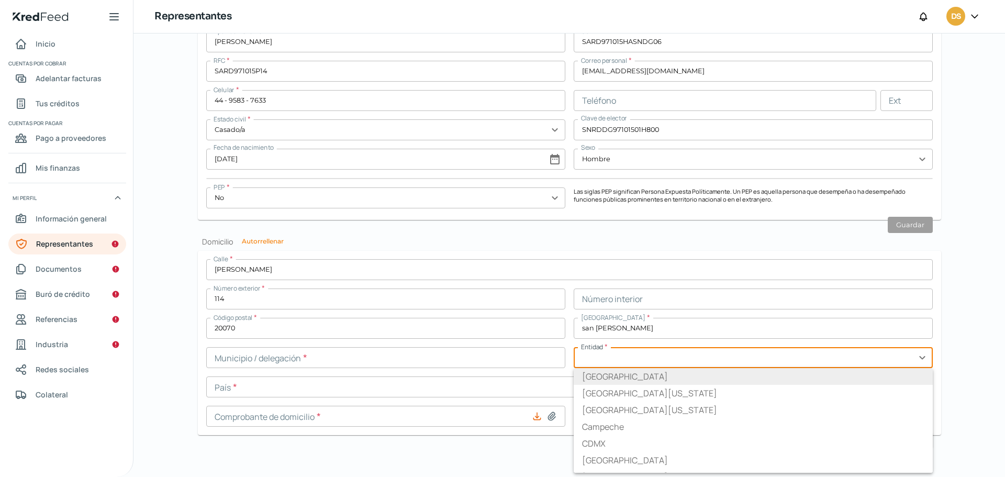
click at [616, 375] on li "[GEOGRAPHIC_DATA]" at bounding box center [753, 376] width 359 height 17
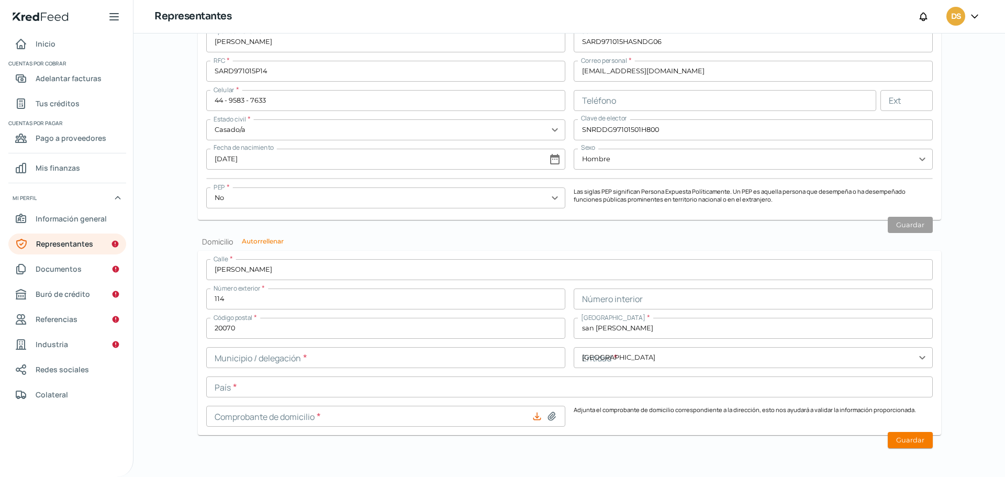
type input "[GEOGRAPHIC_DATA]"
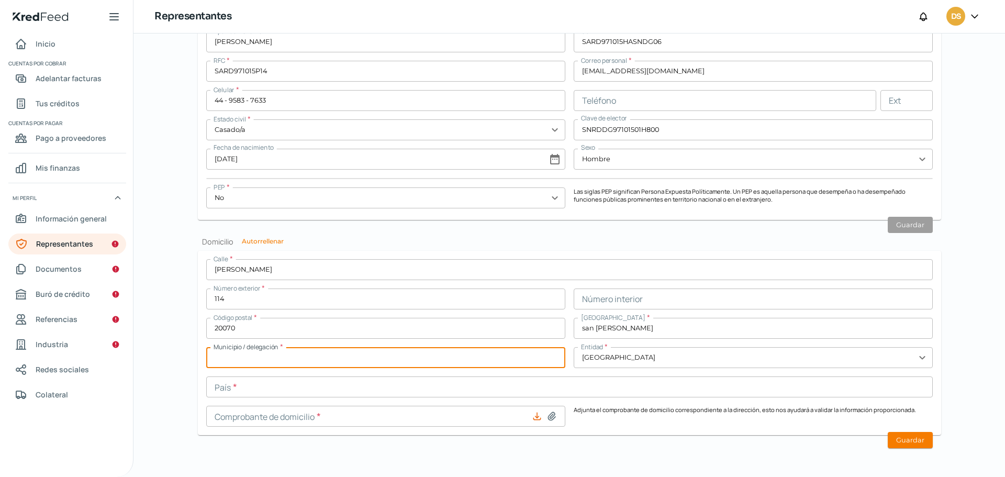
click at [322, 362] on input "text" at bounding box center [385, 357] width 359 height 21
type input "AGUASCALIENTES"
click at [264, 389] on input "text" at bounding box center [569, 386] width 727 height 21
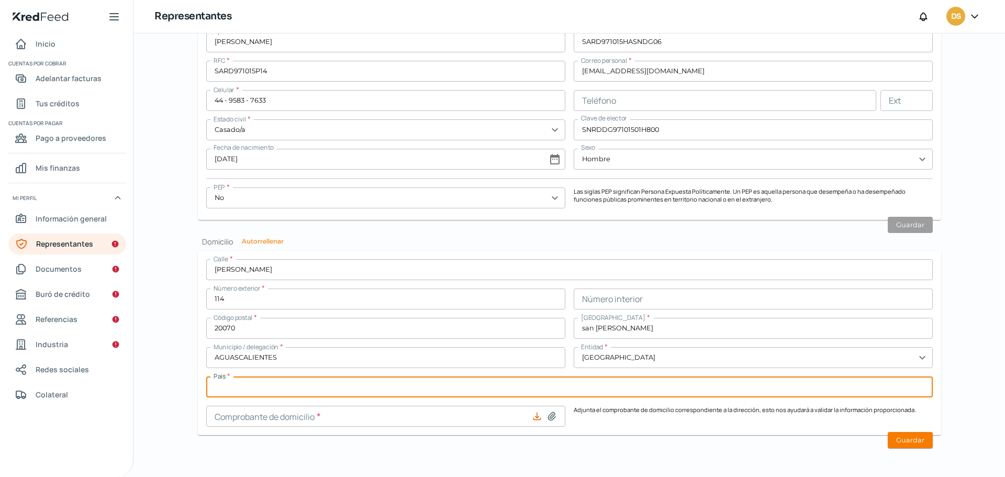
type input "[GEOGRAPHIC_DATA]"
click at [534, 417] on icon at bounding box center [536, 415] width 7 height 7
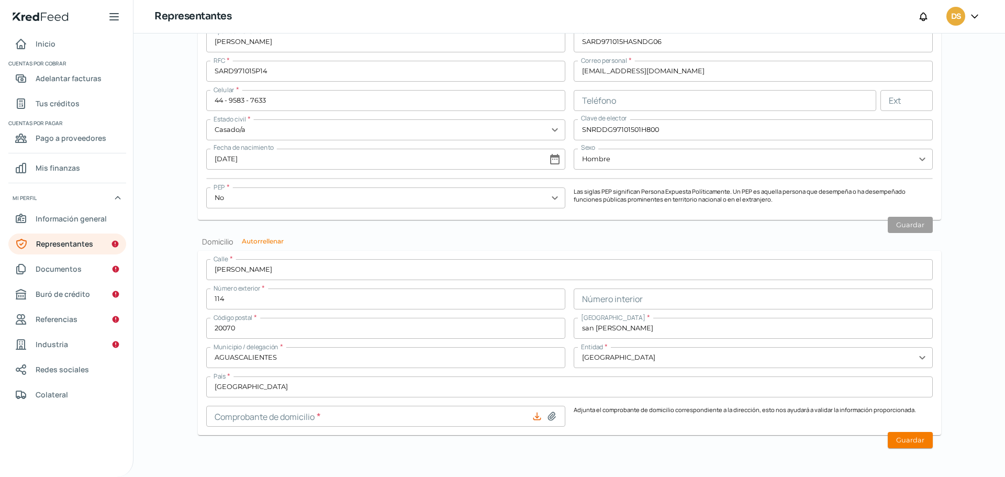
click at [535, 416] on icon at bounding box center [537, 416] width 10 height 10
click at [549, 417] on icon at bounding box center [551, 416] width 7 height 8
type input "C:\fakepath\1577E52B-6C1B-4205-A3EC-0CFBB2C51679.pdf"
type input "1577E52B-6C1B-4205-A3EC-0CFBB2C51679.pdf"
click at [907, 444] on button "Guardar" at bounding box center [910, 440] width 45 height 16
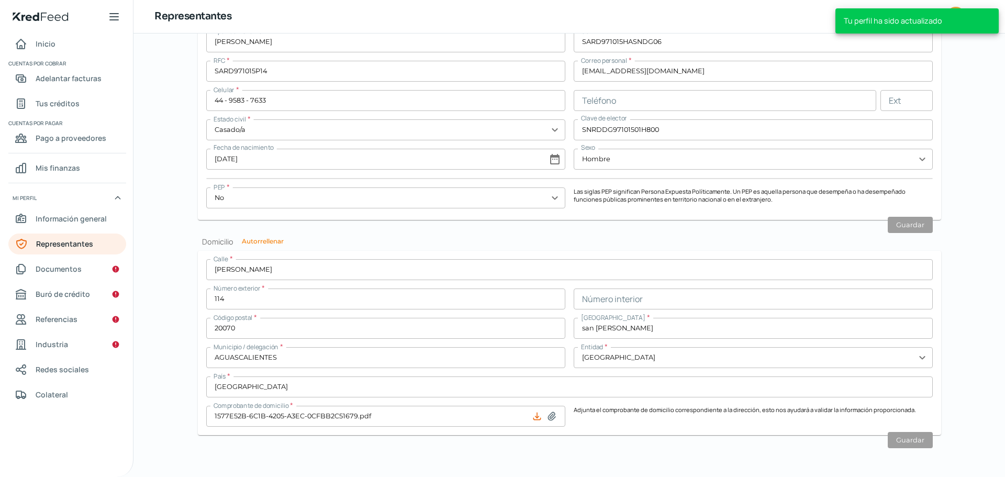
scroll to position [876, 0]
click at [79, 269] on span "Documentos" at bounding box center [59, 268] width 46 height 13
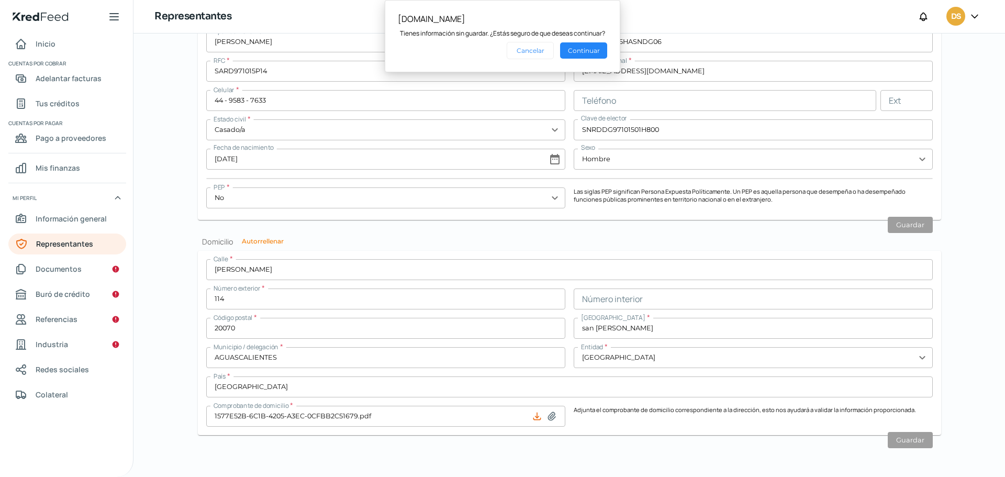
click at [532, 55] on button "Cancelar" at bounding box center [530, 50] width 47 height 17
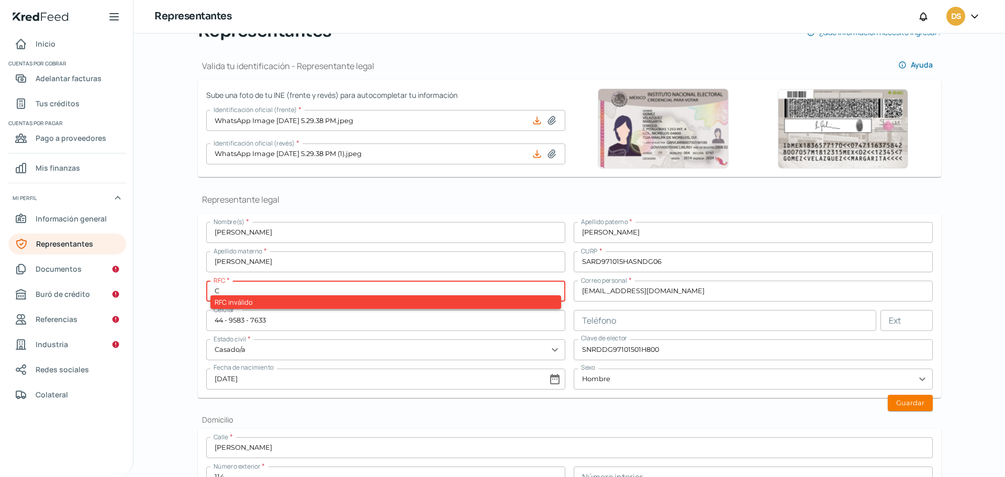
scroll to position [157, 0]
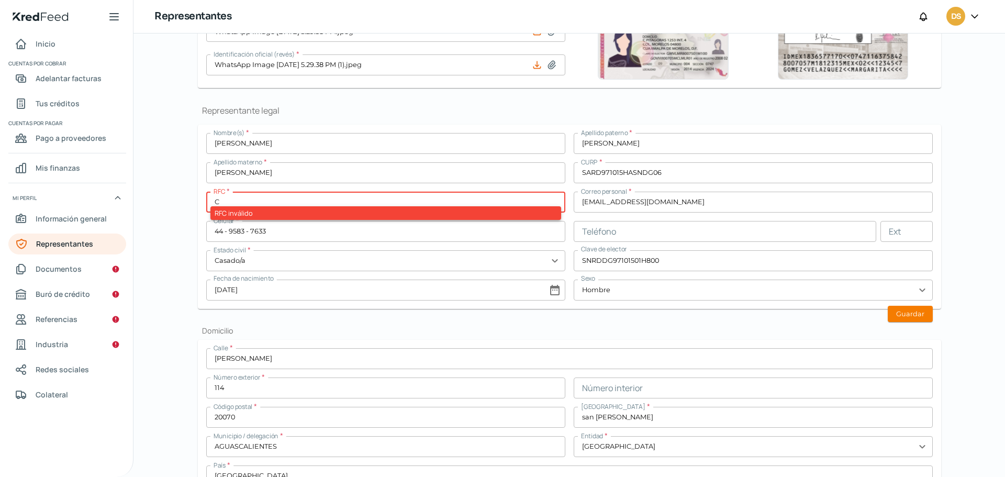
click at [228, 202] on input "C" at bounding box center [385, 202] width 359 height 21
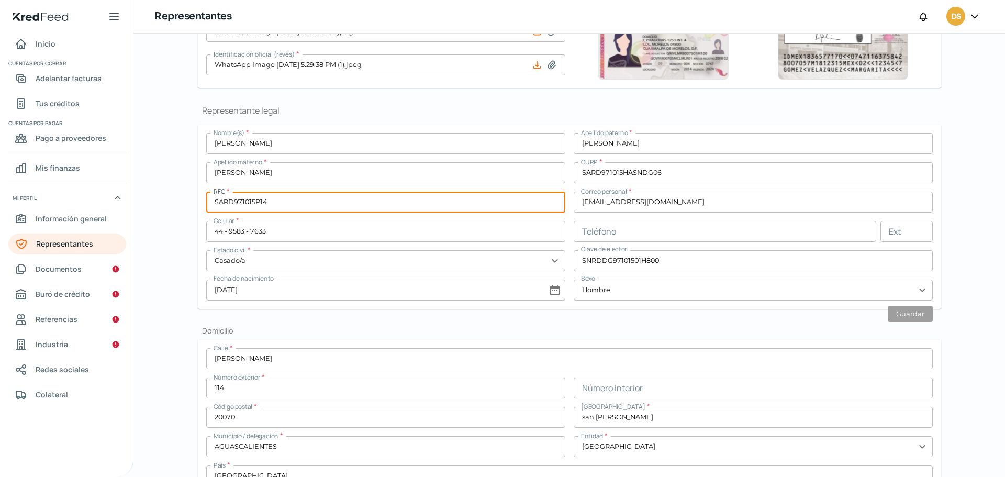
type input "SARD971015P14"
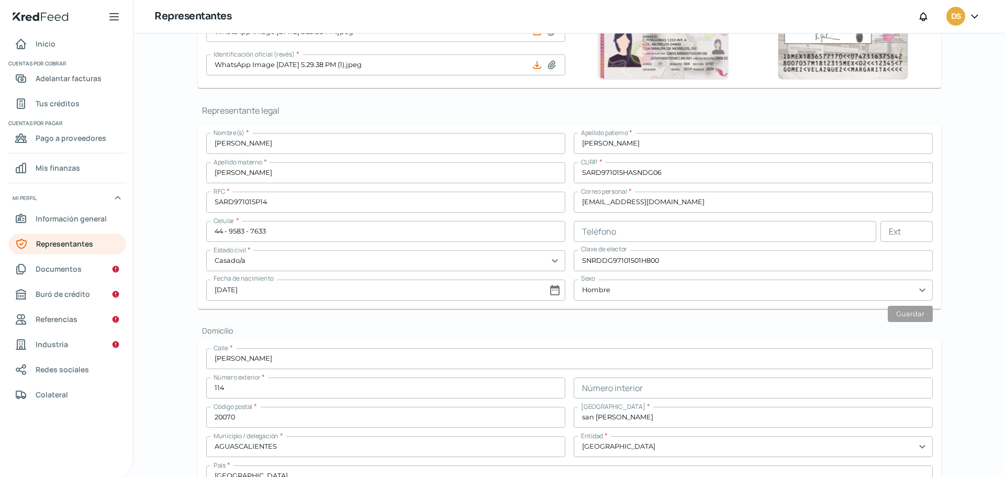
drag, startPoint x: 718, startPoint y: 333, endPoint x: 713, endPoint y: 334, distance: 5.3
click at [718, 333] on h2 "Domicilio" at bounding box center [569, 331] width 743 height 10
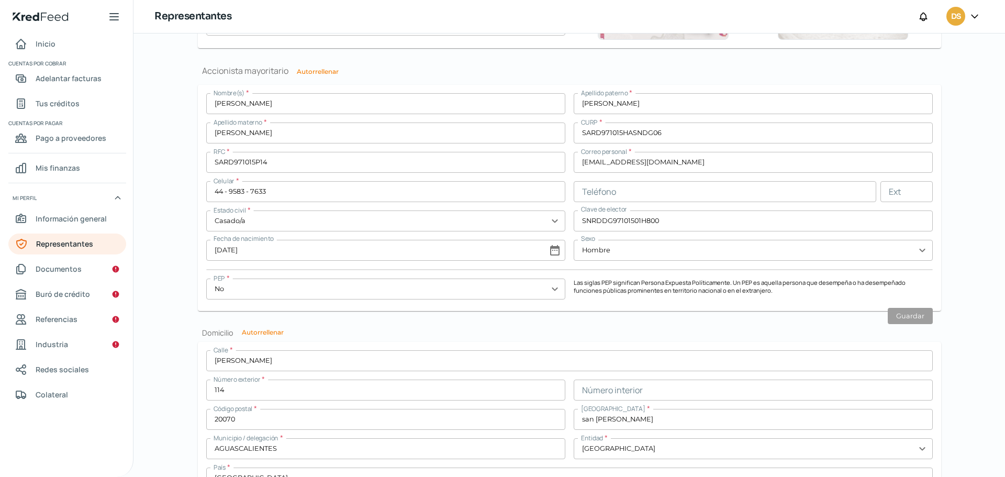
scroll to position [876, 0]
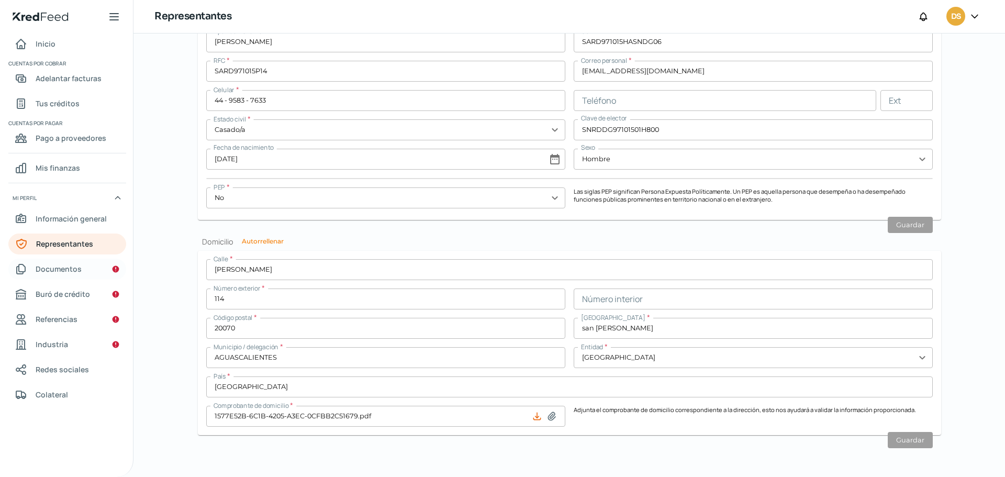
click at [50, 265] on span "Documentos" at bounding box center [59, 268] width 46 height 13
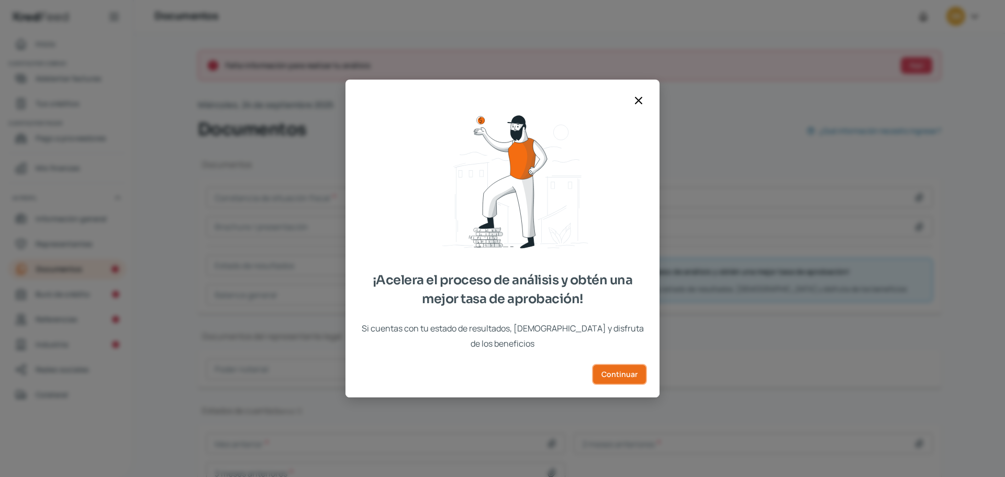
click at [614, 371] on span "Continuar" at bounding box center [619, 374] width 36 height 7
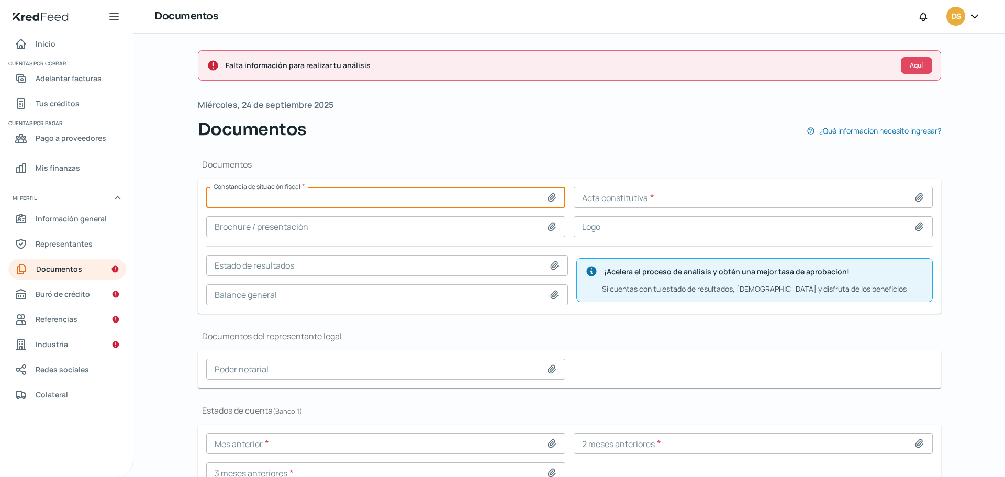
click at [387, 205] on input at bounding box center [385, 197] width 359 height 21
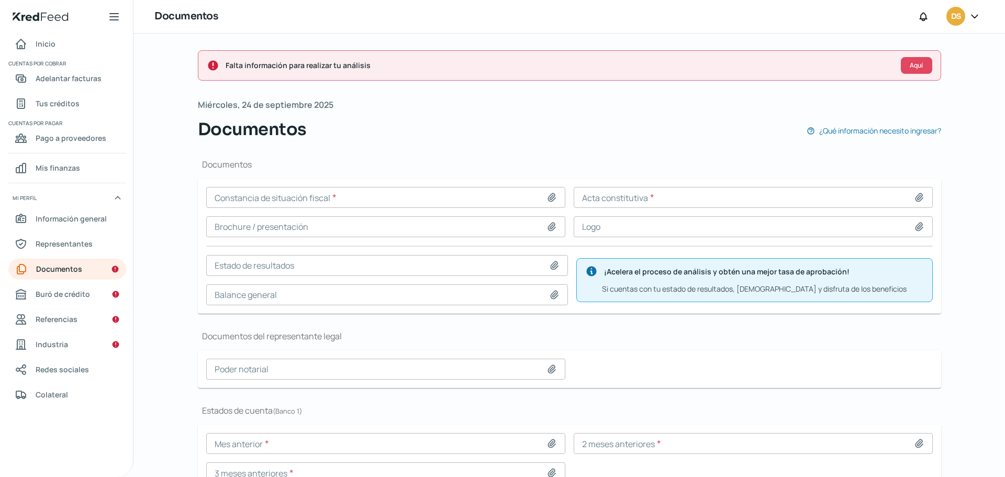
type input "C:\fakepath\CSF [DATE] (2).pdf"
type input "CSF [DATE] (2).pdf"
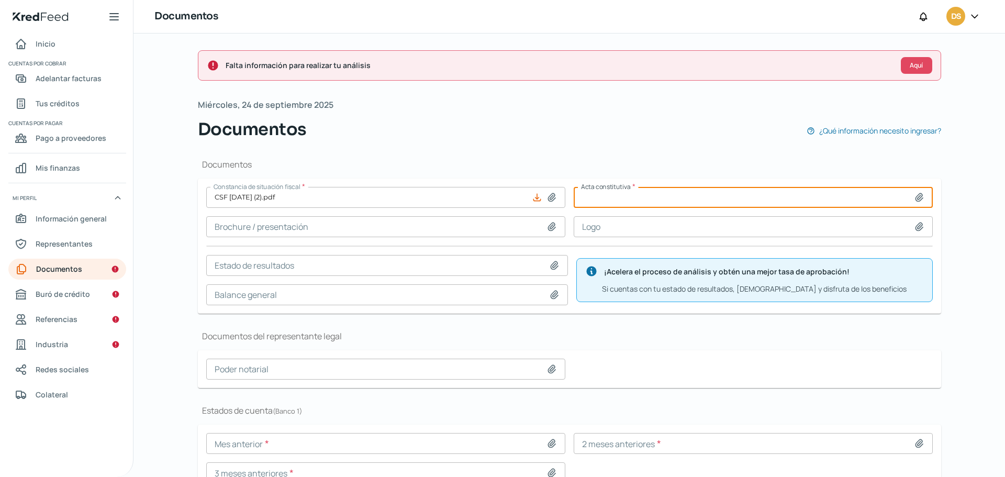
click at [619, 189] on input at bounding box center [753, 197] width 359 height 21
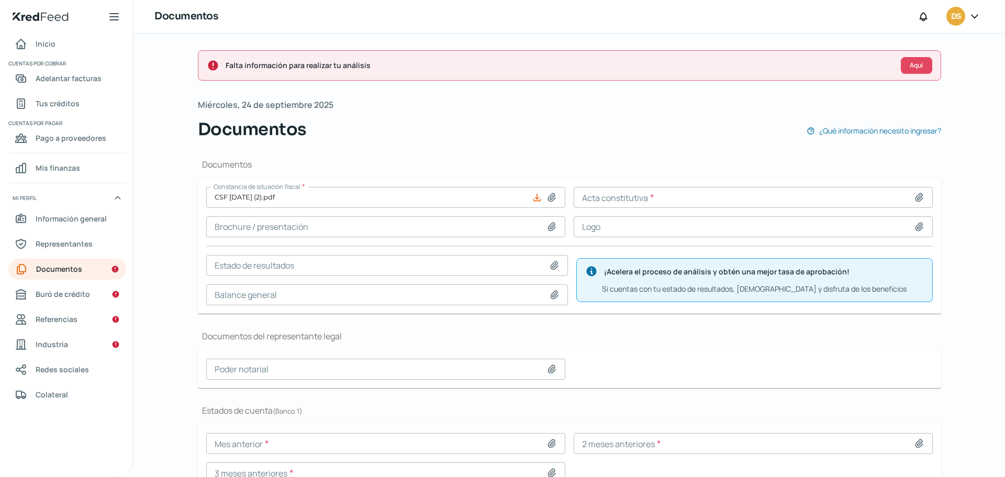
type input "C:\fakepath\ACTA CONSTITUTIVA [PERSON_NAME].pdf"
type input "ACTA CONSTITUTIVA [PERSON_NAME].pdf"
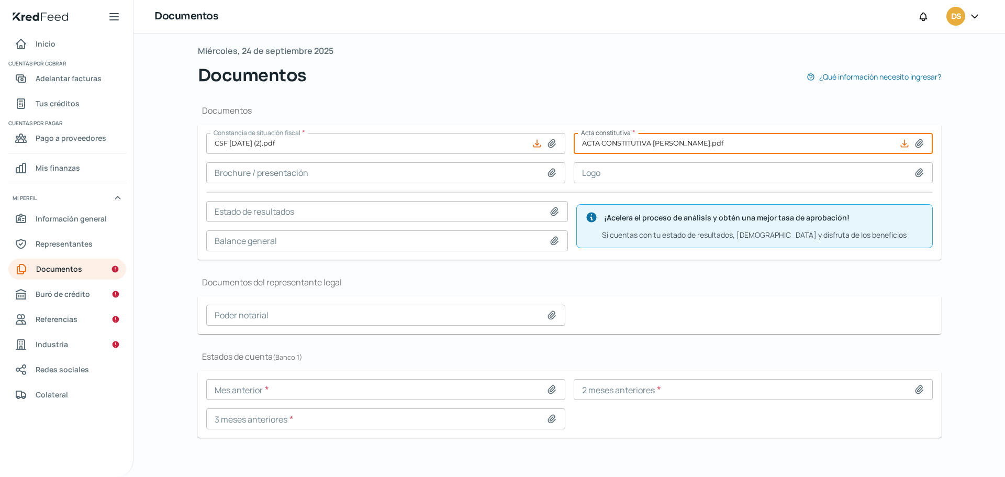
scroll to position [57, 0]
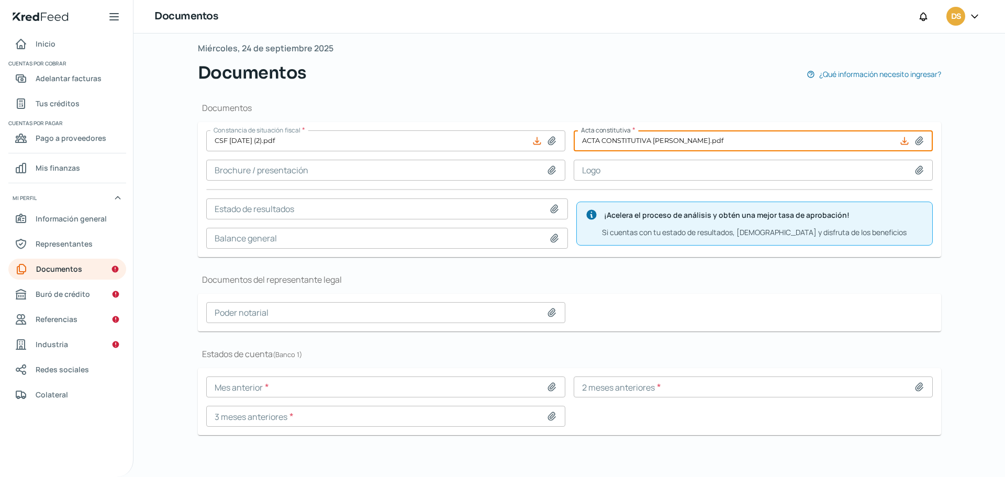
click at [361, 312] on input at bounding box center [385, 312] width 359 height 21
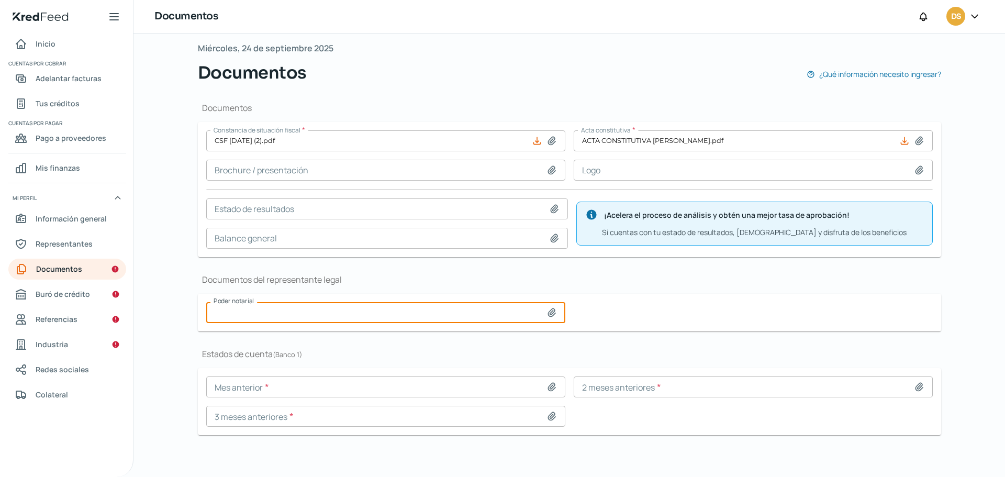
type input "C:\fakepath\ACTA CONSTITUTIVA [PERSON_NAME].pdf"
type input "ACTA CONSTITUTIVA [PERSON_NAME].pdf"
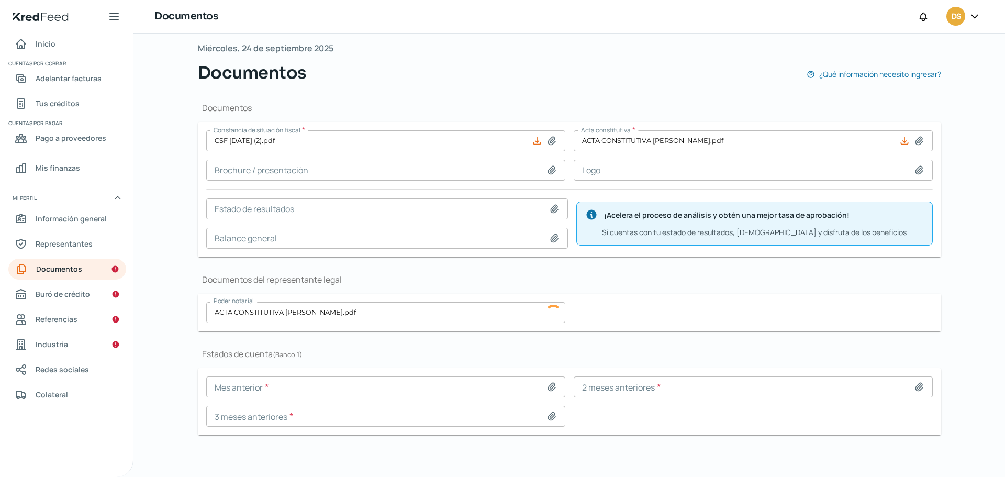
click at [535, 139] on icon at bounding box center [537, 141] width 10 height 10
click at [543, 142] on div at bounding box center [546, 141] width 29 height 10
click at [546, 141] on icon at bounding box center [551, 141] width 10 height 10
type input "C:\fakepath\CSF [DATE] (1).pdf"
type input "CSF [DATE] (1).pdf"
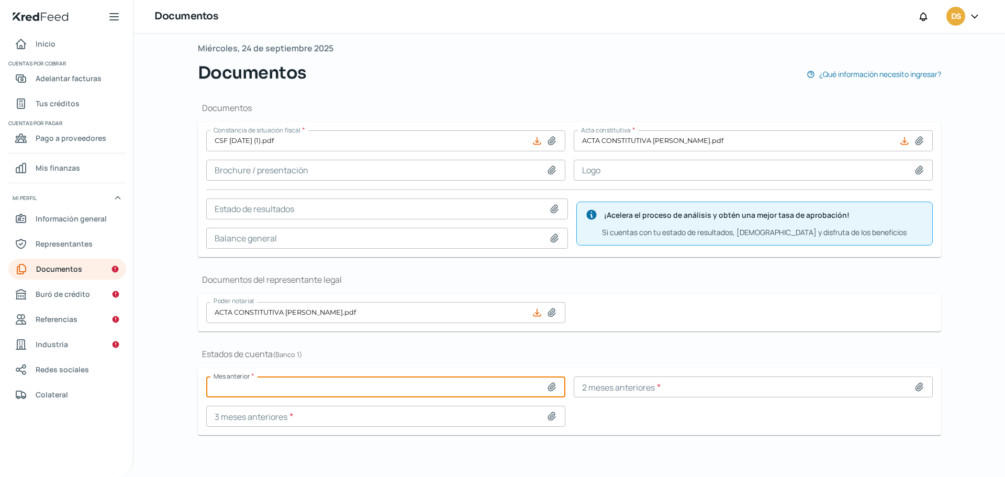
click at [302, 386] on input at bounding box center [385, 386] width 359 height 21
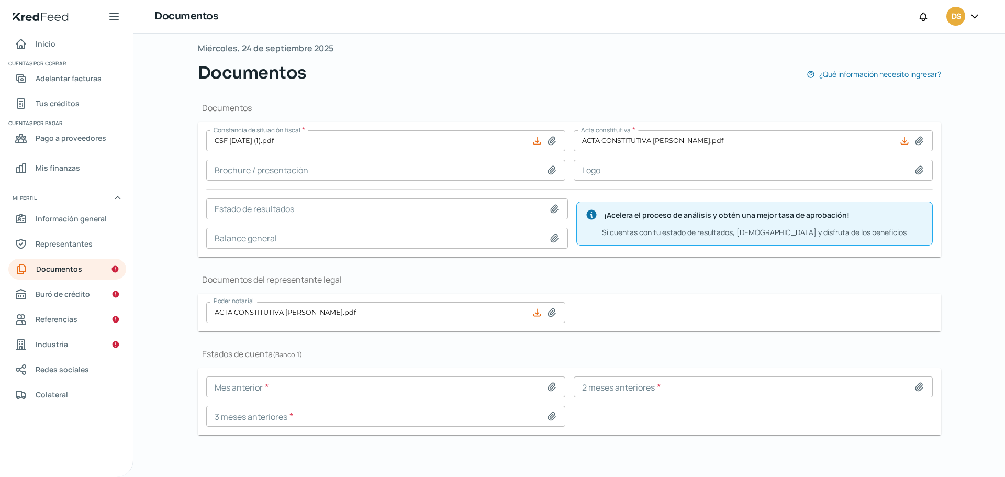
type input "C:\fakepath\ESTADO DE CUENTA BANREGIO - [DATE].pdf"
type input "ESTADO DE CUENTA BANREGIO - [DATE].pdf"
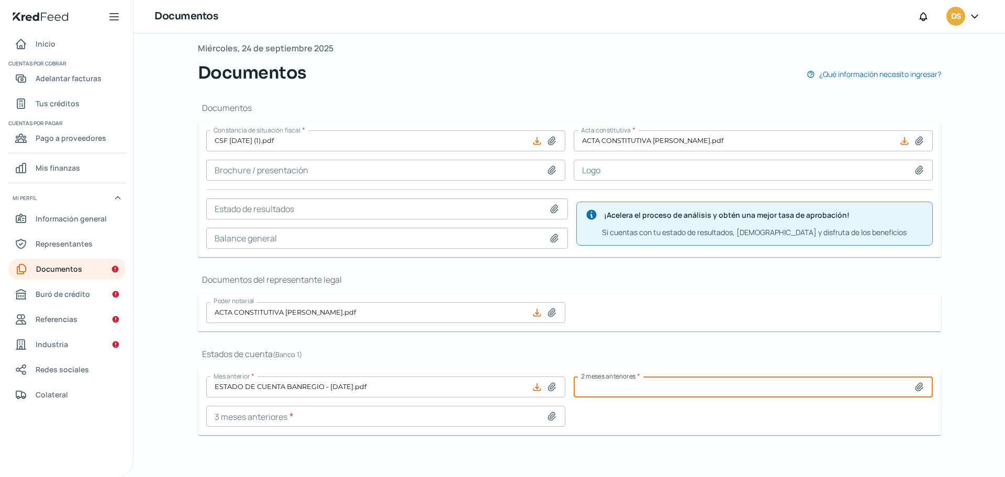
click at [643, 387] on input at bounding box center [753, 386] width 359 height 21
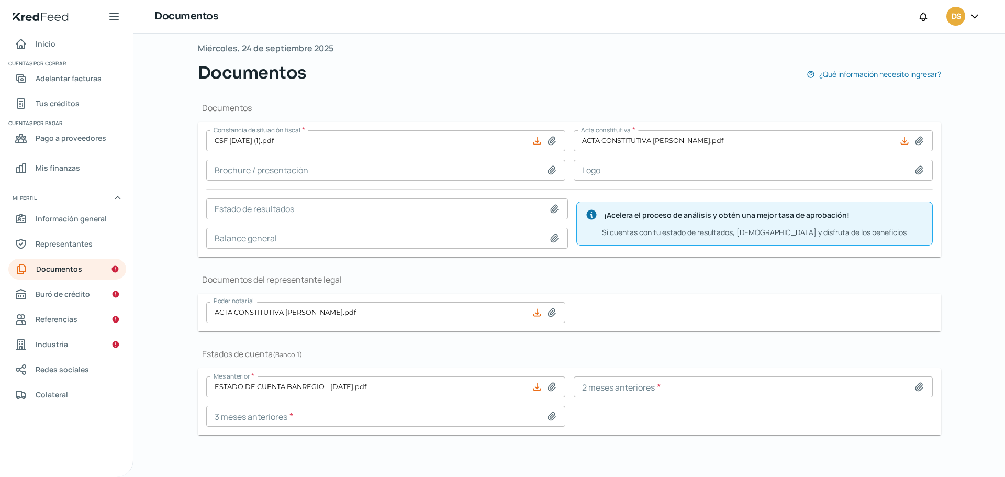
type input "C:\fakepath\ESTADO DE CUENTA BANREGIO - [DATE] (1).pdf"
type input "ESTADO DE CUENTA BANREGIO - [DATE] (1).pdf"
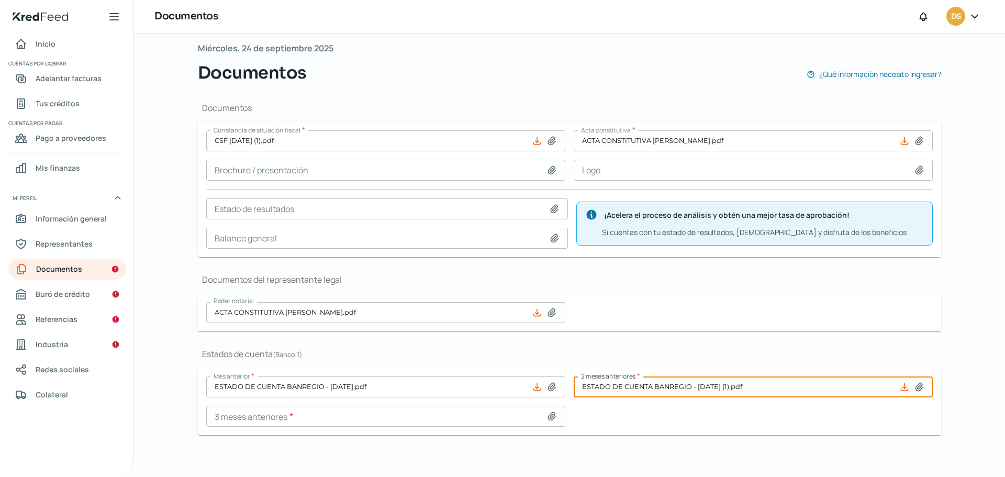
click at [374, 410] on input at bounding box center [385, 416] width 359 height 21
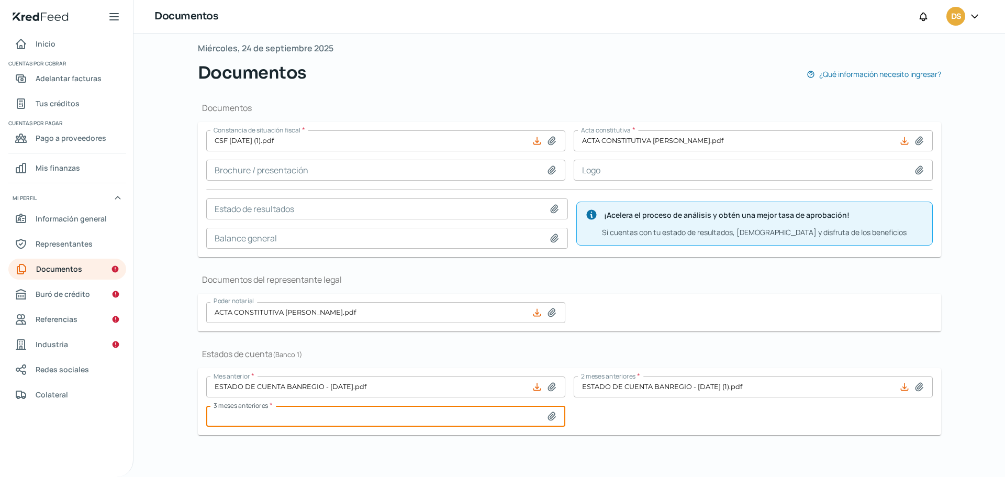
type input "C:\fakepath\ESTADO DE CUENTA BANREGIO - [DATE].pdf"
type input "ESTADO DE CUENTA BANREGIO - [DATE].pdf"
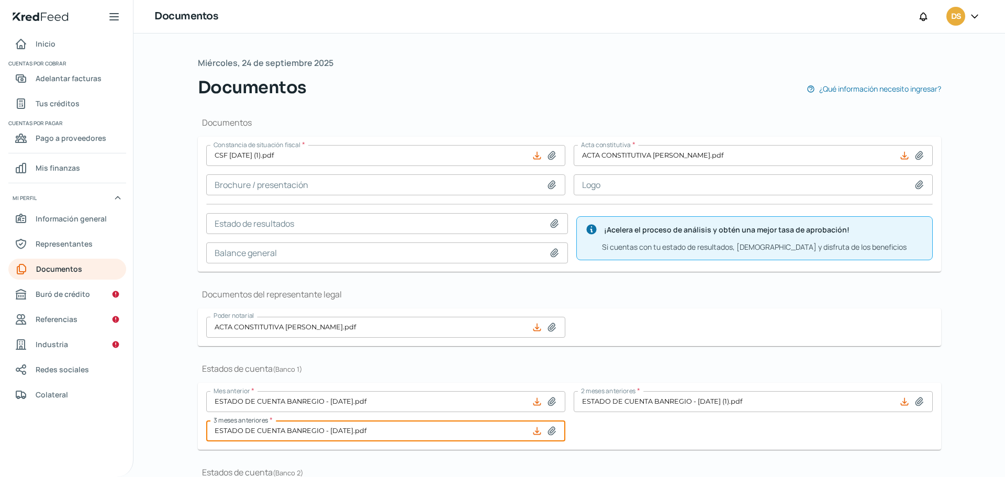
scroll to position [0, 0]
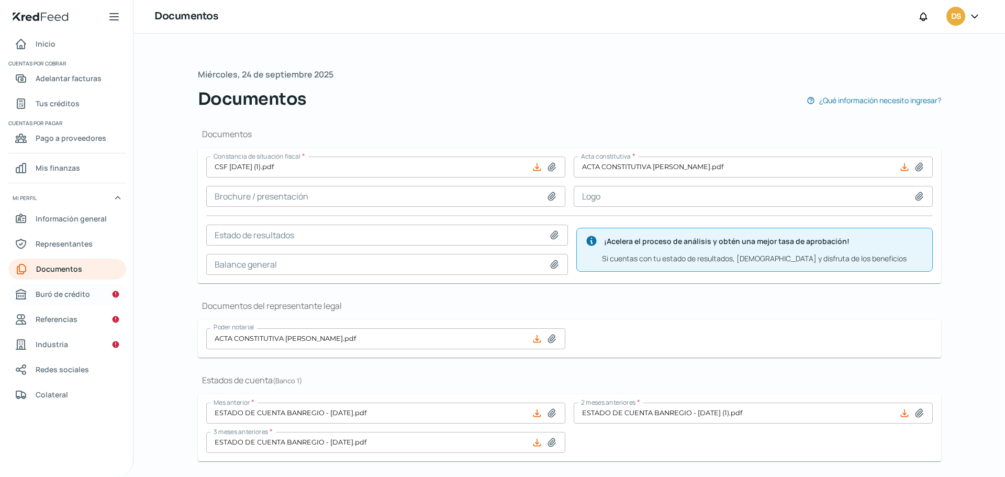
click at [51, 300] on span "Buró de crédito" at bounding box center [63, 293] width 54 height 13
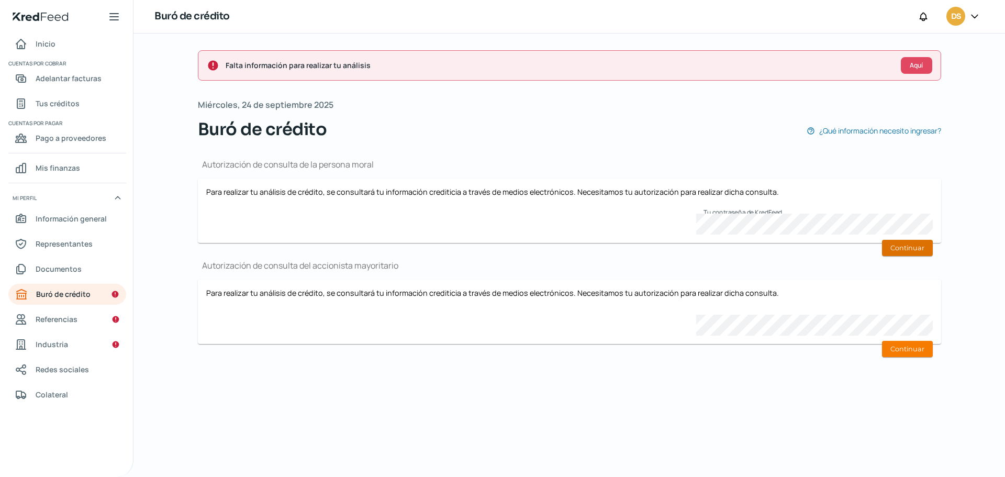
click at [900, 249] on button "Continuar" at bounding box center [907, 248] width 51 height 16
click at [912, 248] on button "Continuar" at bounding box center [907, 248] width 51 height 16
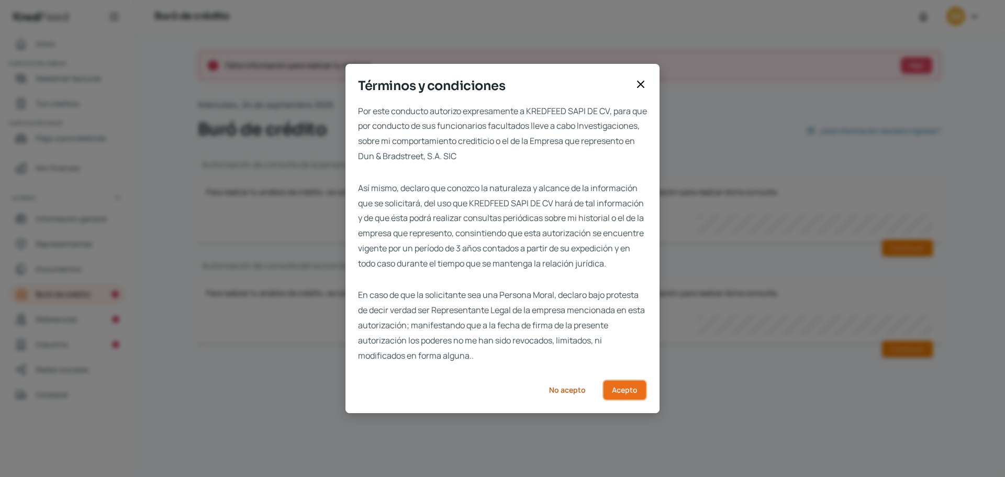
click at [617, 394] on span "Acepto" at bounding box center [625, 389] width 26 height 7
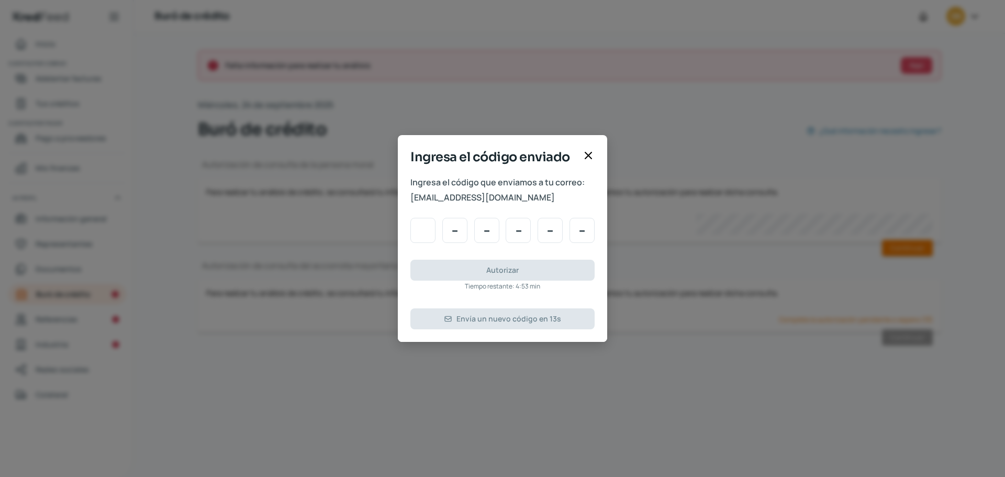
type input "8"
type input "7"
type input "2"
type input "0"
type input "8"
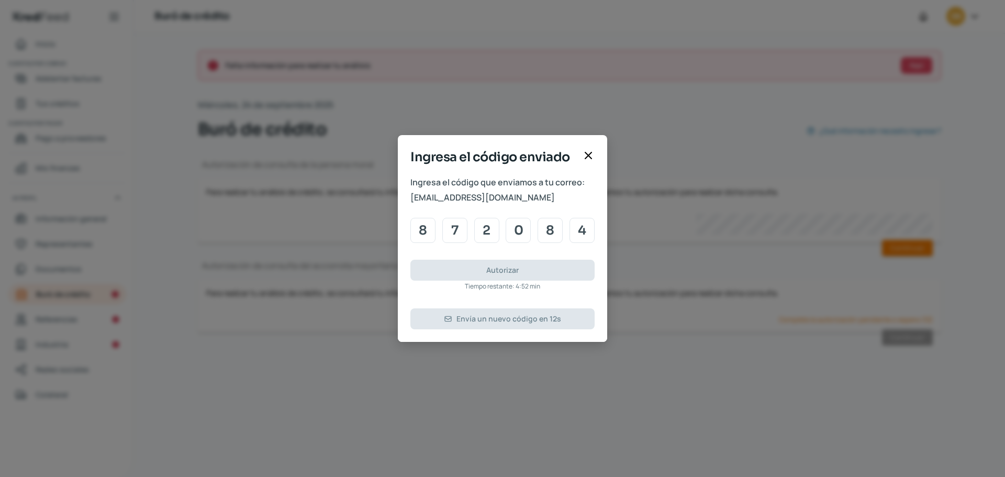
type input "4"
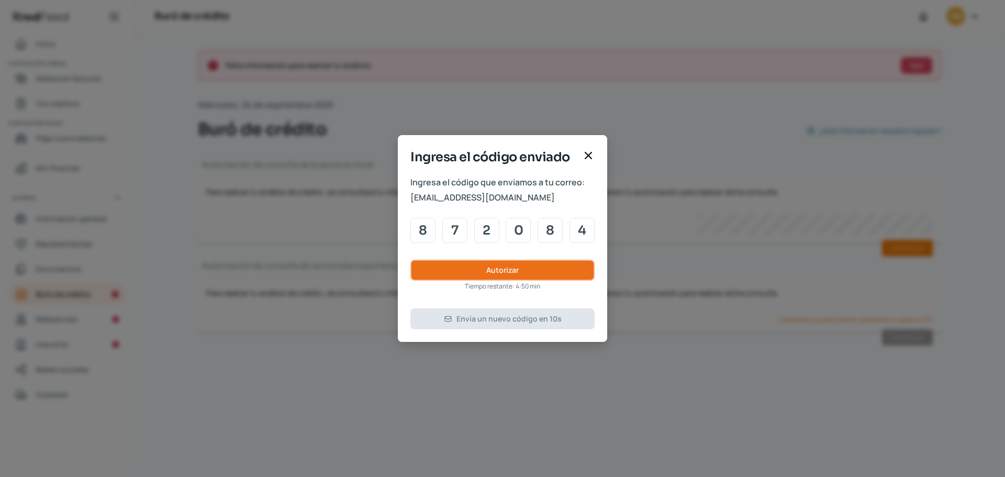
click at [549, 274] on button "Autorizar" at bounding box center [502, 270] width 184 height 21
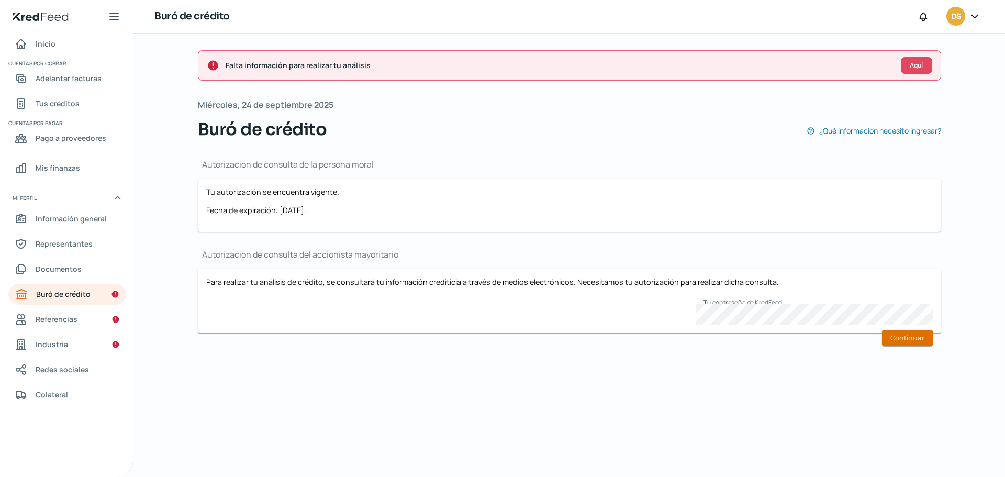
click at [919, 344] on button "Continuar" at bounding box center [907, 338] width 51 height 16
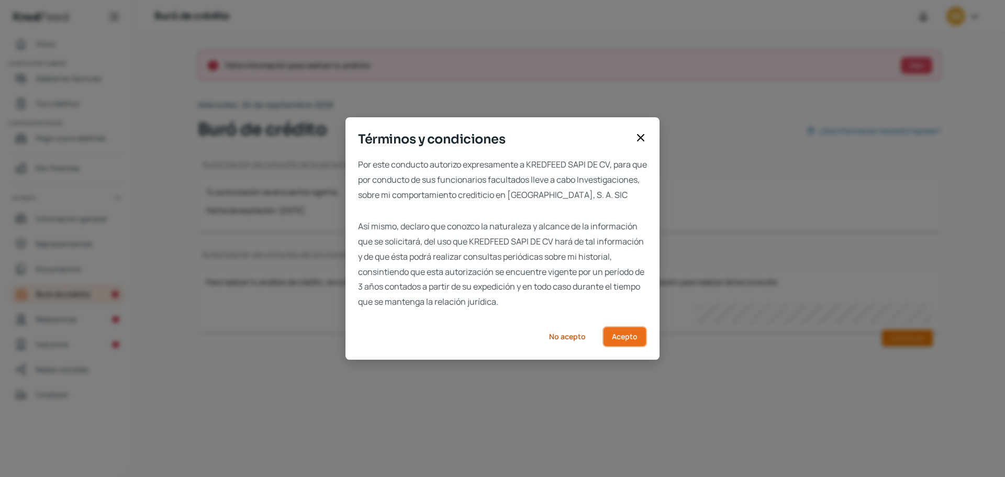
click at [629, 340] on span "Acepto" at bounding box center [625, 336] width 26 height 7
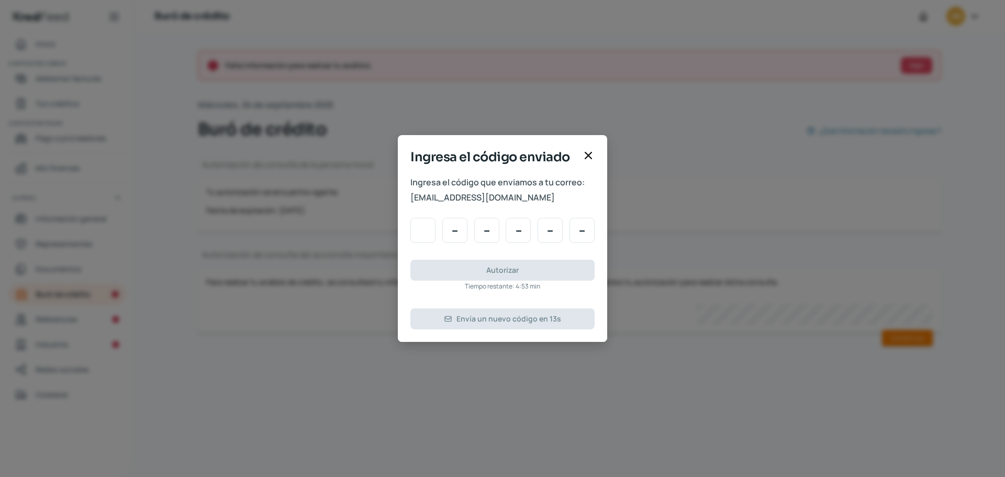
type input "2"
type input "8"
type input "9"
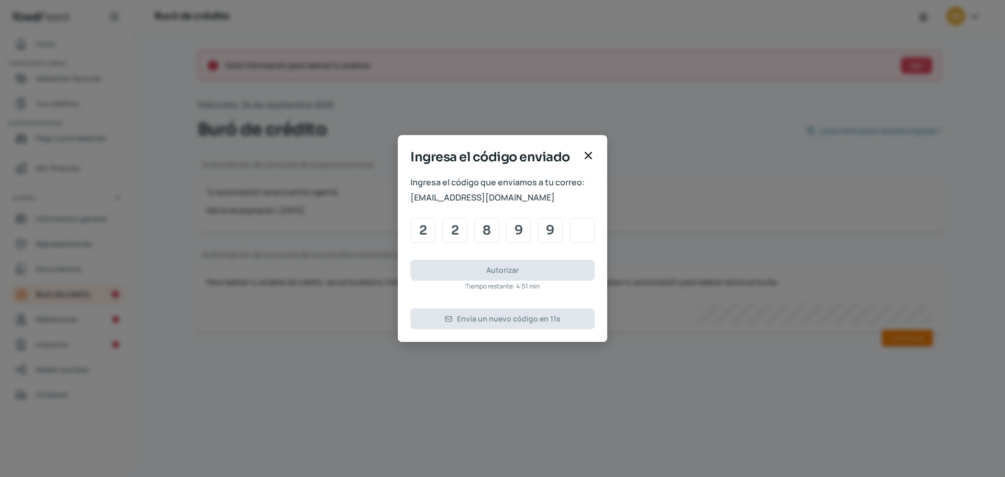
type input "8"
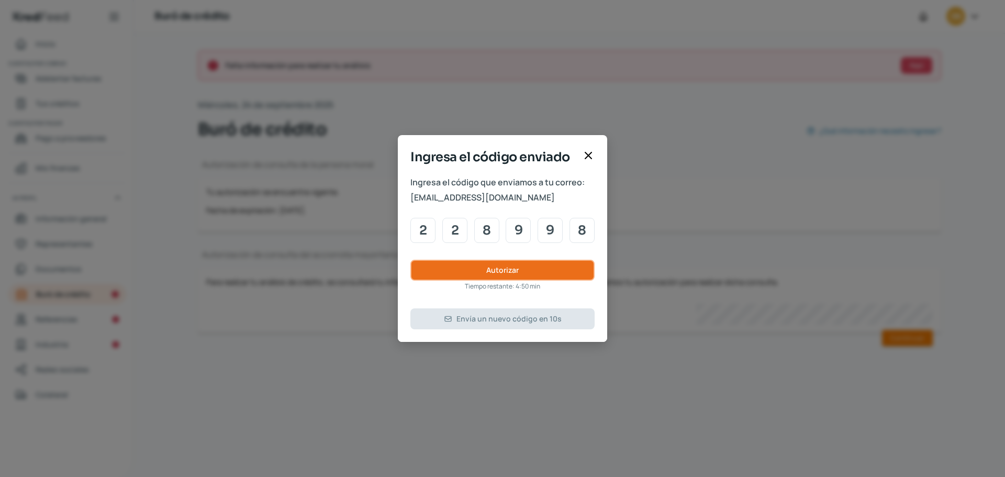
click at [522, 263] on button "Autorizar" at bounding box center [502, 270] width 184 height 21
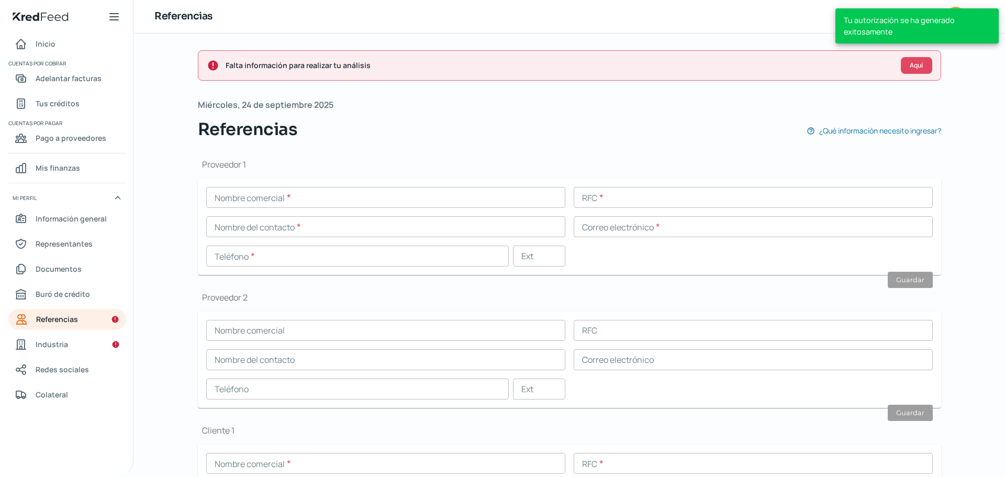
scroll to position [239, 0]
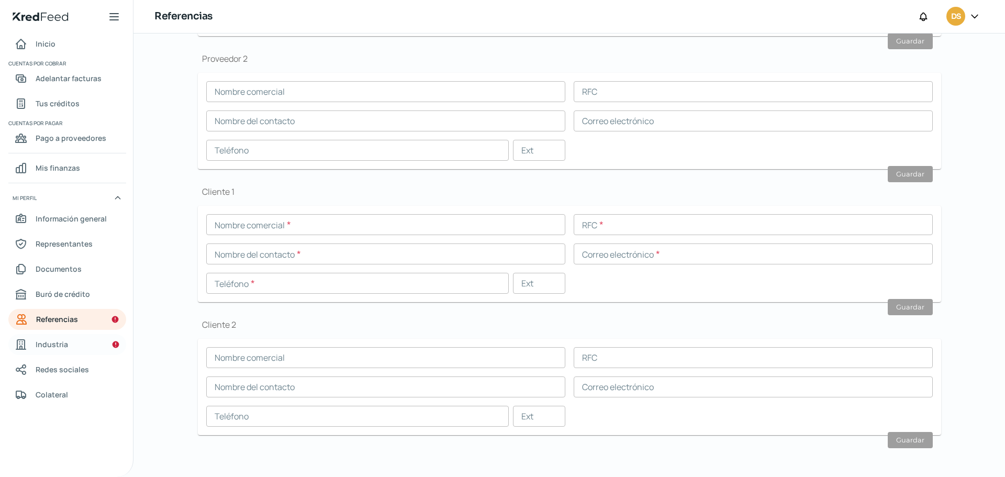
click at [41, 343] on span "Industria" at bounding box center [52, 344] width 32 height 13
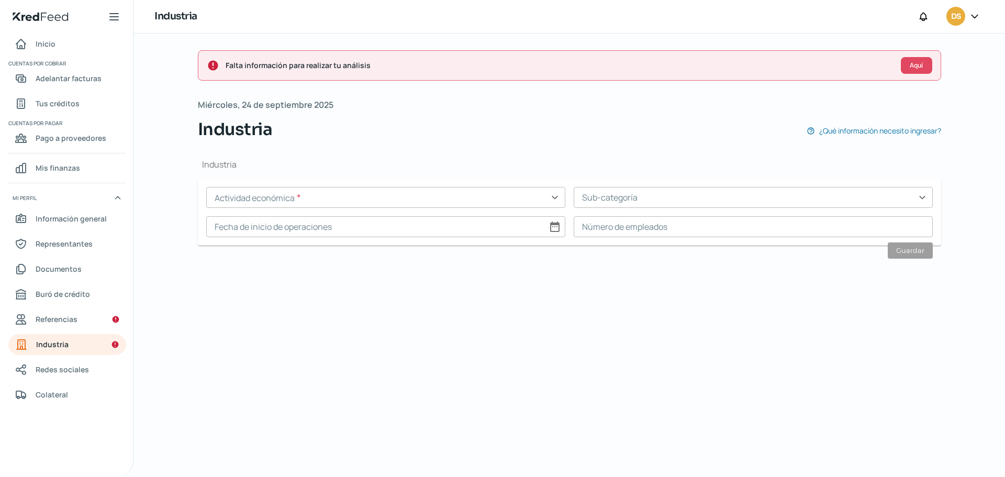
click at [256, 192] on input "text" at bounding box center [385, 197] width 359 height 21
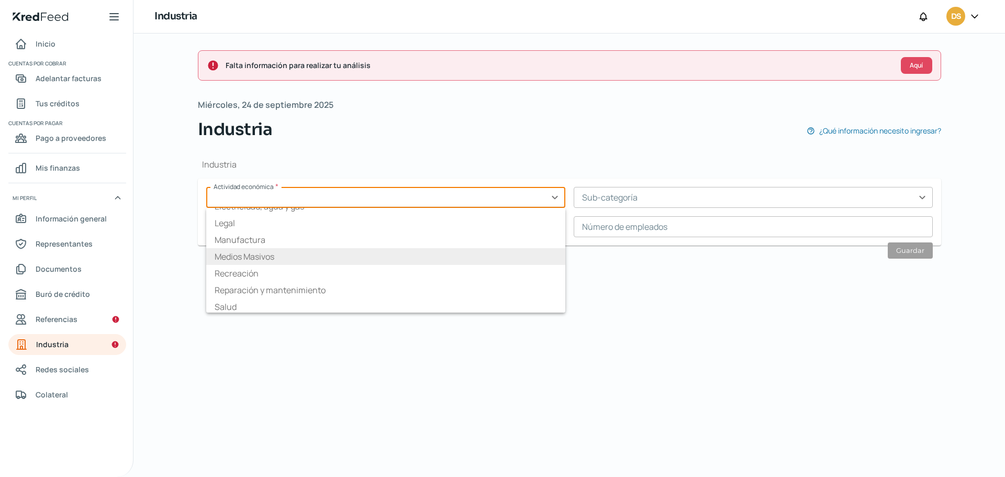
scroll to position [105, 0]
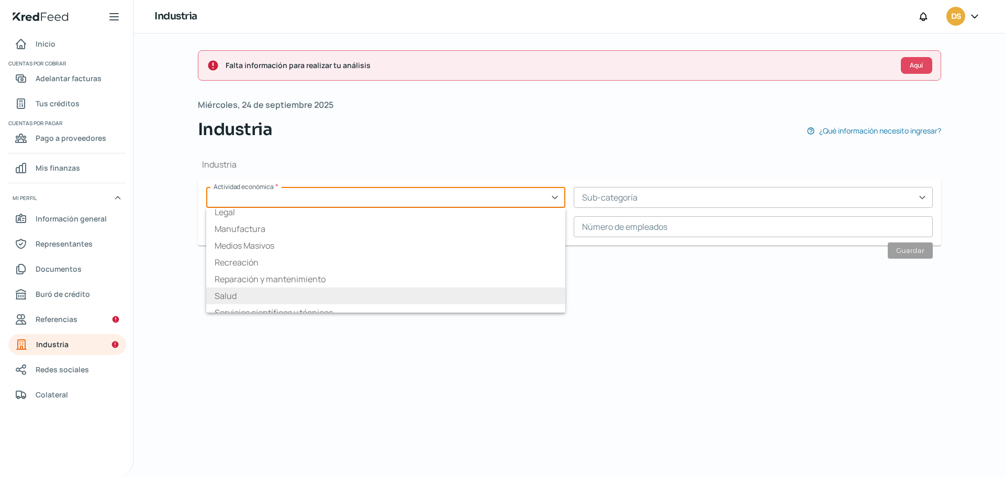
click at [249, 289] on li "Salud" at bounding box center [385, 295] width 359 height 17
type input "Salud"
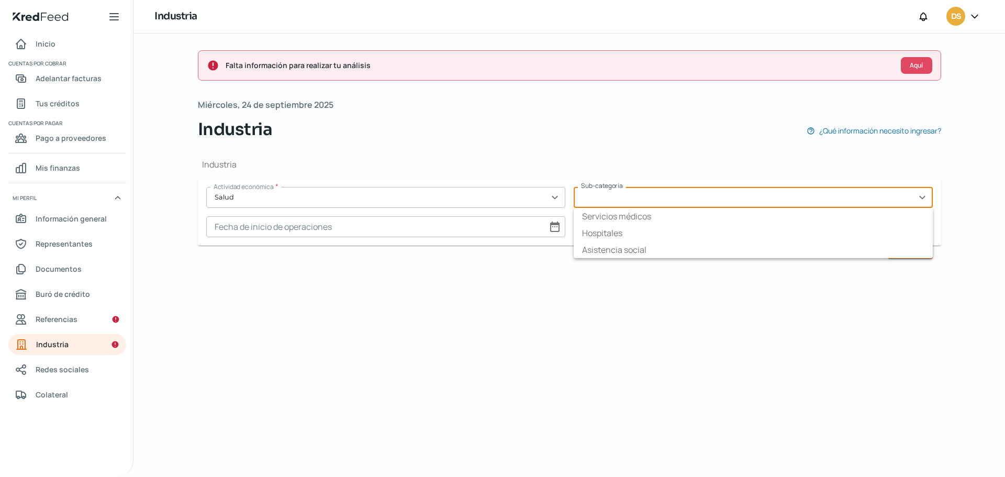
click at [655, 200] on input "text" at bounding box center [753, 197] width 359 height 21
click at [311, 200] on input "text" at bounding box center [385, 197] width 359 height 21
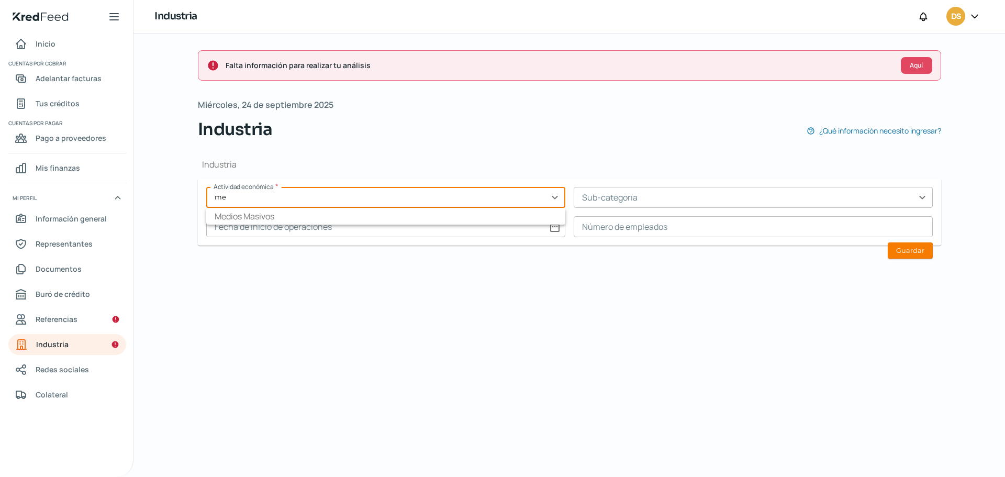
type input "m"
click at [294, 219] on li "Comercio" at bounding box center [385, 216] width 359 height 17
type input "Comercio"
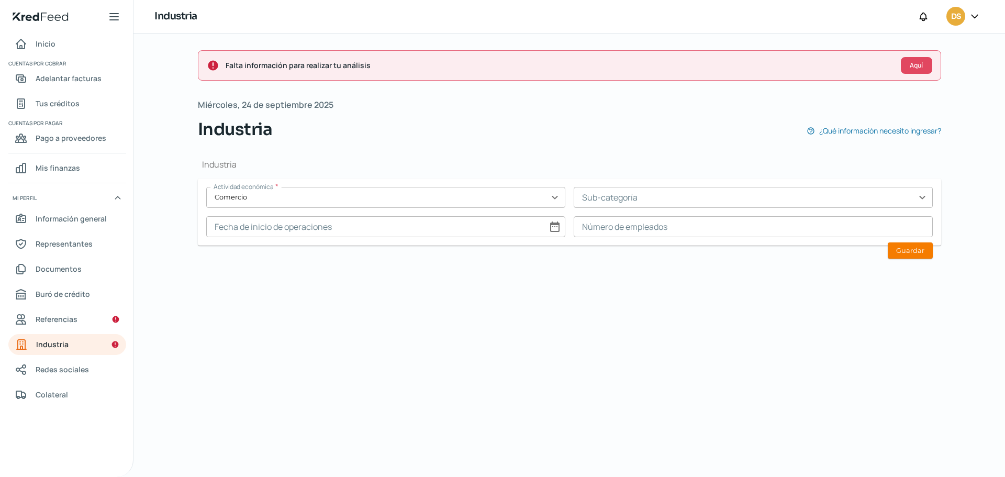
click at [618, 197] on input "text" at bounding box center [753, 197] width 359 height 21
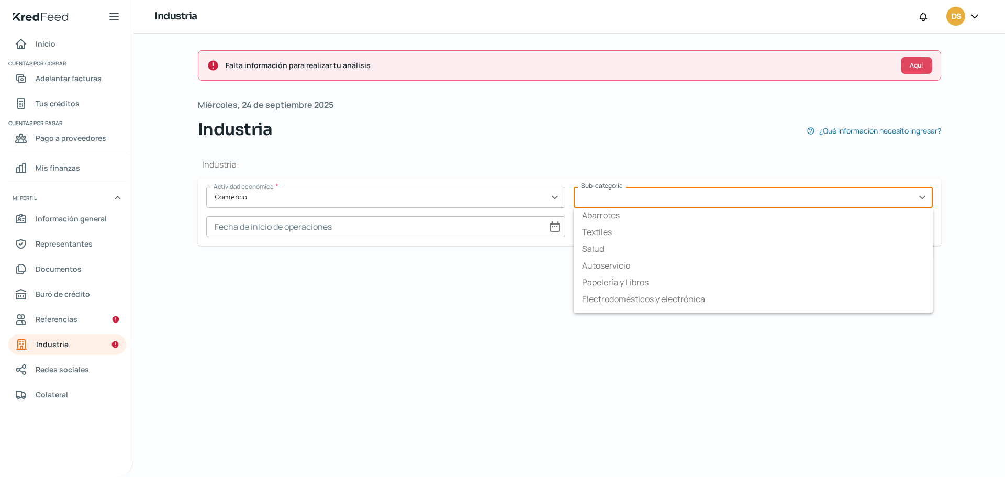
scroll to position [0, 0]
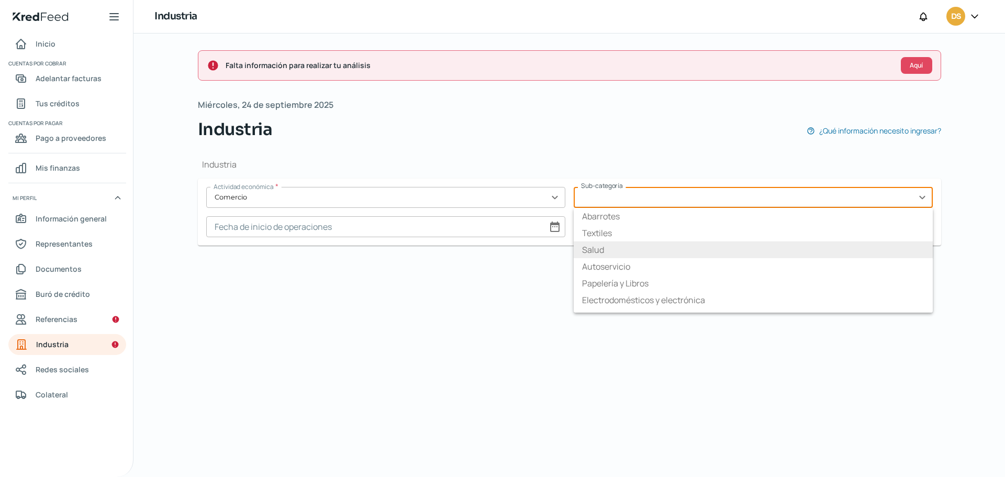
click at [596, 248] on li "Salud" at bounding box center [753, 249] width 359 height 17
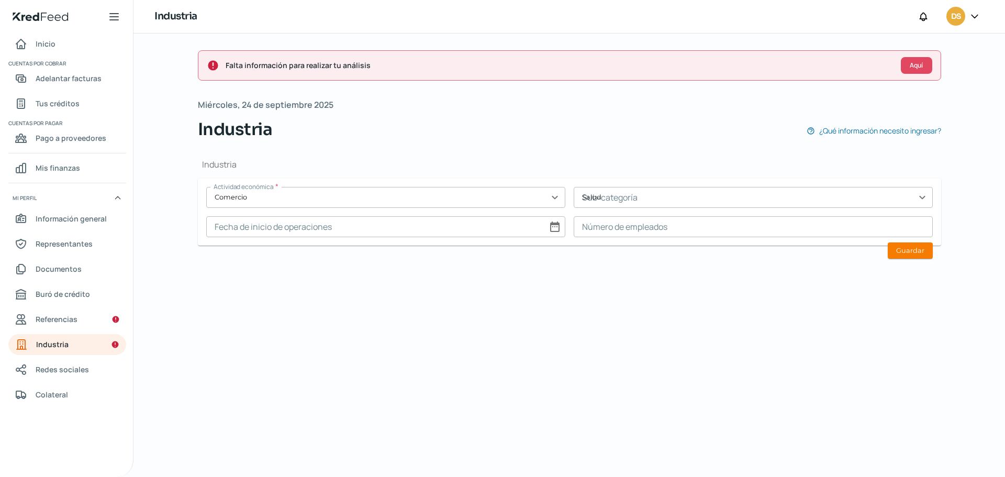
type input "Salud"
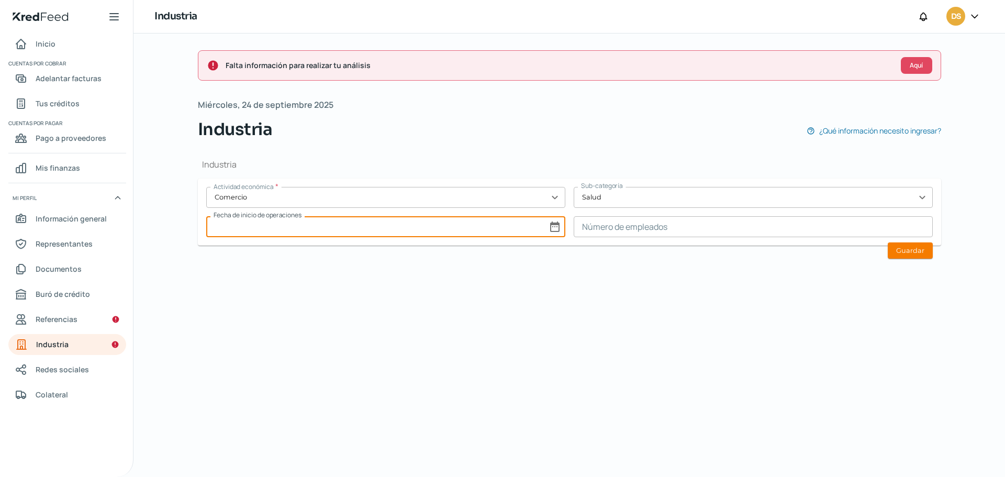
click at [362, 217] on input at bounding box center [385, 226] width 359 height 21
select select "8"
click at [538, 248] on select "1925 1926 1927 1928 1929 1930 1931 1932 1933 1934 1935 1936 1937 1938 1939 1940…" at bounding box center [538, 253] width 37 height 16
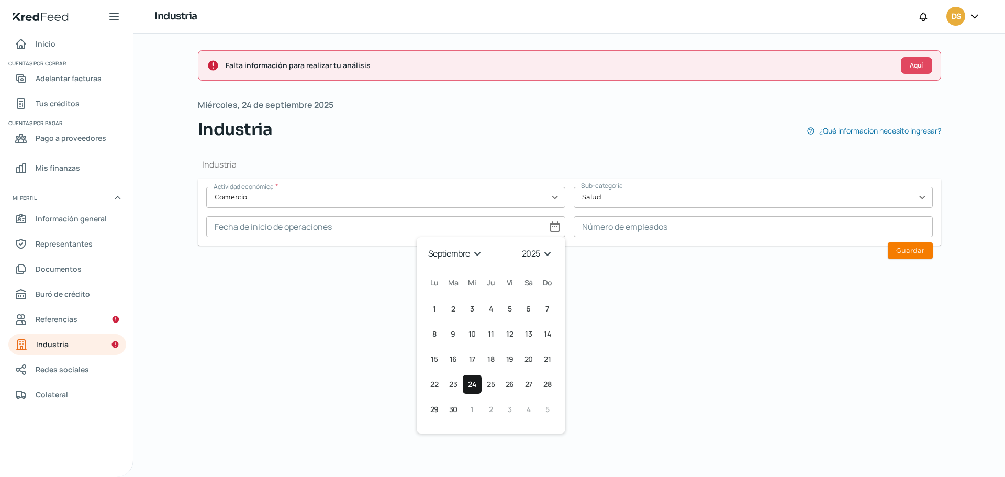
select select "2023"
click at [520, 245] on select "1925 1926 1927 1928 1929 1930 1931 1932 1933 1934 1935 1936 1937 1938 1939 1940…" at bounding box center [538, 253] width 37 height 16
click at [463, 255] on select "enero febrero marzo [PERSON_NAME] [PERSON_NAME] septiembre octubre noviembre di…" at bounding box center [455, 253] width 61 height 16
select select "0"
click at [425, 245] on select "enero febrero marzo [PERSON_NAME] [PERSON_NAME] septiembre octubre noviembre di…" at bounding box center [455, 253] width 61 height 16
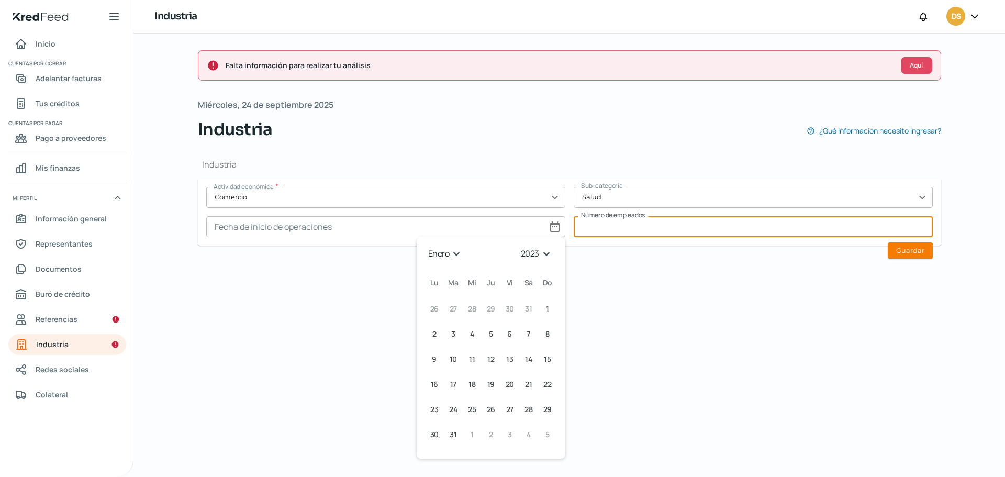
click at [635, 226] on input at bounding box center [753, 226] width 359 height 21
type input "12"
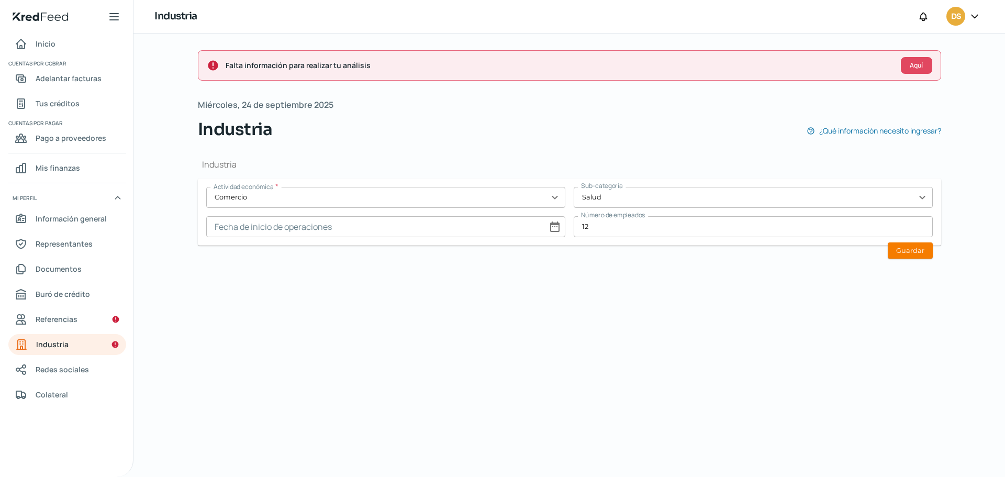
click at [483, 406] on div "Falta información para realizar tu análisis Aquí [DATE] Industria ¿Qué informac…" at bounding box center [569, 254] width 785 height 443
click at [904, 254] on button "Guardar" at bounding box center [910, 250] width 45 height 16
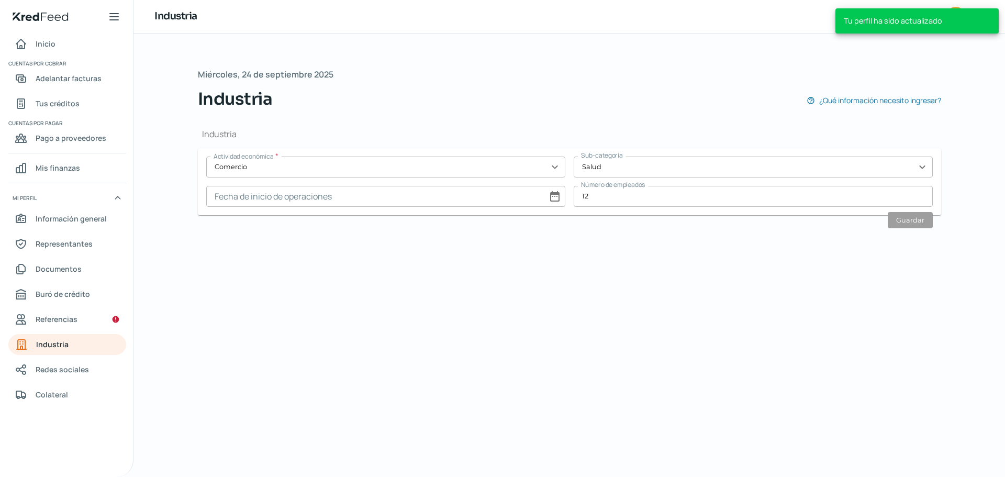
click at [415, 328] on div "[DATE] Industria ¿Qué información necesito ingresar? Industria Actividad económ…" at bounding box center [569, 254] width 785 height 443
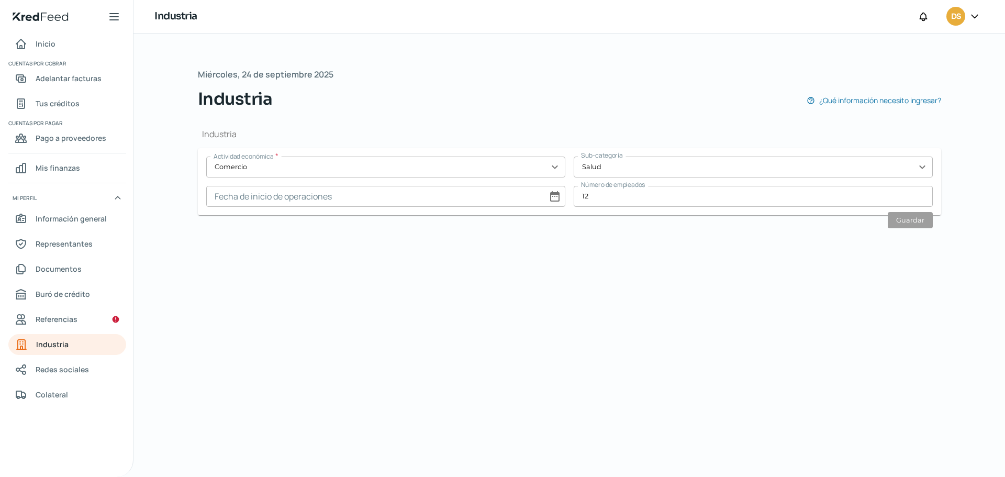
click at [297, 199] on input at bounding box center [385, 196] width 359 height 21
select select "8"
select select "2025"
click at [478, 224] on select "enero febrero marzo [PERSON_NAME] [PERSON_NAME] septiembre octubre noviembre di…" at bounding box center [455, 223] width 61 height 16
click at [425, 215] on select "enero febrero marzo [PERSON_NAME] [PERSON_NAME] septiembre octubre noviembre di…" at bounding box center [455, 223] width 61 height 16
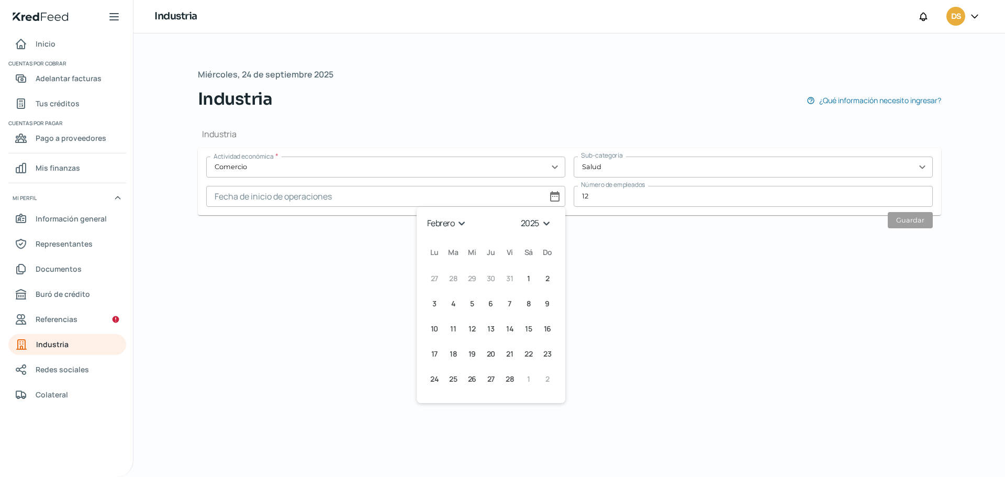
click at [467, 228] on select "enero febrero marzo [PERSON_NAME] [PERSON_NAME] septiembre octubre noviembre di…" at bounding box center [448, 223] width 47 height 16
select select "0"
click at [425, 215] on select "enero febrero marzo [PERSON_NAME] [PERSON_NAME] septiembre octubre noviembre di…" at bounding box center [448, 223] width 47 height 16
click at [544, 224] on select "1925 1926 1927 1928 1929 1930 1931 1932 1933 1934 1935 1936 1937 1938 1939 1940…" at bounding box center [538, 223] width 37 height 16
select select "2023"
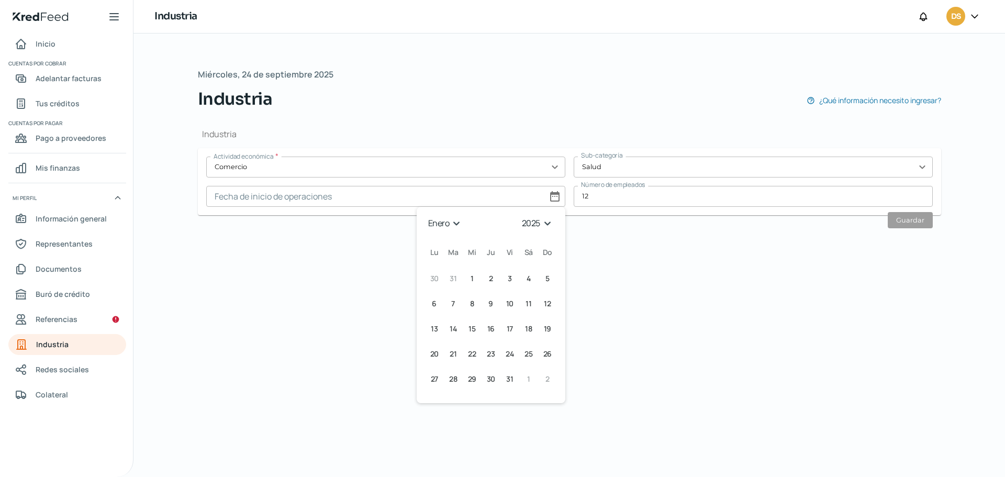
click at [520, 215] on select "1925 1926 1927 1928 1929 1930 1931 1932 1933 1934 1935 1936 1937 1938 1939 1940…" at bounding box center [538, 223] width 37 height 16
click at [439, 299] on button "2 [DATE] ([DATE])" at bounding box center [434, 303] width 19 height 19
type input "[DATE]"
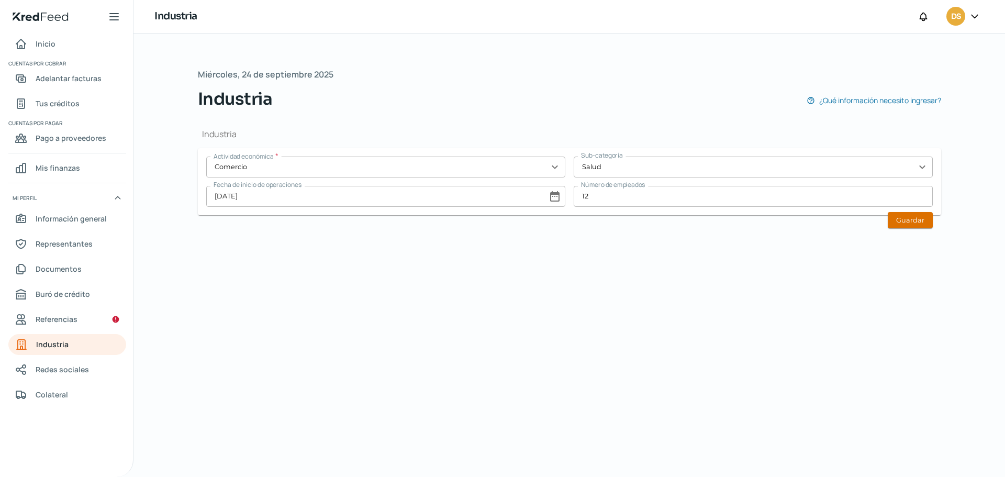
click at [922, 215] on button "Guardar" at bounding box center [910, 220] width 45 height 16
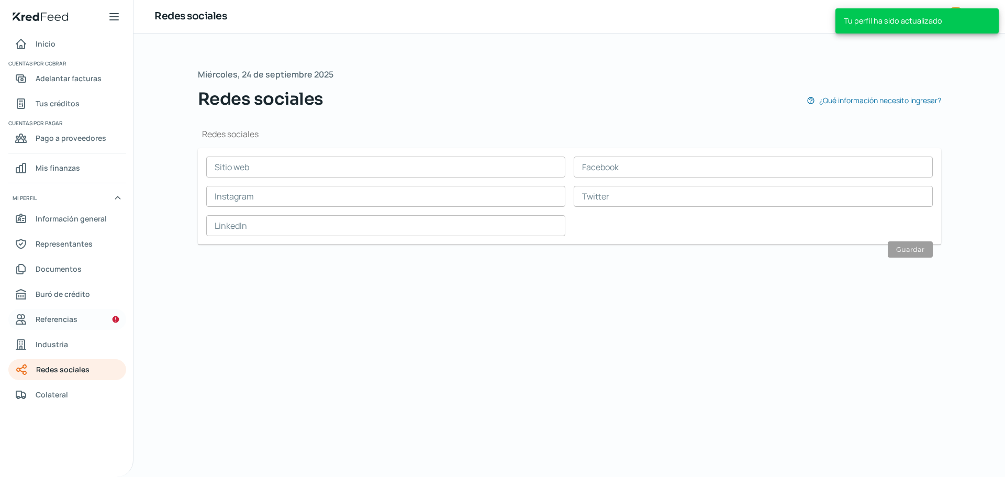
click at [74, 325] on span "Referencias" at bounding box center [57, 318] width 42 height 13
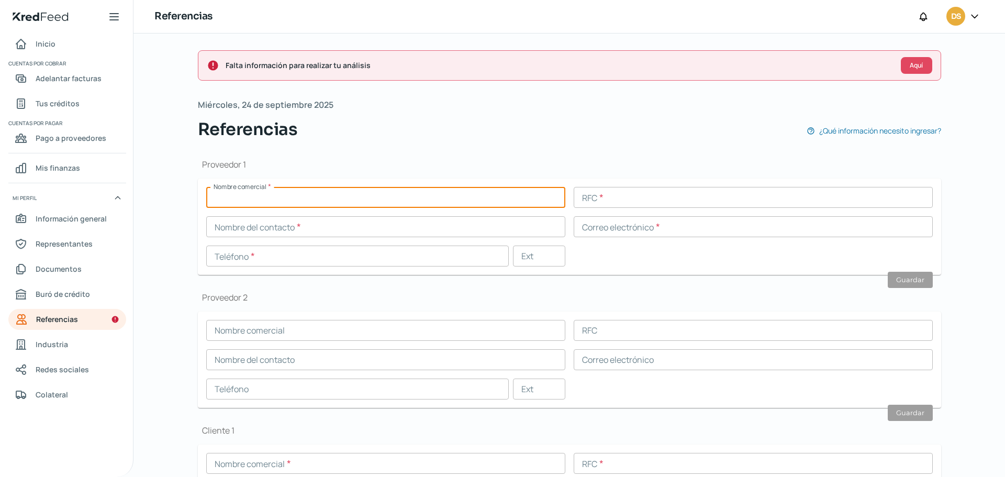
click at [231, 197] on input "text" at bounding box center [385, 197] width 359 height 21
type input "h"
type input "distribuidora [PERSON_NAME]"
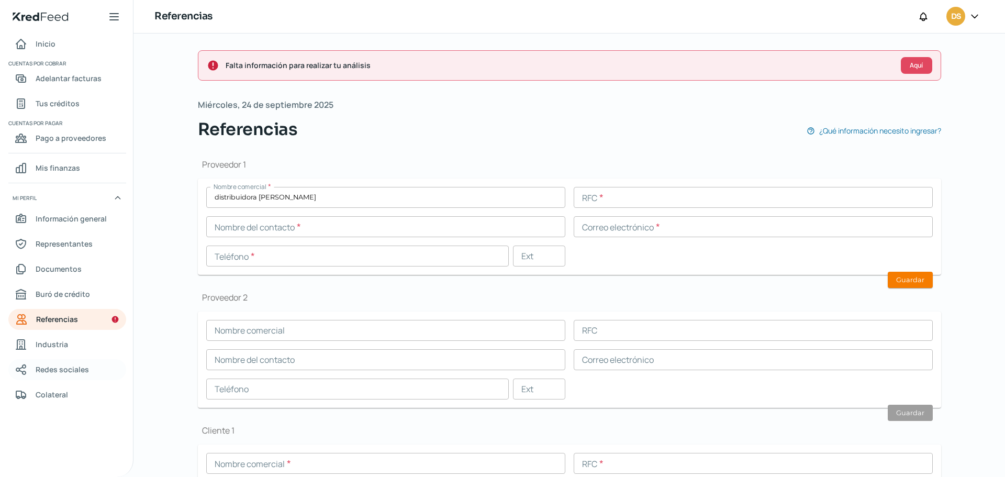
click at [66, 366] on span "Redes sociales" at bounding box center [62, 369] width 53 height 13
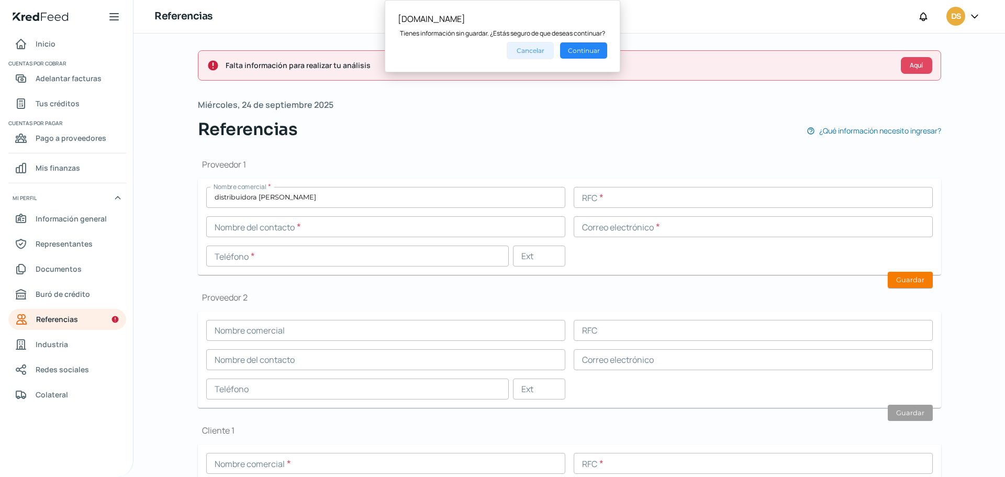
click at [537, 49] on button "Cancelar" at bounding box center [530, 50] width 47 height 17
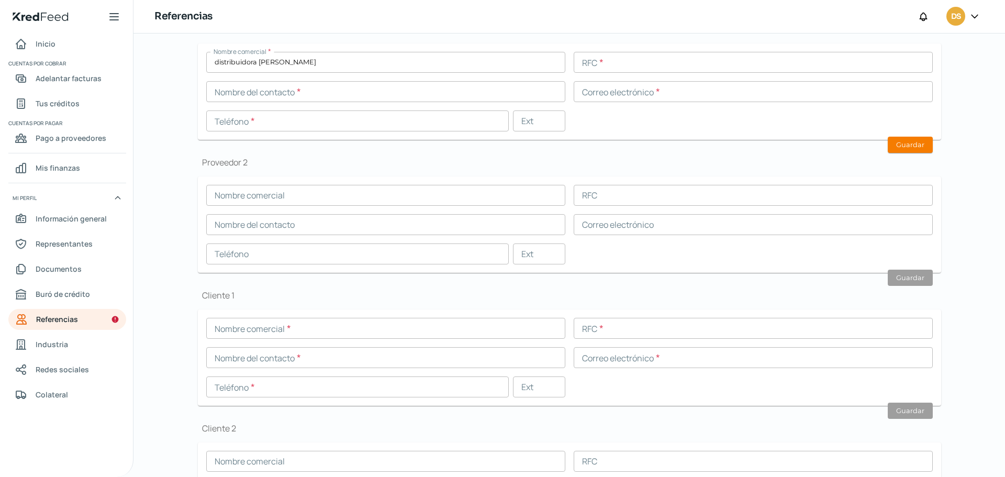
scroll to position [134, 0]
click at [912, 147] on button "Guardar" at bounding box center [910, 146] width 45 height 16
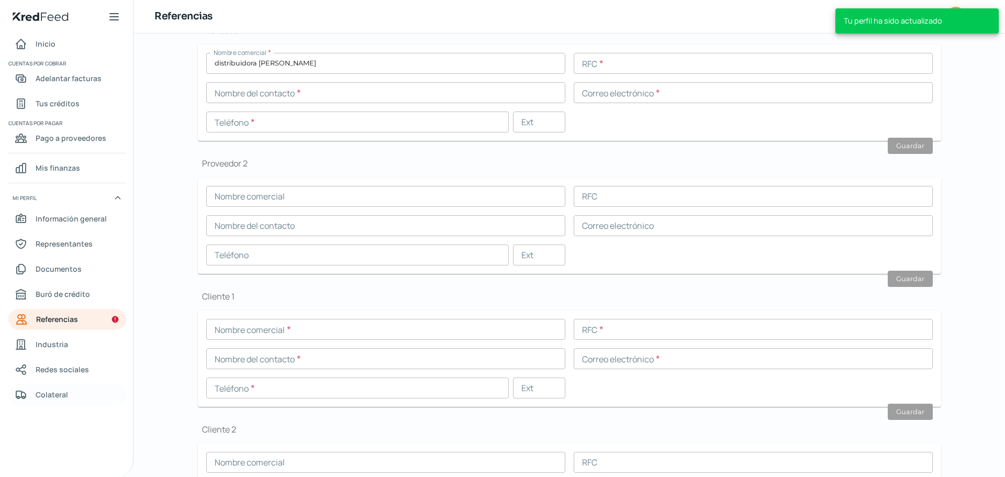
click at [39, 398] on span "Colateral" at bounding box center [52, 394] width 32 height 13
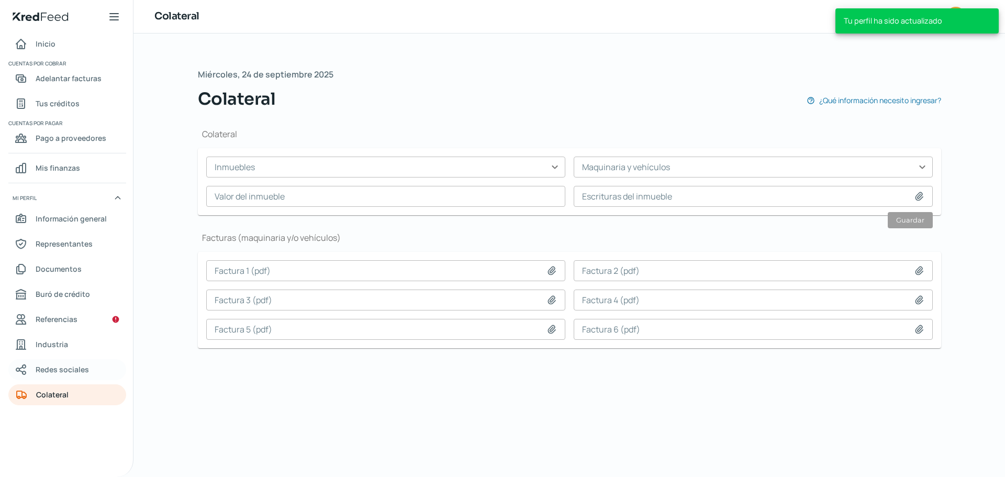
click at [77, 371] on span "Redes sociales" at bounding box center [62, 369] width 53 height 13
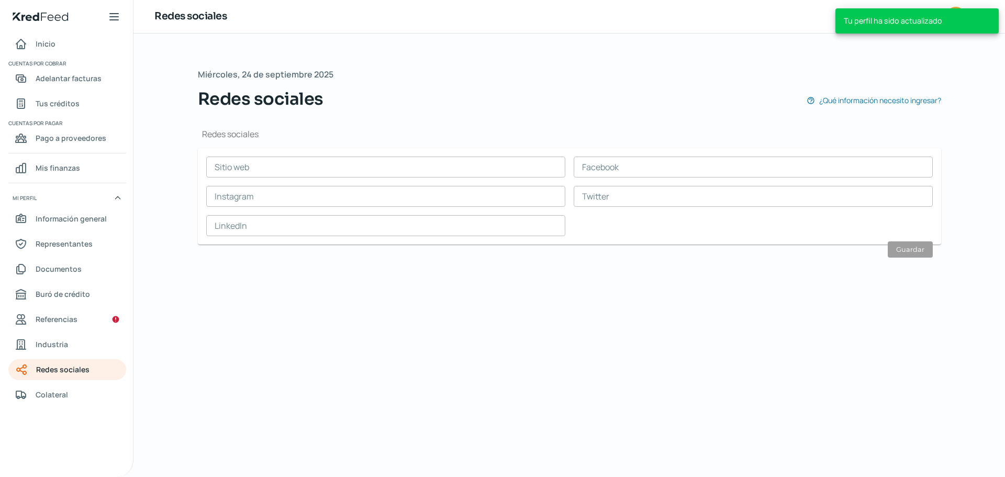
click at [274, 163] on input "text" at bounding box center [385, 167] width 359 height 21
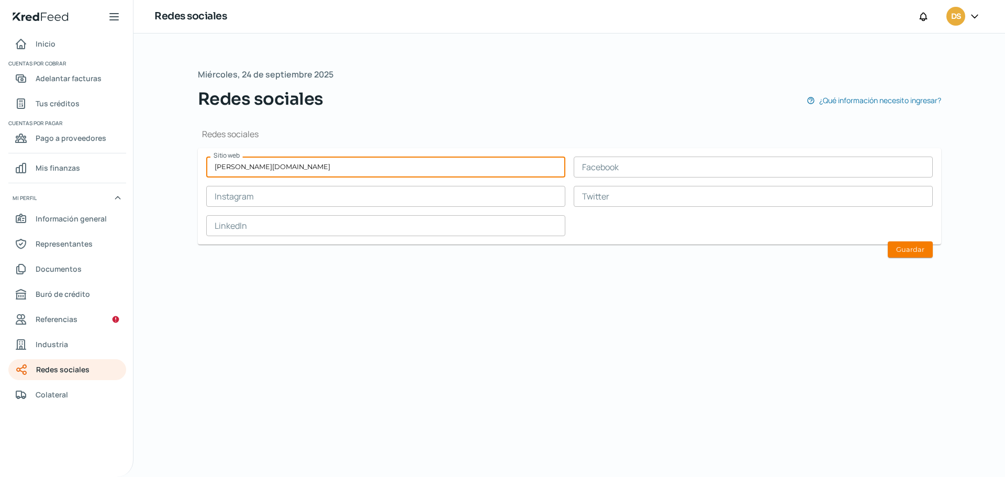
type input "[PERSON_NAME][DOMAIN_NAME]"
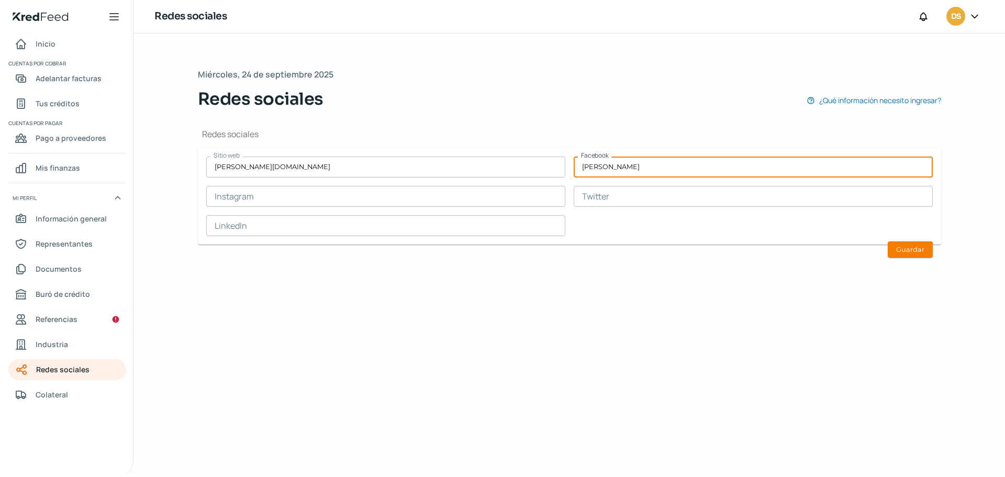
type input "[PERSON_NAME]"
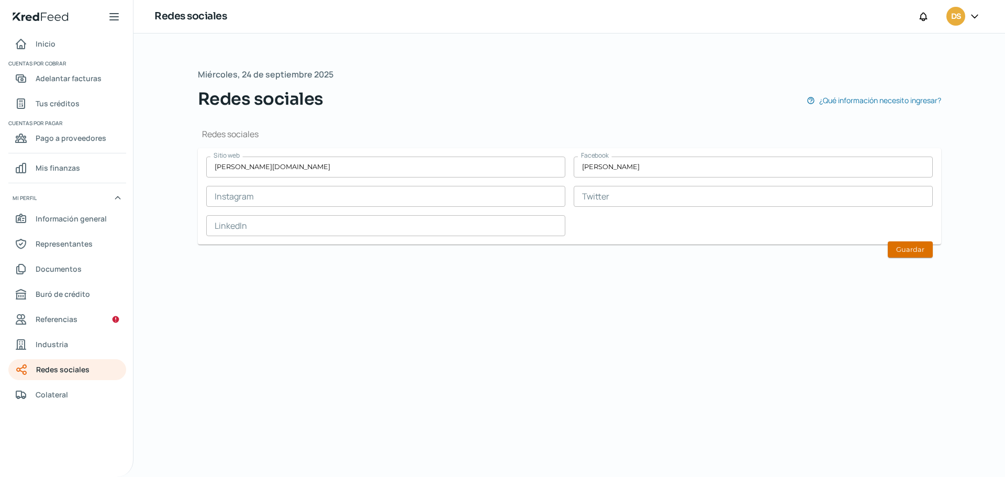
click at [904, 250] on button "Guardar" at bounding box center [910, 249] width 45 height 16
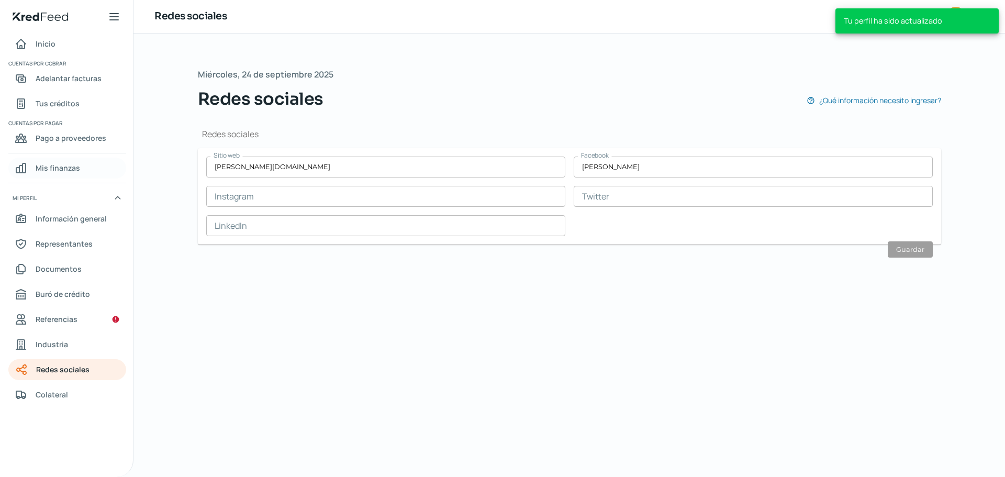
click at [46, 164] on span "Mis finanzas" at bounding box center [58, 167] width 44 height 13
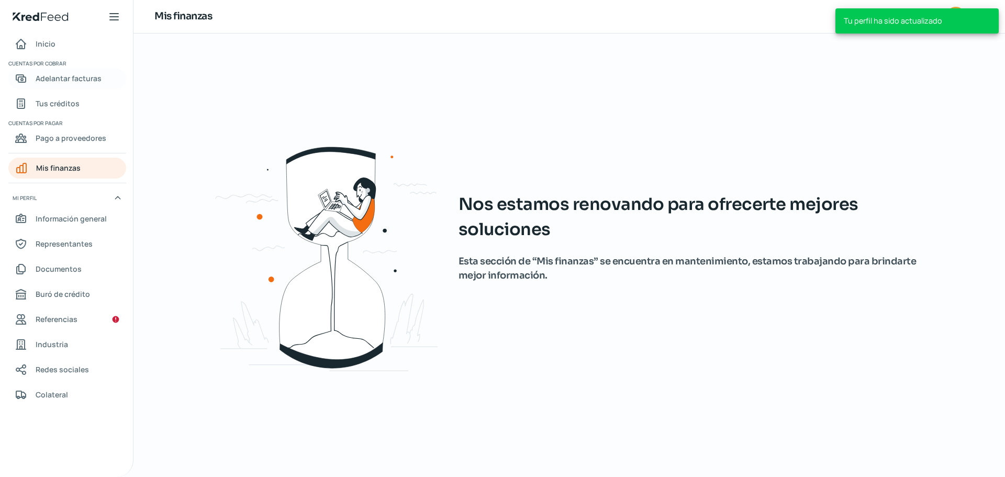
click at [55, 77] on span "Adelantar facturas" at bounding box center [69, 78] width 66 height 13
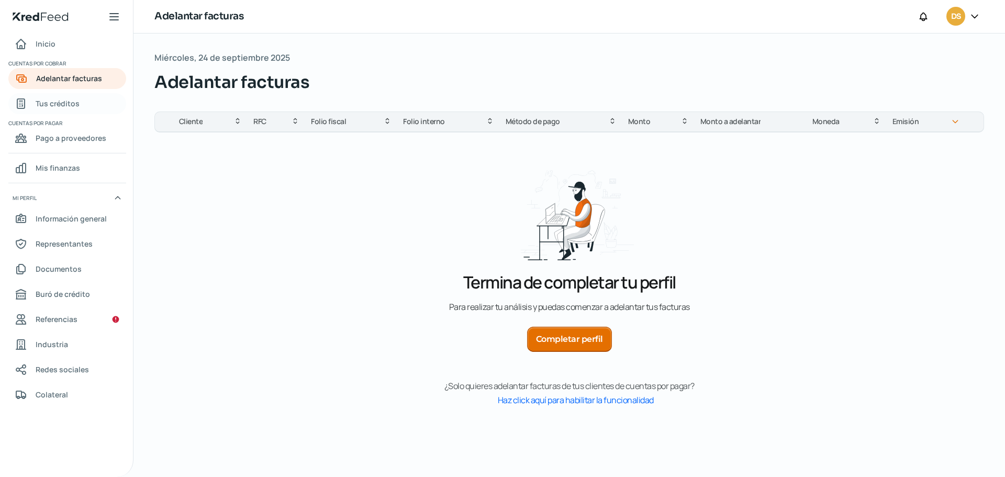
click at [68, 99] on span "Tus créditos" at bounding box center [58, 103] width 44 height 13
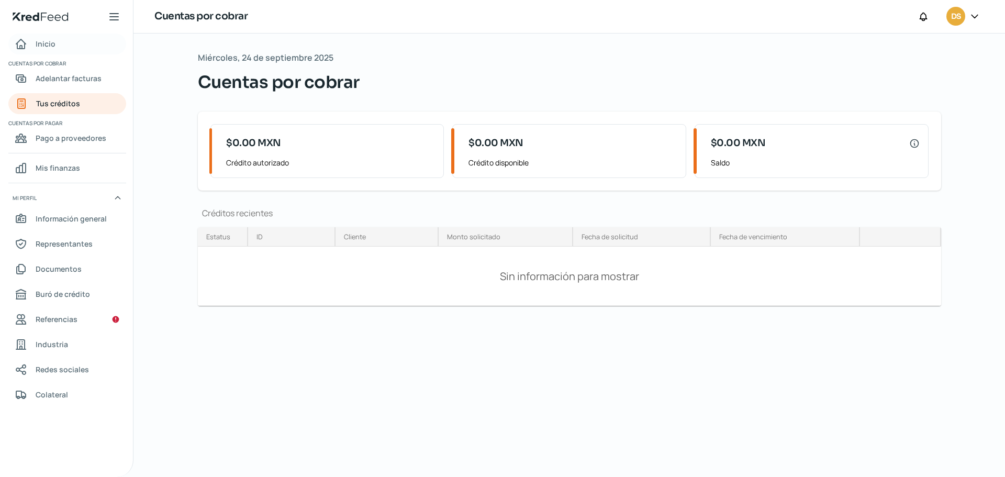
click at [96, 44] on link "Inicio" at bounding box center [67, 43] width 118 height 21
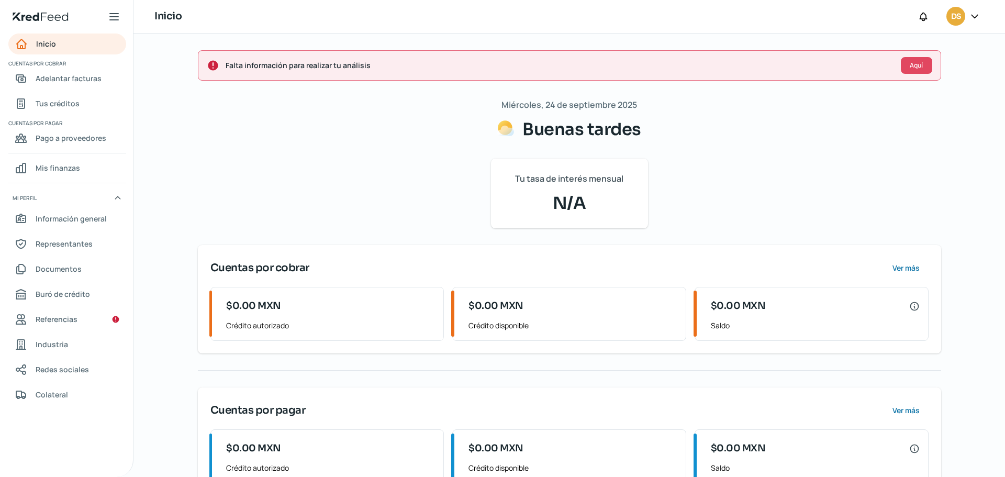
scroll to position [36, 0]
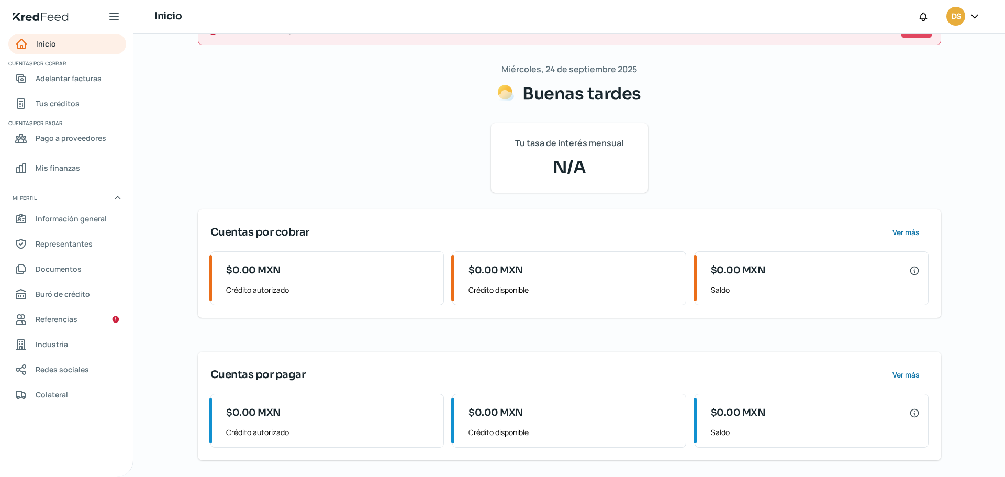
click at [526, 145] on span "Tu tasa de interés mensual" at bounding box center [569, 143] width 108 height 15
click at [88, 312] on link "Referencias" at bounding box center [67, 319] width 118 height 21
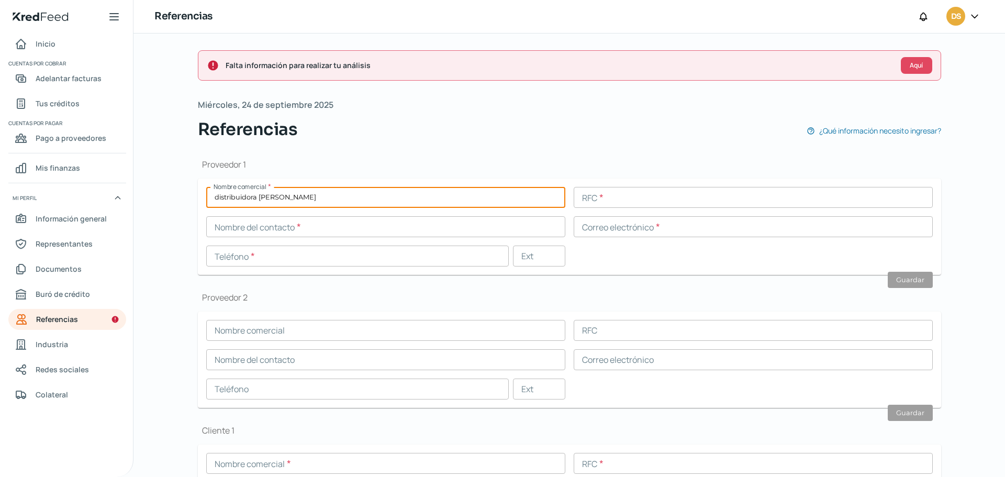
drag, startPoint x: 303, startPoint y: 191, endPoint x: 196, endPoint y: 198, distance: 107.6
click at [198, 198] on form "Nombre comercial * distribuidora [PERSON_NAME] RFC * Nombre del contacto * Corr…" at bounding box center [569, 226] width 743 height 96
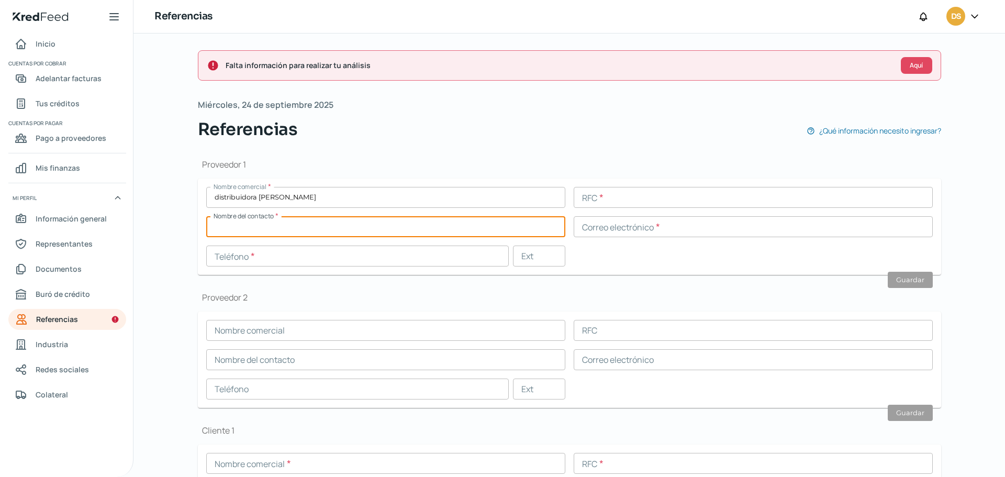
click at [301, 225] on input "text" at bounding box center [385, 226] width 359 height 21
click at [678, 197] on input "text" at bounding box center [753, 197] width 359 height 21
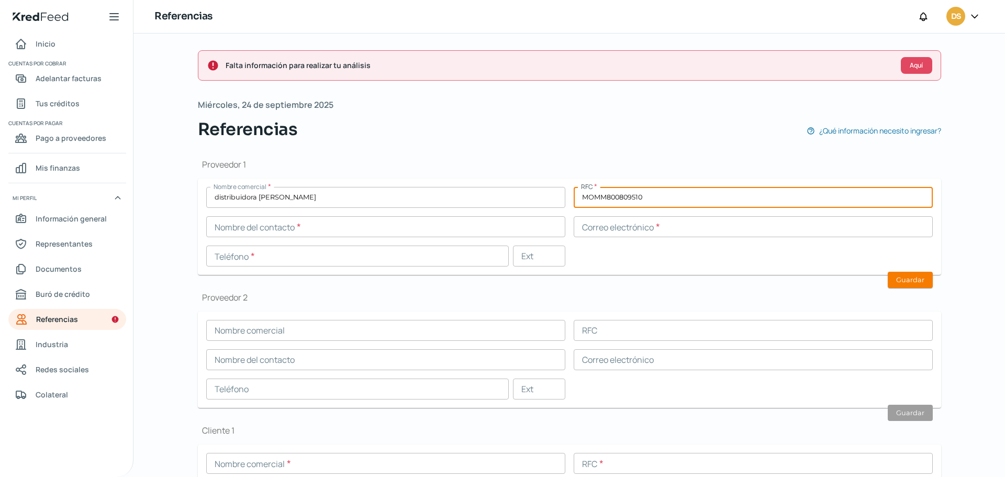
type input "MOMM800809510"
click at [257, 231] on input "text" at bounding box center [385, 226] width 359 height 21
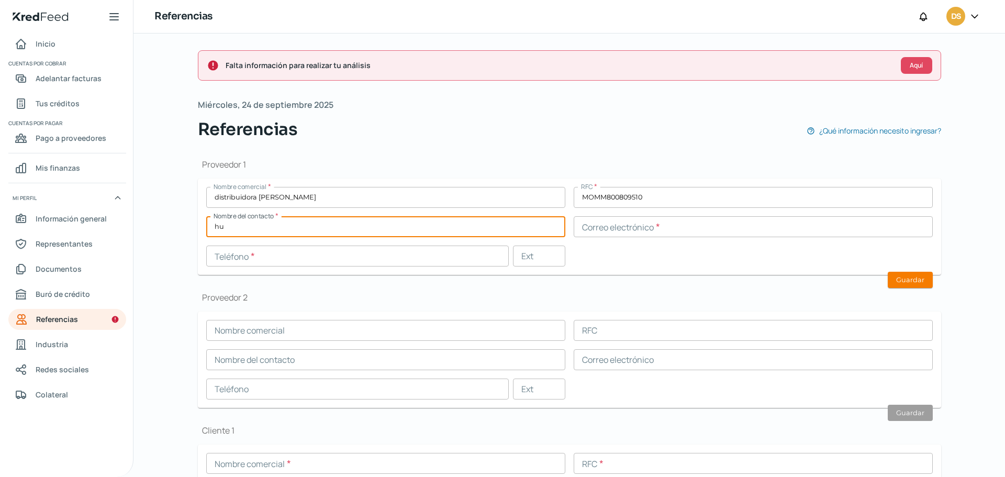
type input "h"
type input "[PERSON_NAME]"
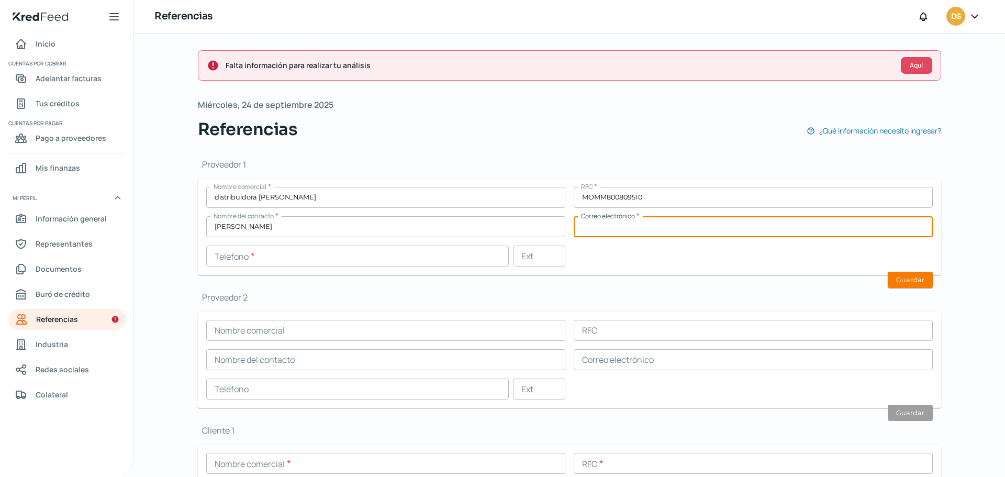
click at [256, 256] on input "text" at bounding box center [357, 255] width 303 height 21
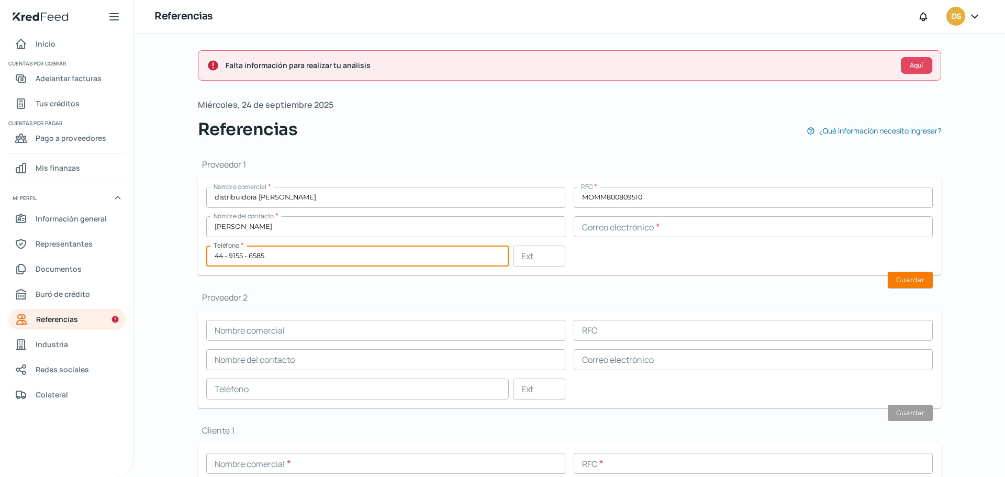
type input "44 - 9155 - 6585"
click at [539, 306] on div "Proveedor 2 Nombre comercial RFC Nombre del contacto Correo electrónico Teléfon…" at bounding box center [569, 350] width 743 height 116
click at [606, 220] on input "text" at bounding box center [753, 226] width 359 height 21
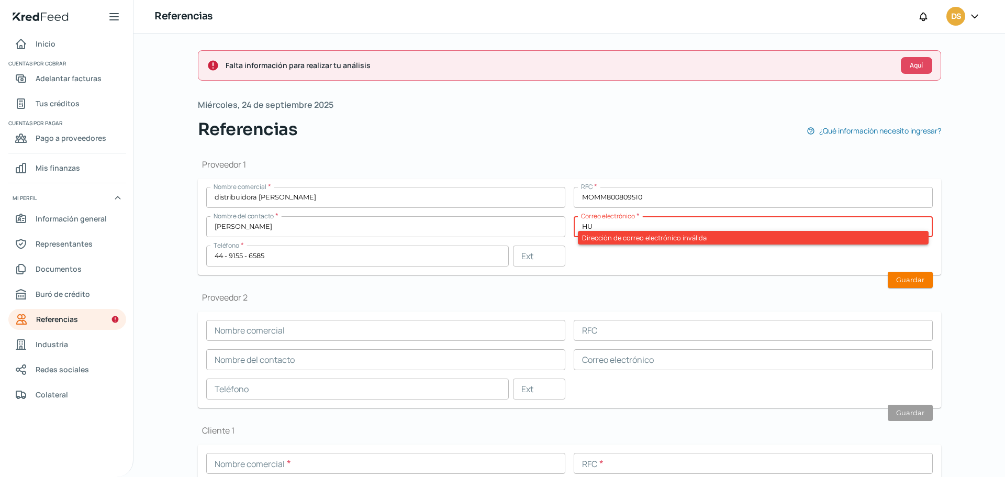
type input "H"
type input "h"
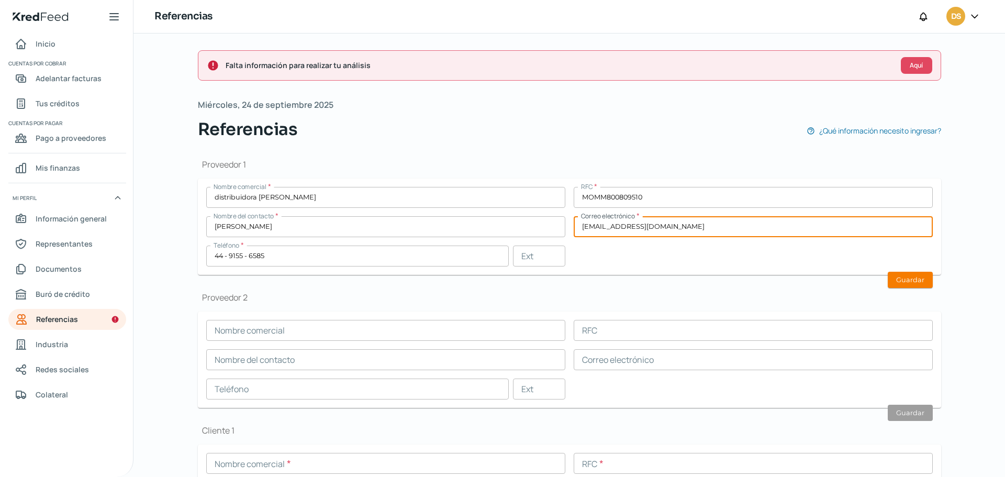
type input "[EMAIL_ADDRESS][DOMAIN_NAME]"
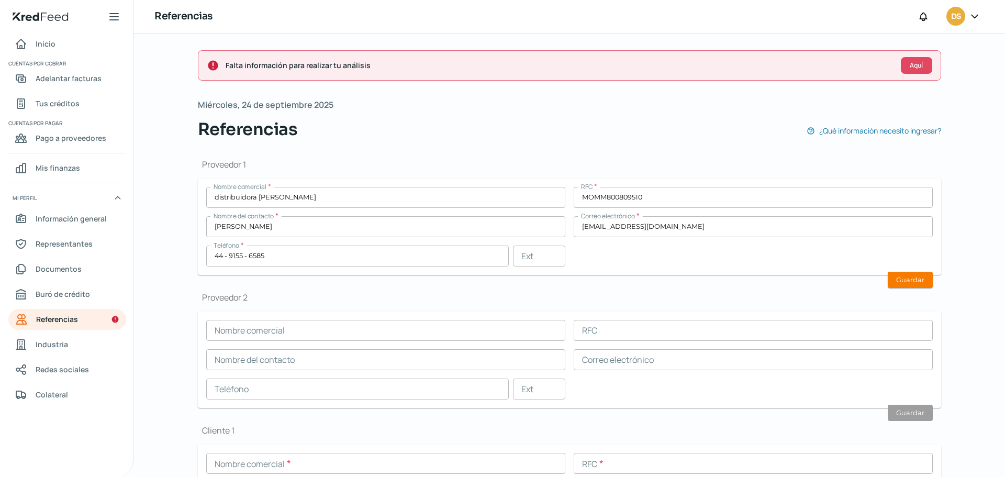
click at [620, 272] on form "Nombre comercial * distribuidora [PERSON_NAME] RFC * MOMM800809510 Nombre del c…" at bounding box center [569, 226] width 743 height 96
click at [911, 282] on button "Guardar" at bounding box center [910, 280] width 45 height 16
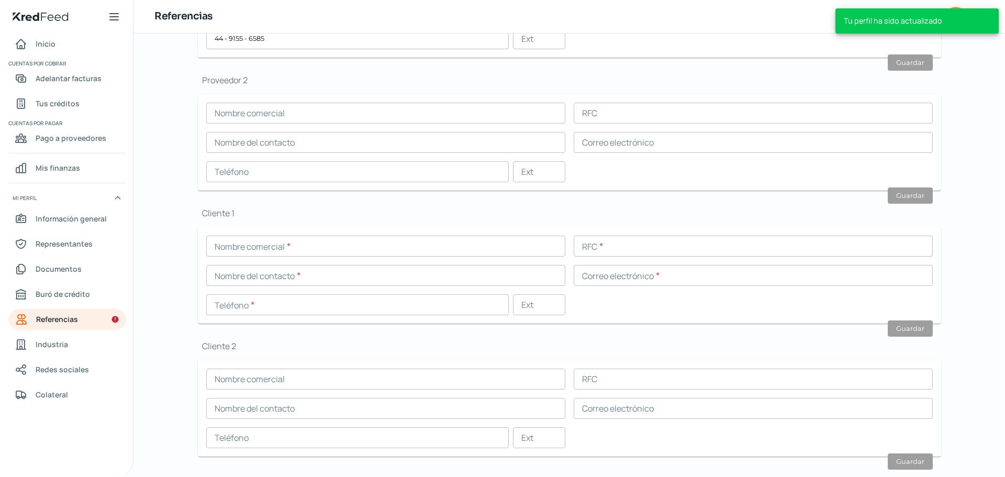
scroll to position [239, 0]
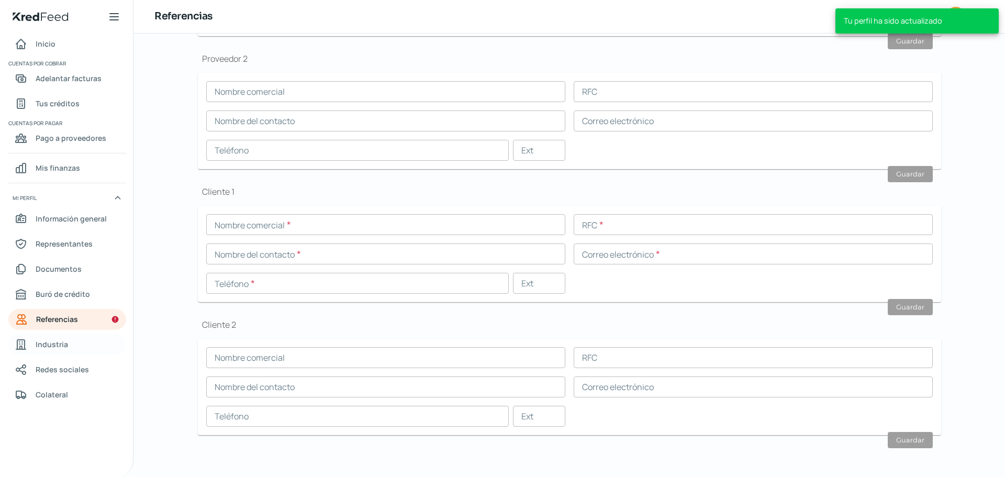
click at [70, 339] on link "Industria" at bounding box center [67, 344] width 118 height 21
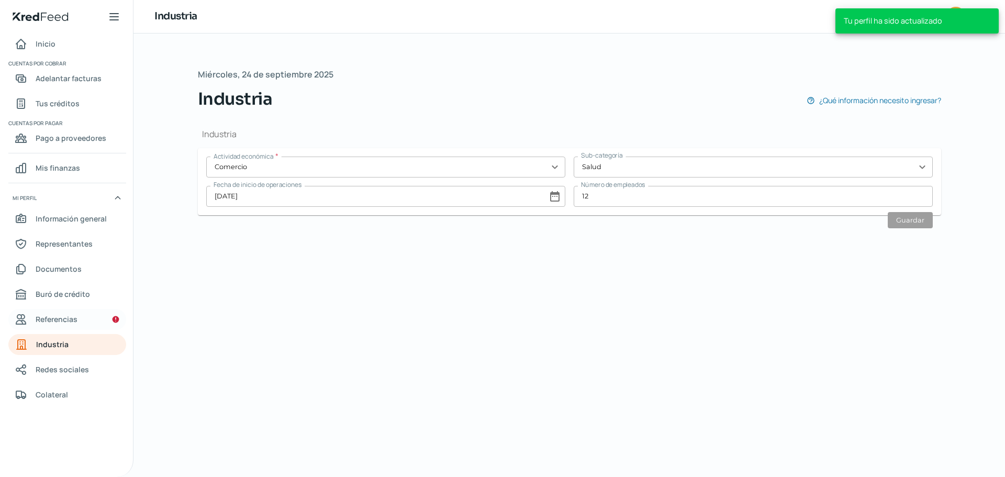
click at [70, 311] on link "Referencias" at bounding box center [67, 319] width 118 height 21
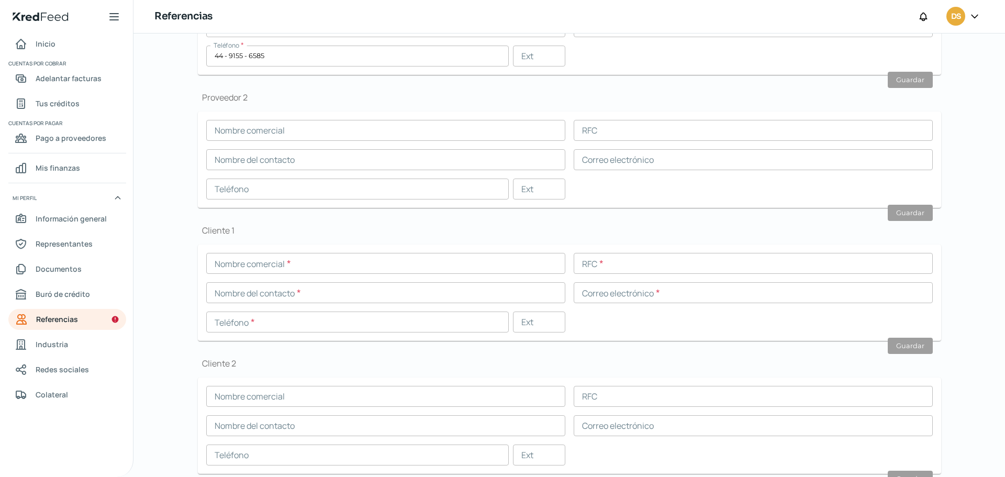
scroll to position [239, 0]
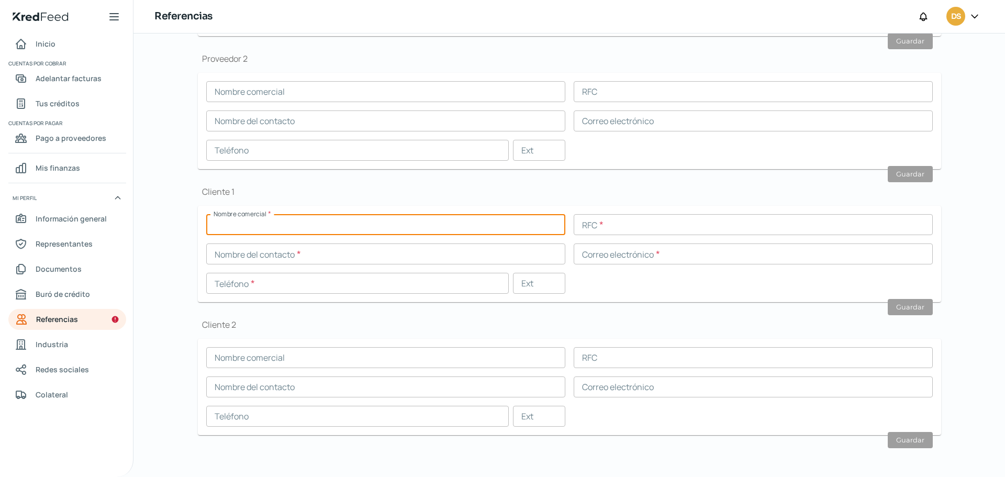
click at [297, 218] on input "text" at bounding box center [385, 224] width 359 height 21
type input "siramedic"
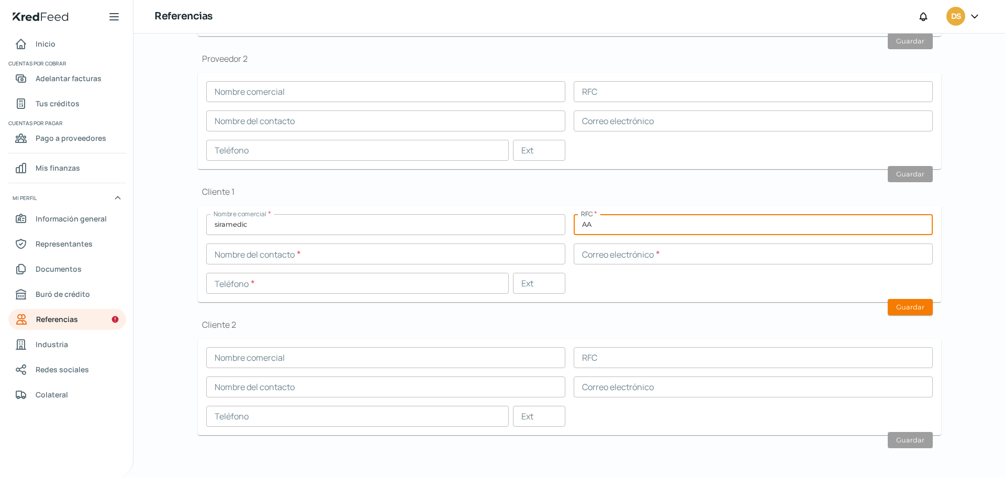
type input "A"
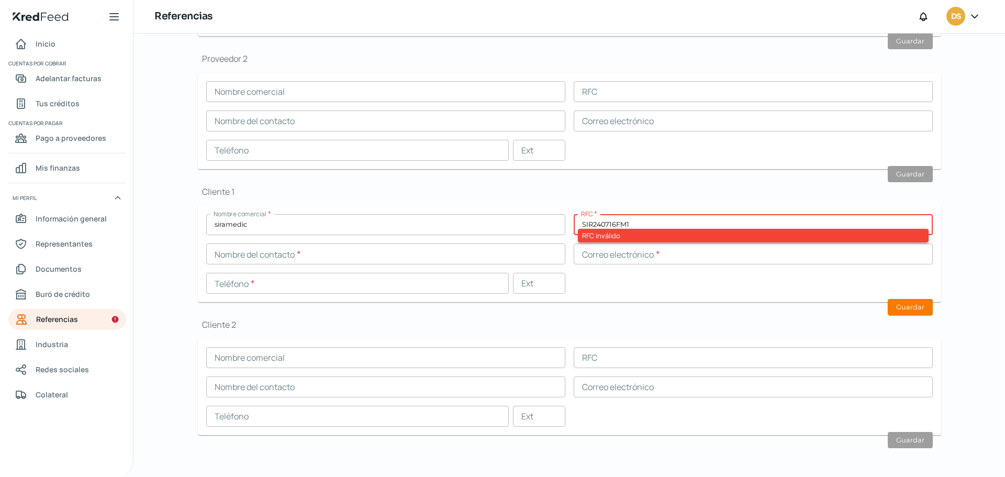
type input "SIR240716FM1"
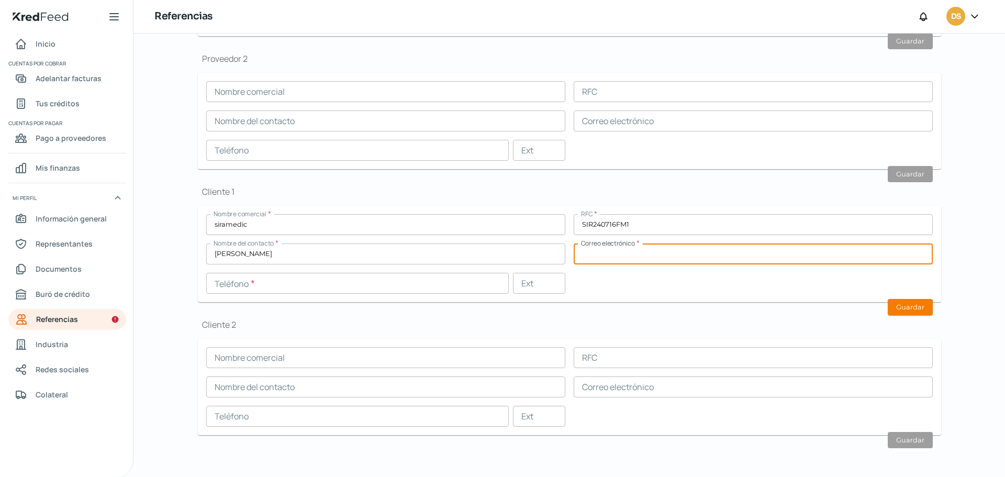
click at [287, 254] on input "[PERSON_NAME]" at bounding box center [385, 253] width 359 height 21
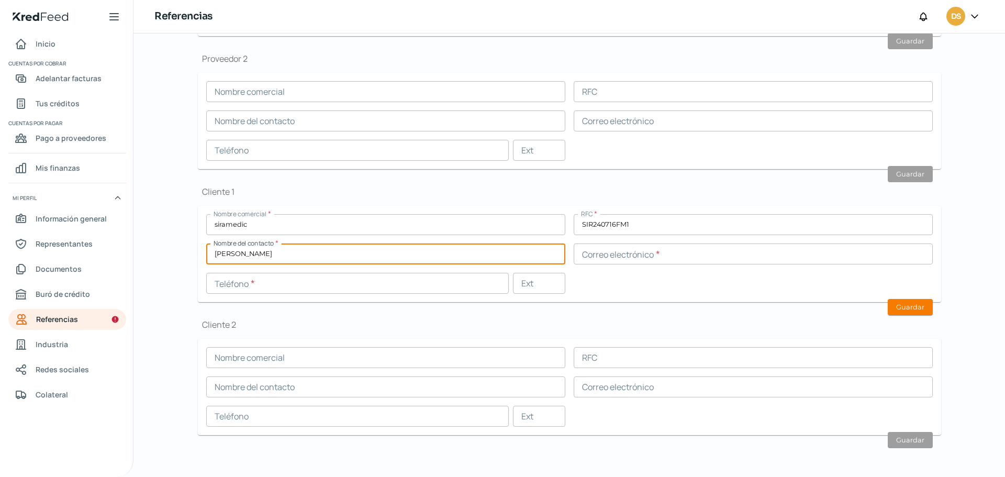
type input "[PERSON_NAME]"
click at [319, 280] on input "text" at bounding box center [357, 283] width 303 height 21
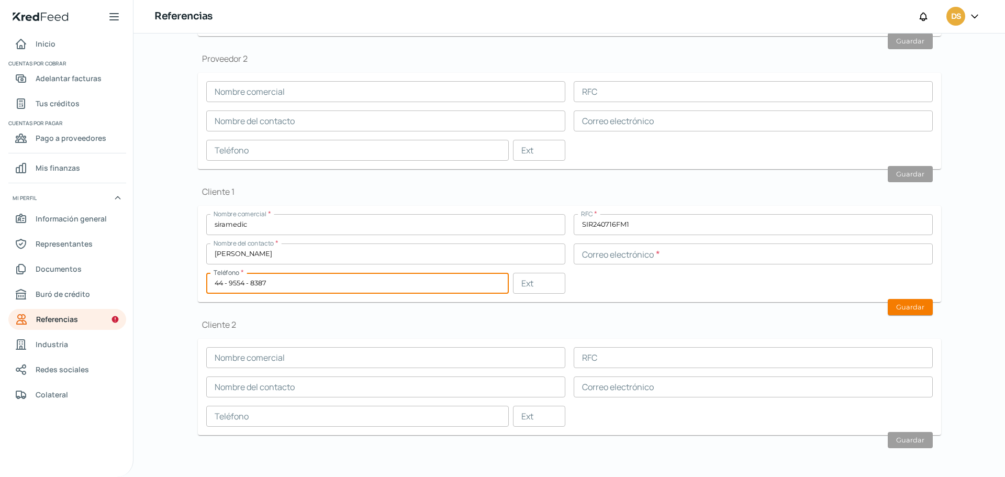
type input "44 - 9554 - 8387"
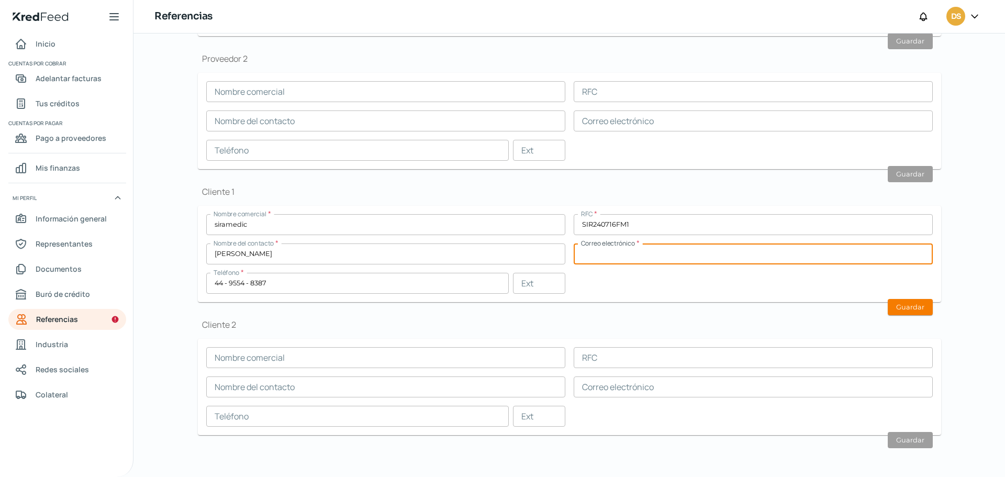
click at [599, 249] on input "text" at bounding box center [753, 253] width 359 height 21
type input "[EMAIL_ADDRESS][DOMAIN_NAME]"
click at [652, 308] on div "Proveedor 1 Nombre comercial * distribuidora [PERSON_NAME] RFC * MOMM800809510 …" at bounding box center [569, 181] width 743 height 557
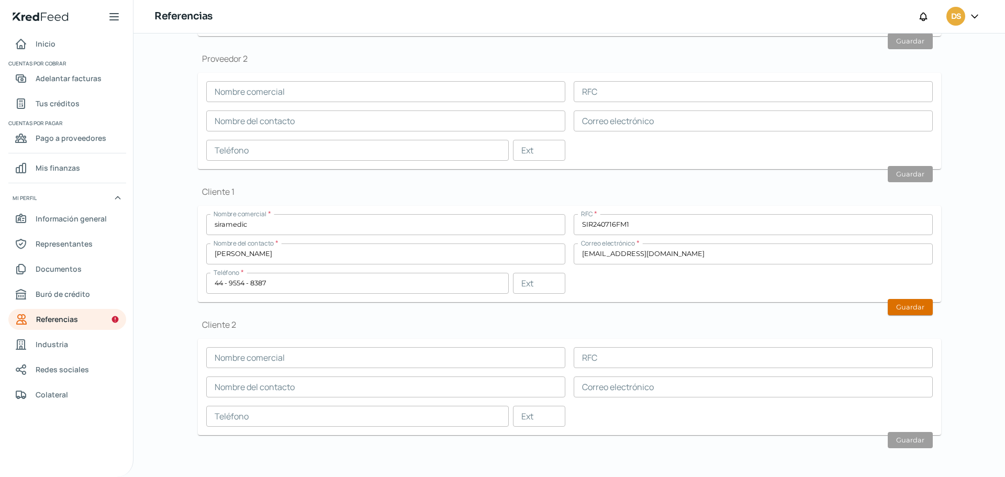
click at [906, 310] on button "Guardar" at bounding box center [910, 307] width 45 height 16
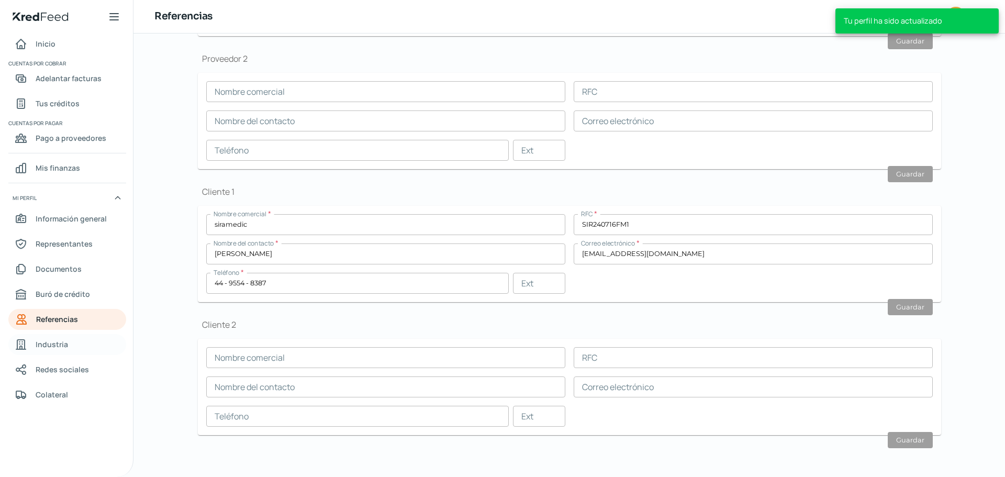
click at [68, 334] on link "Industria" at bounding box center [67, 344] width 118 height 21
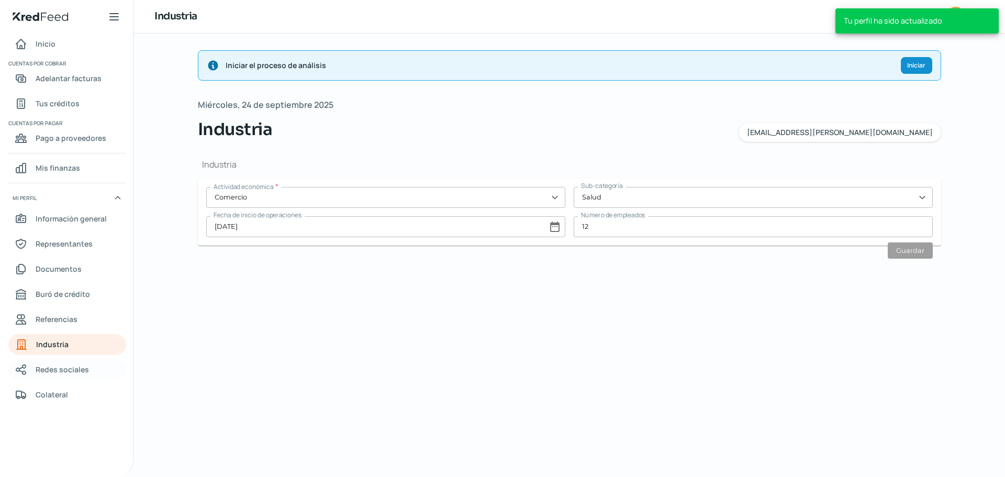
click at [76, 366] on span "Redes sociales" at bounding box center [62, 369] width 53 height 13
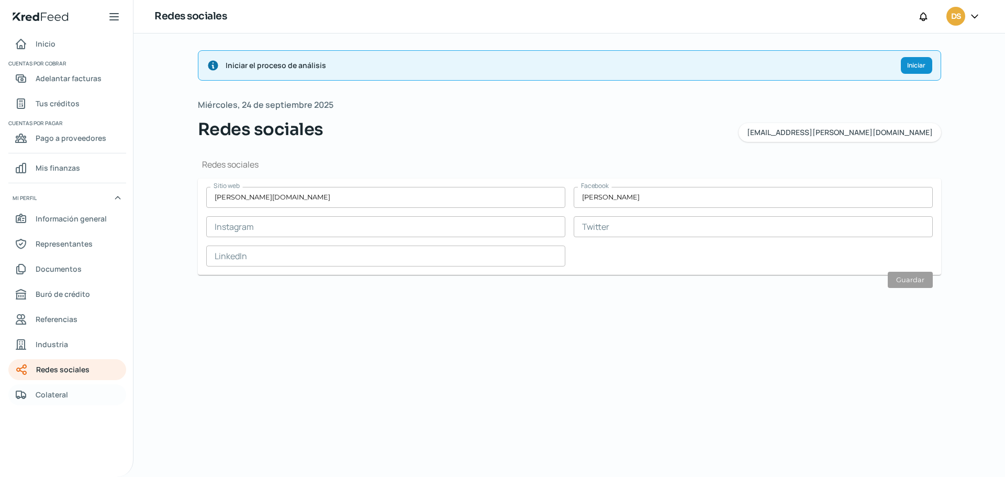
click at [72, 391] on link "Colateral" at bounding box center [67, 394] width 118 height 21
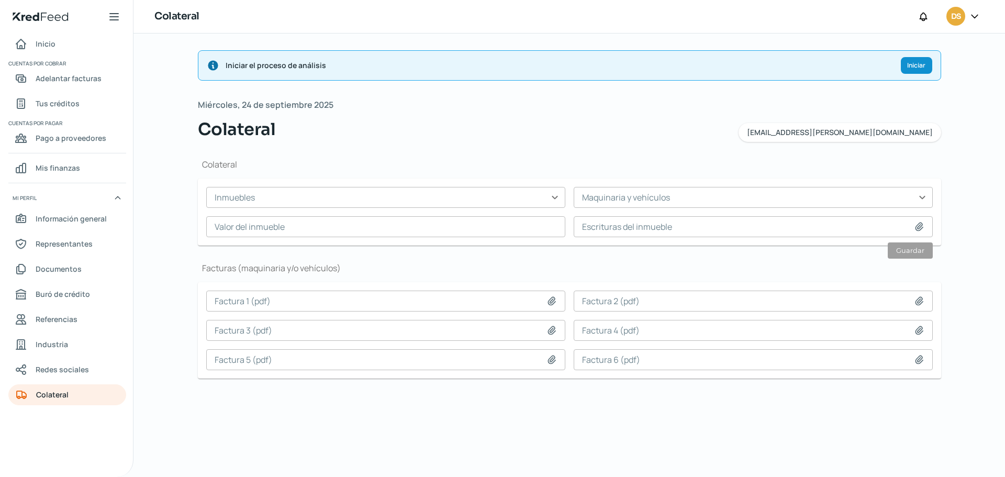
click at [276, 185] on form "Inmuebles expand_more Maquinaria y vehículos expand_more Valor del inmueble Esc…" at bounding box center [569, 211] width 743 height 67
click at [277, 189] on input "text" at bounding box center [385, 197] width 359 height 21
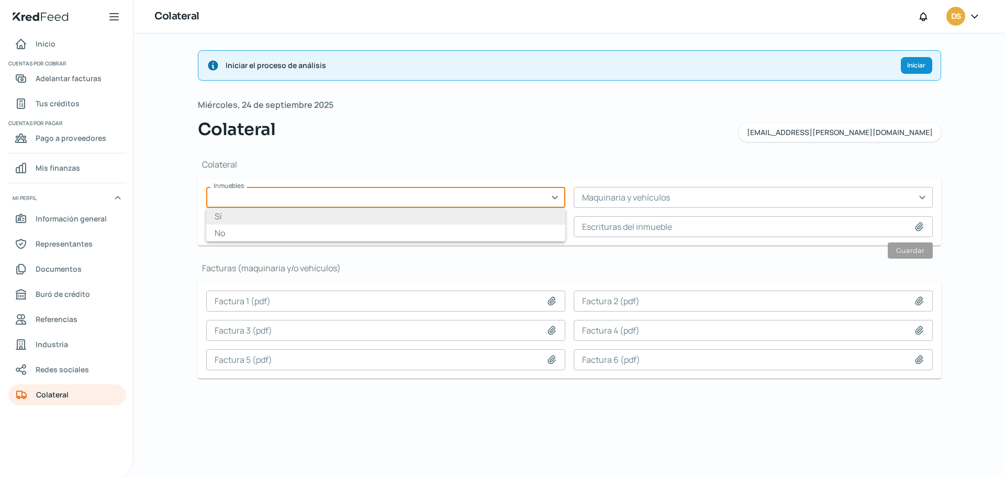
click at [229, 213] on li "Sí" at bounding box center [385, 216] width 359 height 17
type input "Sí"
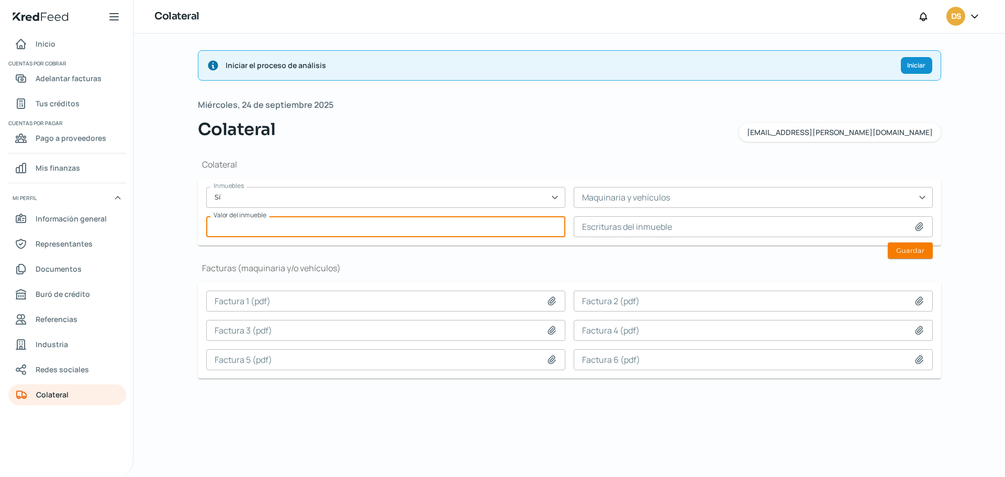
click at [366, 234] on input "text" at bounding box center [385, 226] width 359 height 21
type input "1500000"
click at [608, 223] on input at bounding box center [753, 226] width 359 height 21
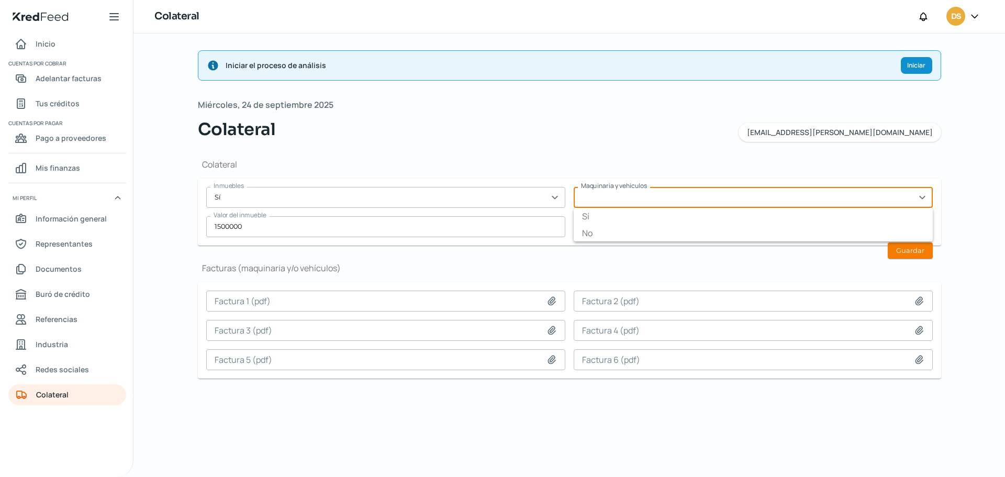
click at [653, 199] on input "text" at bounding box center [753, 197] width 359 height 21
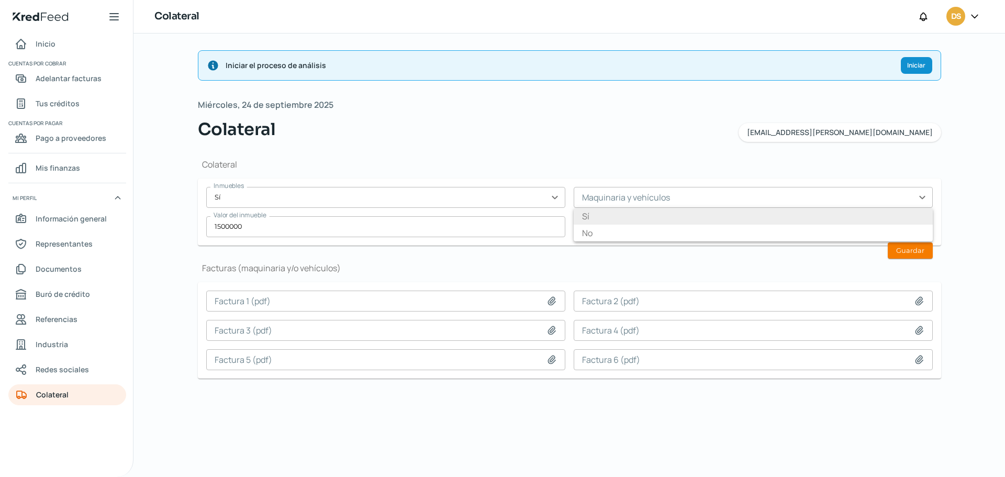
click at [588, 219] on li "Sí" at bounding box center [753, 216] width 359 height 17
type input "Sí"
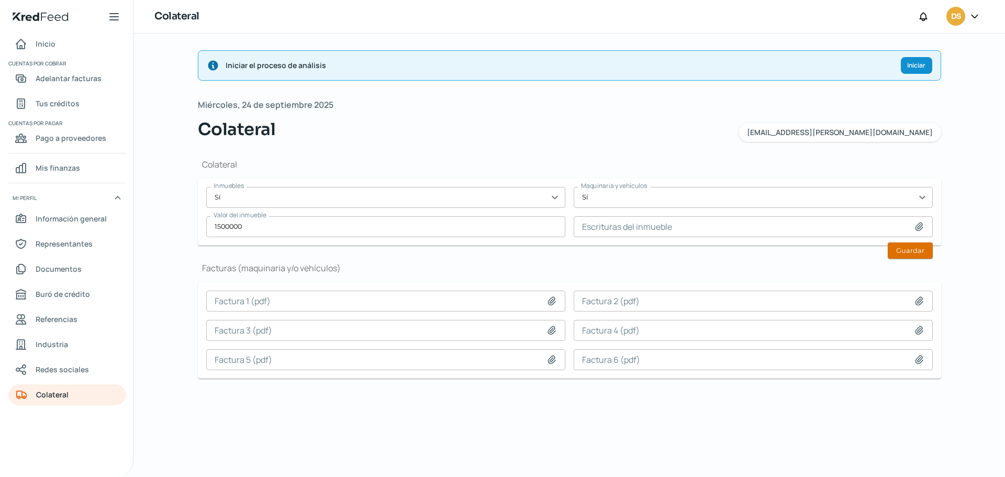
click at [901, 253] on button "Guardar" at bounding box center [910, 250] width 45 height 16
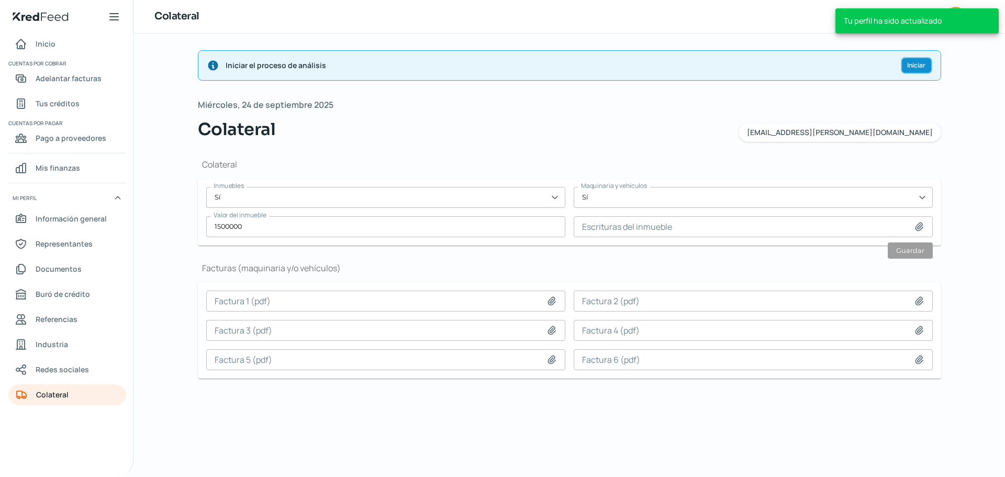
click at [922, 62] on span "Iniciar" at bounding box center [916, 65] width 18 height 6
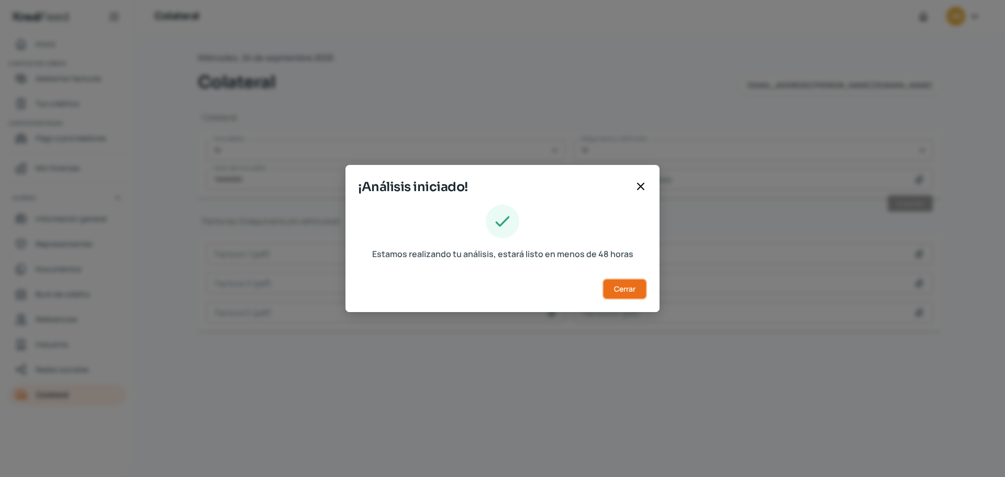
click at [622, 293] on span "Cerrar" at bounding box center [624, 288] width 21 height 7
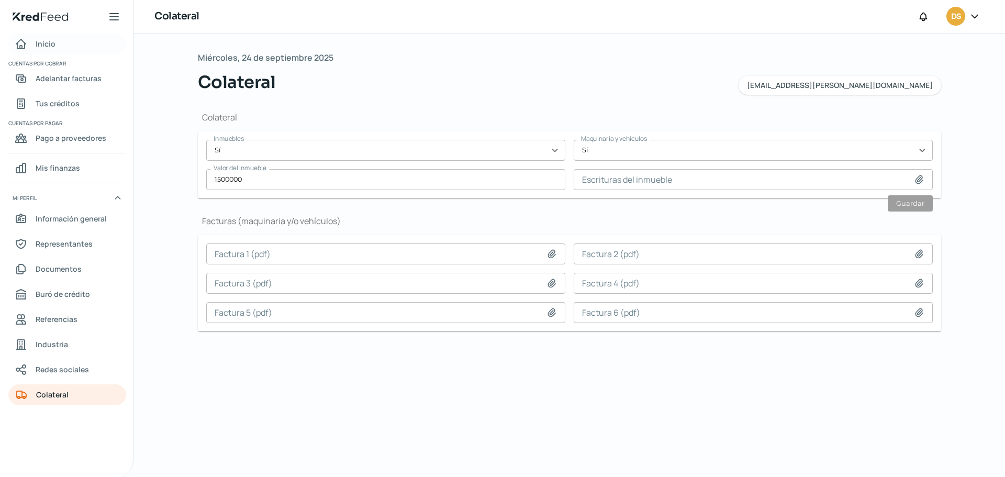
click at [55, 47] on link "Inicio" at bounding box center [67, 43] width 118 height 21
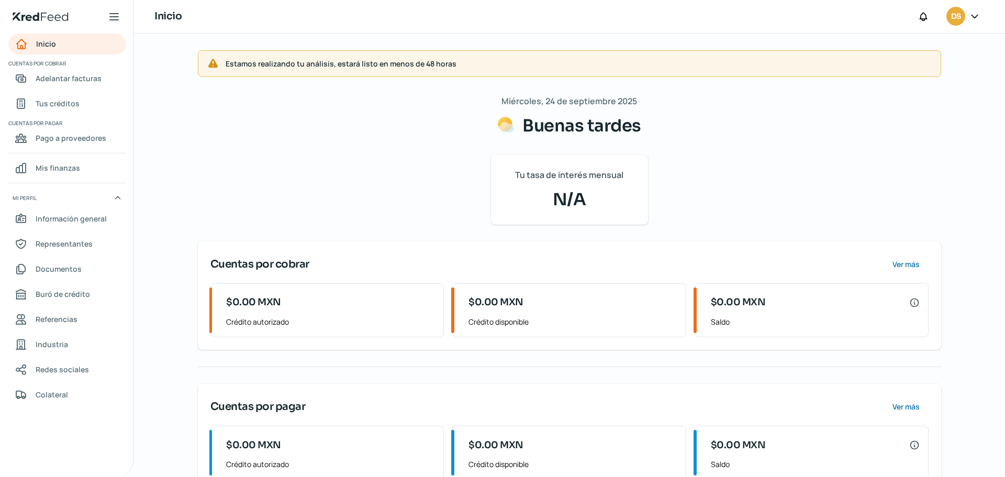
drag, startPoint x: 924, startPoint y: 0, endPoint x: 687, endPoint y: 22, distance: 238.1
click at [687, 22] on div "Inicio DS" at bounding box center [568, 16] width 871 height 33
click at [70, 82] on span "Adelantar facturas" at bounding box center [69, 78] width 66 height 13
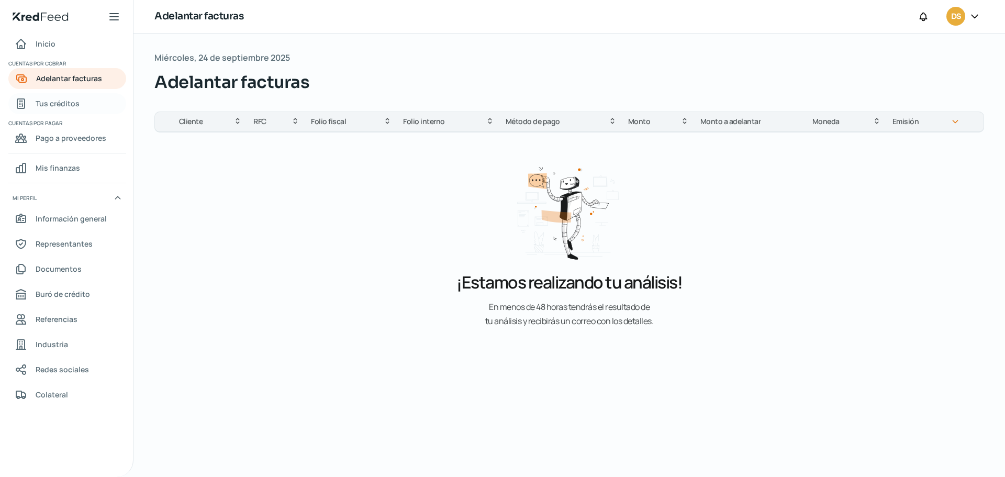
click at [72, 100] on span "Tus créditos" at bounding box center [58, 103] width 44 height 13
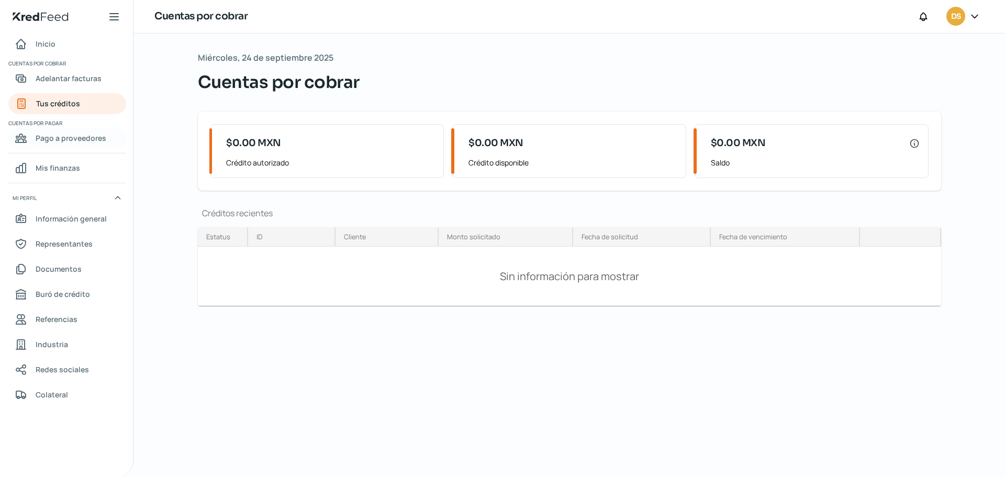
click at [95, 137] on span "Pago a proveedores" at bounding box center [71, 137] width 71 height 13
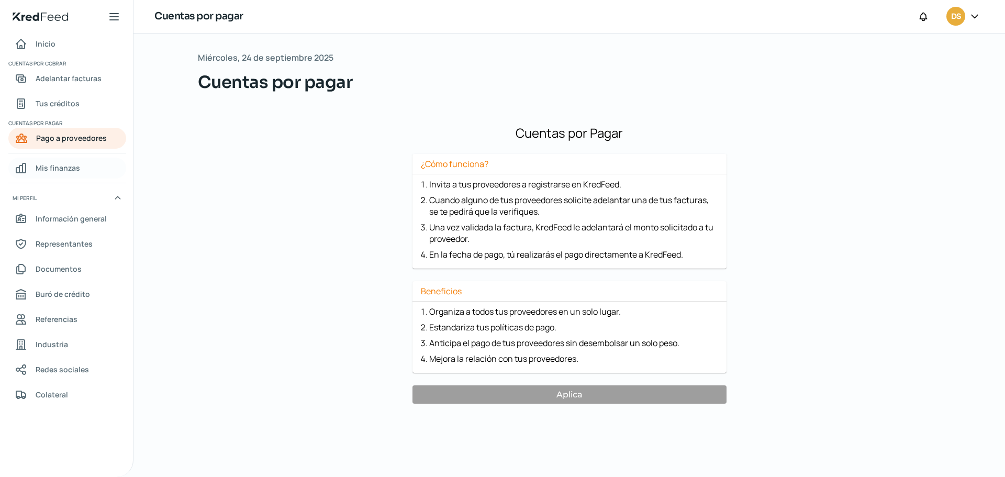
click at [31, 174] on div "Mis finanzas" at bounding box center [47, 168] width 65 height 13
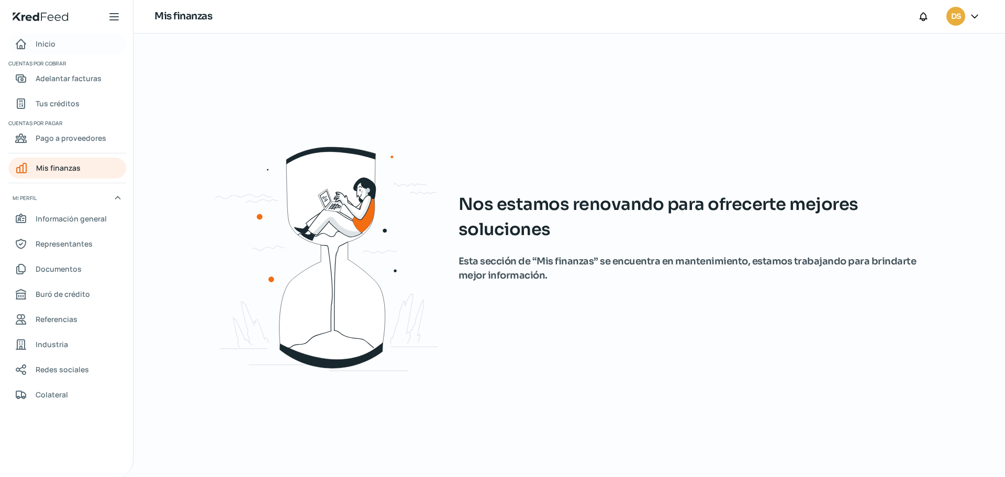
click at [52, 49] on span "Inicio" at bounding box center [46, 43] width 20 height 13
